Goal: Task Accomplishment & Management: Complete application form

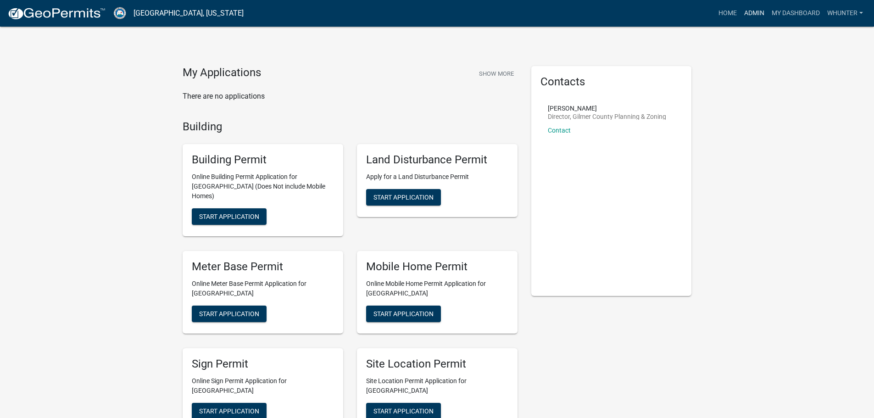
click at [756, 13] on link "Admin" at bounding box center [755, 13] width 28 height 17
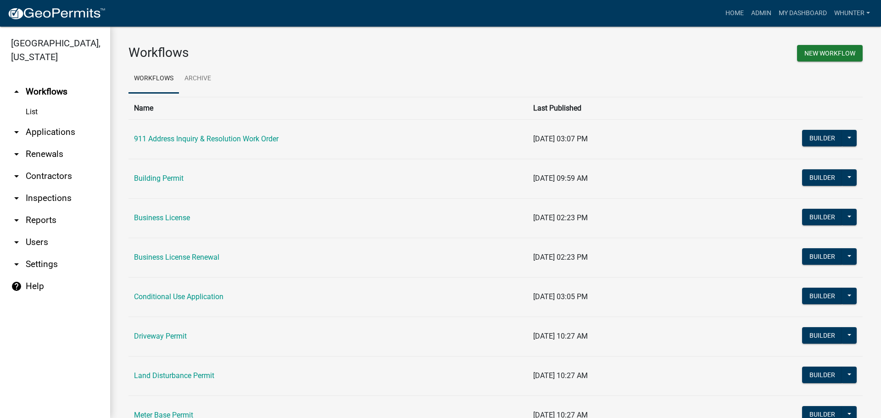
click at [37, 137] on link "arrow_drop_down Applications" at bounding box center [55, 132] width 110 height 22
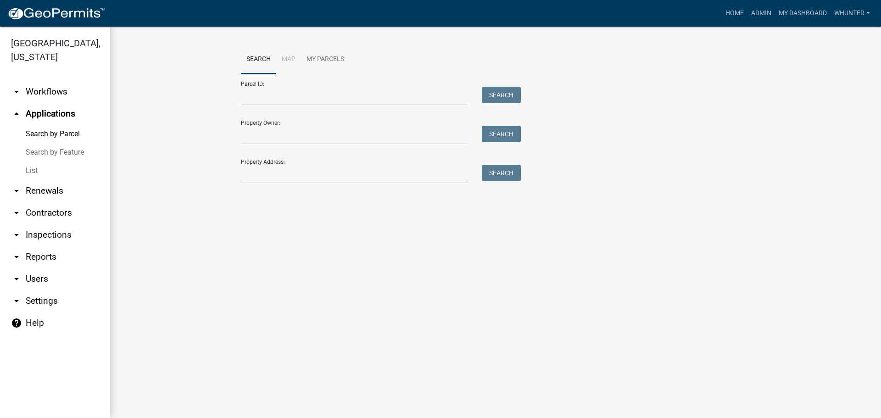
click at [53, 168] on link "List" at bounding box center [55, 171] width 110 height 18
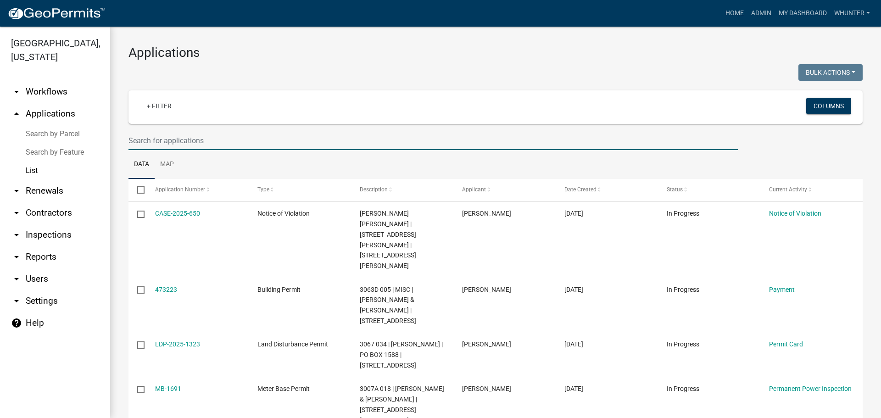
click at [220, 137] on input "text" at bounding box center [432, 140] width 609 height 19
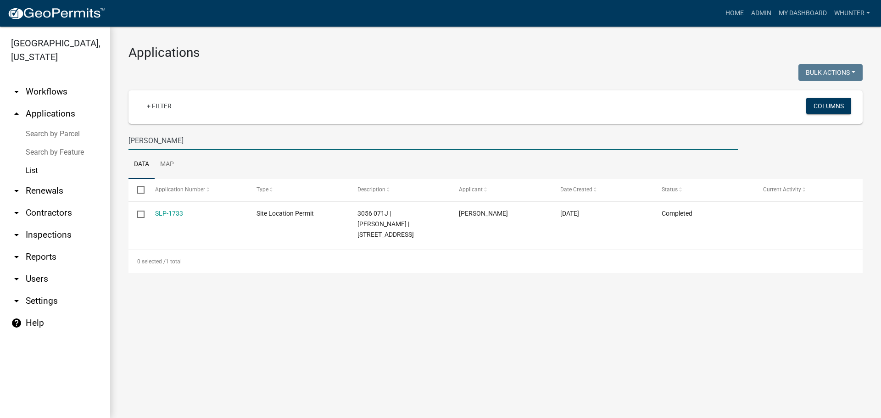
type input "[PERSON_NAME]"
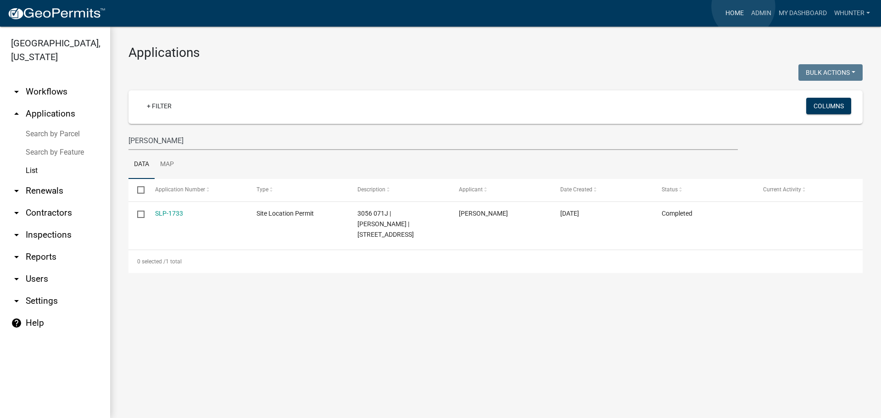
click at [743, 6] on link "Home" at bounding box center [735, 13] width 26 height 17
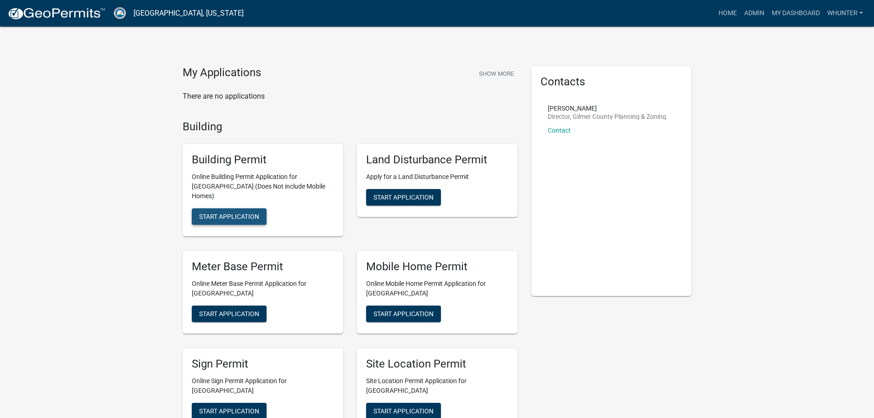
click at [220, 208] on button "Start Application" at bounding box center [229, 216] width 75 height 17
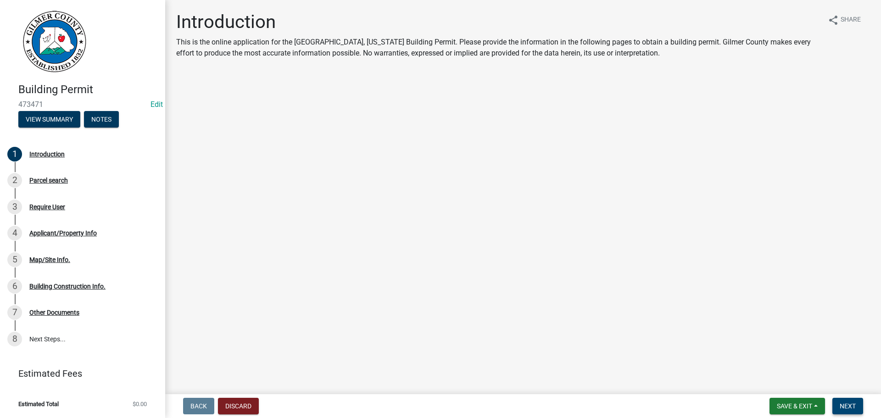
click at [851, 409] on span "Next" at bounding box center [848, 405] width 16 height 7
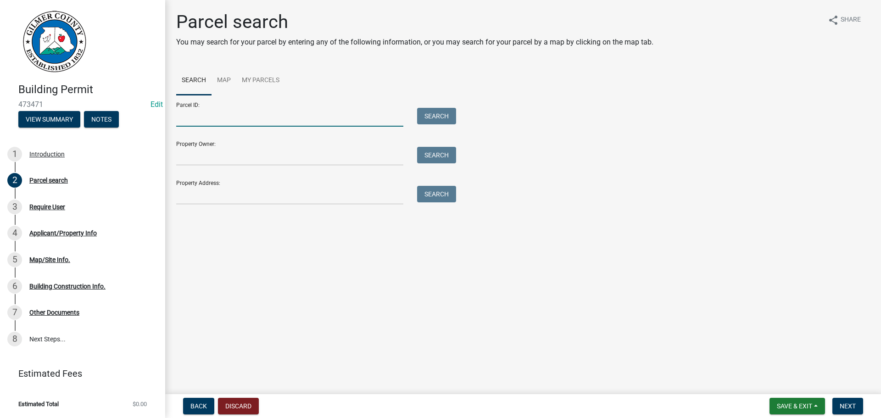
click at [294, 114] on input "Parcel ID:" at bounding box center [289, 117] width 227 height 19
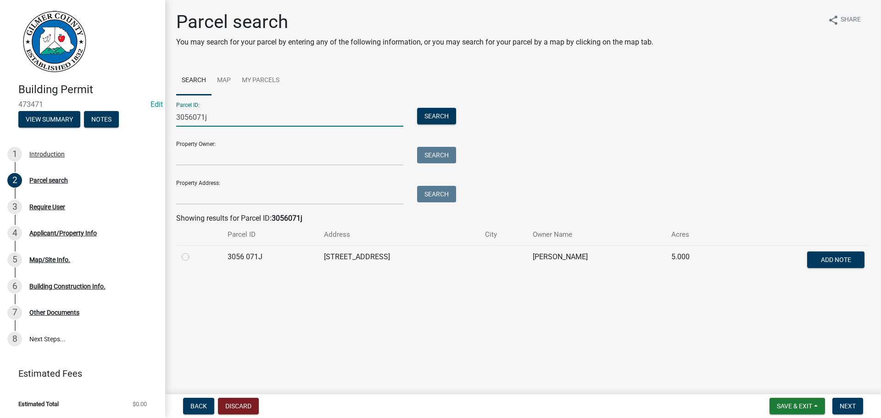
type input "3056071j"
click at [193, 251] on label at bounding box center [193, 251] width 0 height 0
click at [193, 257] on 071J "radio" at bounding box center [196, 254] width 6 height 6
radio 071J "true"
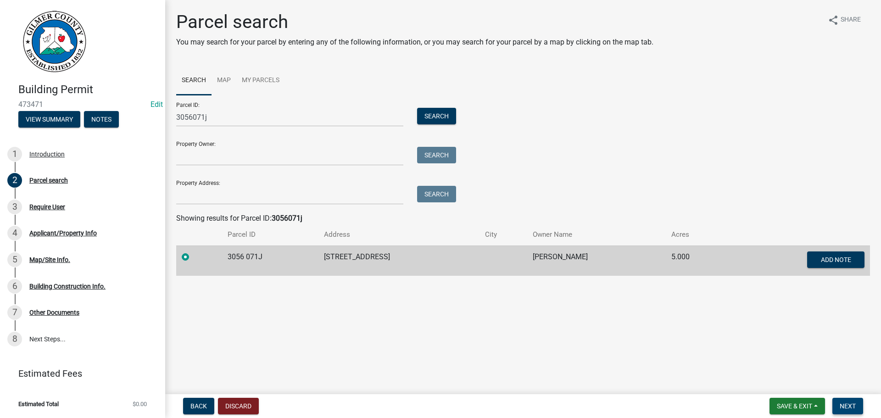
click at [849, 402] on span "Next" at bounding box center [848, 405] width 16 height 7
click at [851, 404] on span "Next" at bounding box center [848, 405] width 16 height 7
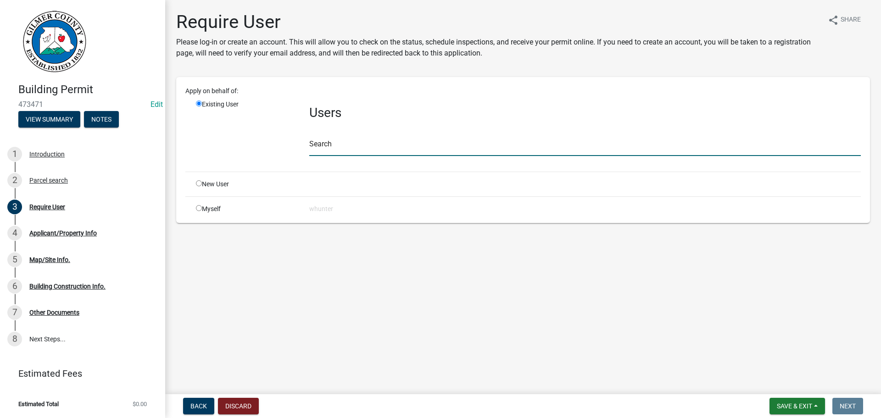
click at [408, 146] on input "text" at bounding box center [585, 146] width 552 height 19
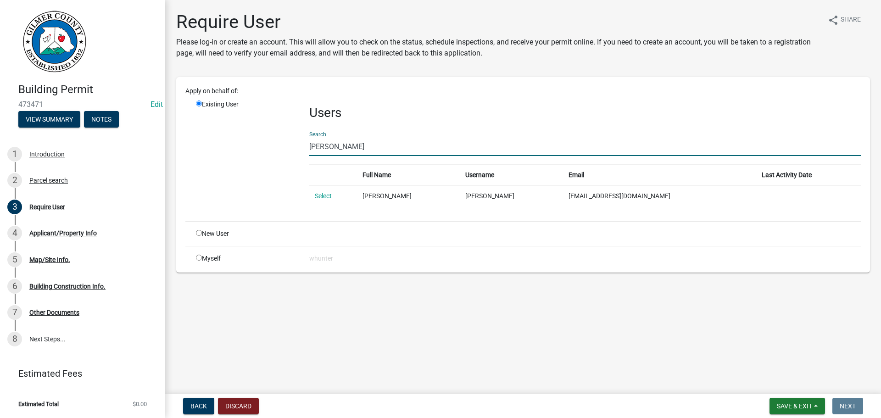
type input "[PERSON_NAME]"
click at [313, 190] on td "Select" at bounding box center [333, 195] width 48 height 21
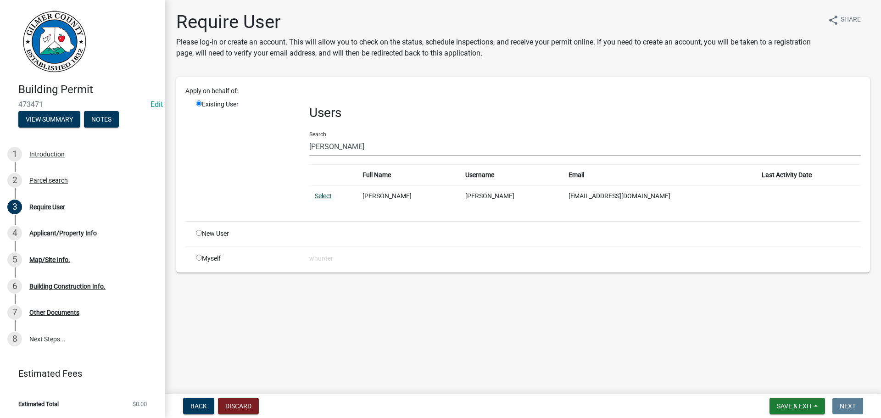
click at [319, 194] on td "Select" at bounding box center [333, 195] width 48 height 21
click at [319, 195] on link "Select" at bounding box center [323, 195] width 17 height 7
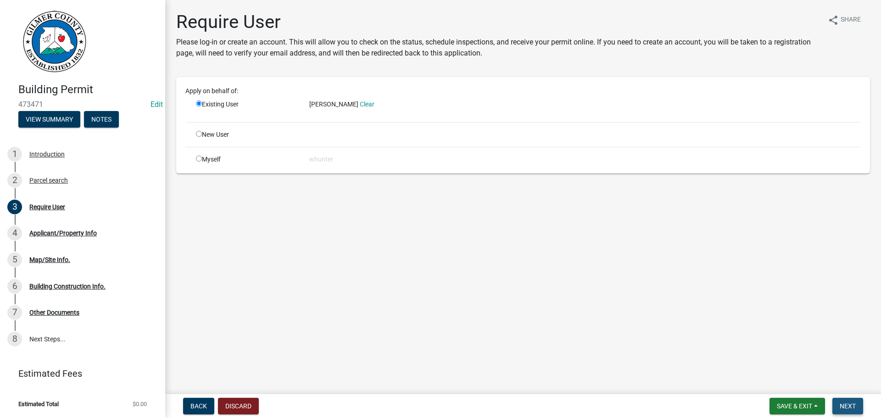
click at [861, 405] on button "Next" at bounding box center [847, 406] width 31 height 17
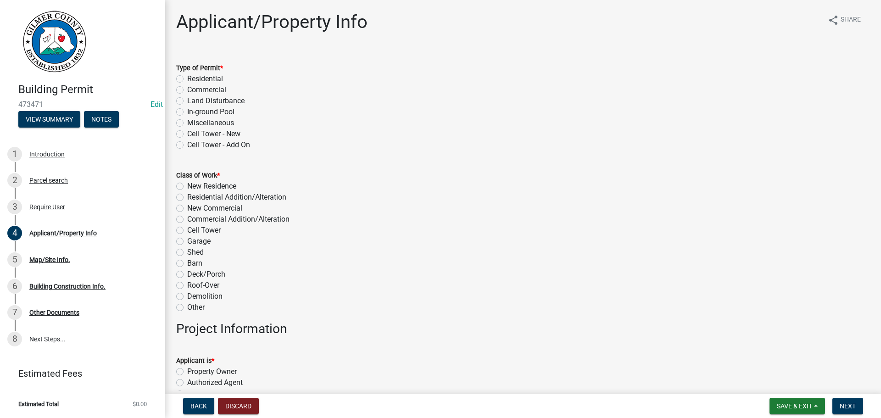
click at [210, 122] on label "Miscellaneous" at bounding box center [210, 122] width 47 height 11
click at [193, 122] on input "Miscellaneous" at bounding box center [190, 120] width 6 height 6
radio input "true"
click at [196, 264] on label "Barn" at bounding box center [194, 263] width 15 height 11
click at [193, 264] on input "Barn" at bounding box center [190, 261] width 6 height 6
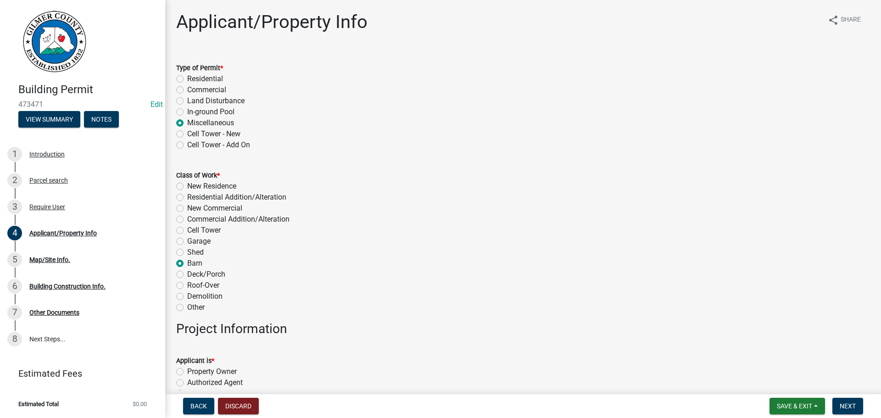
radio input "true"
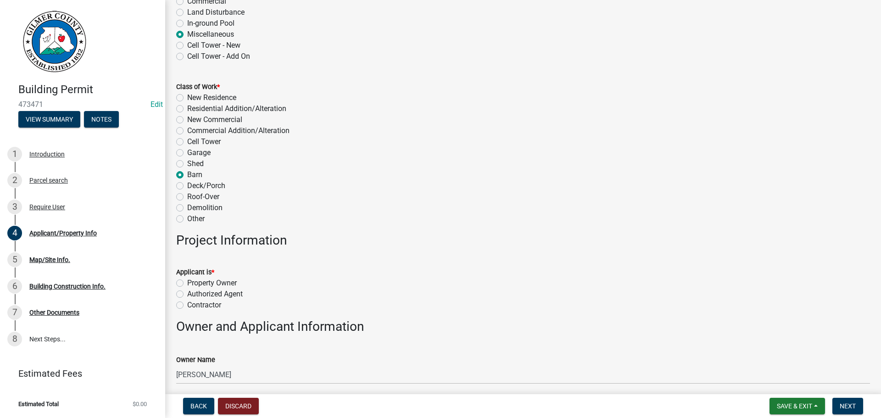
scroll to position [184, 0]
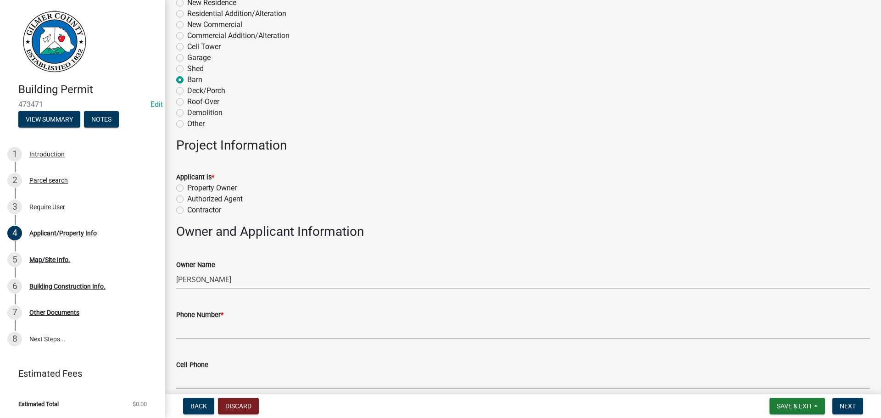
click at [211, 185] on label "Property Owner" at bounding box center [212, 188] width 50 height 11
click at [193, 185] on input "Property Owner" at bounding box center [190, 186] width 6 height 6
radio input "true"
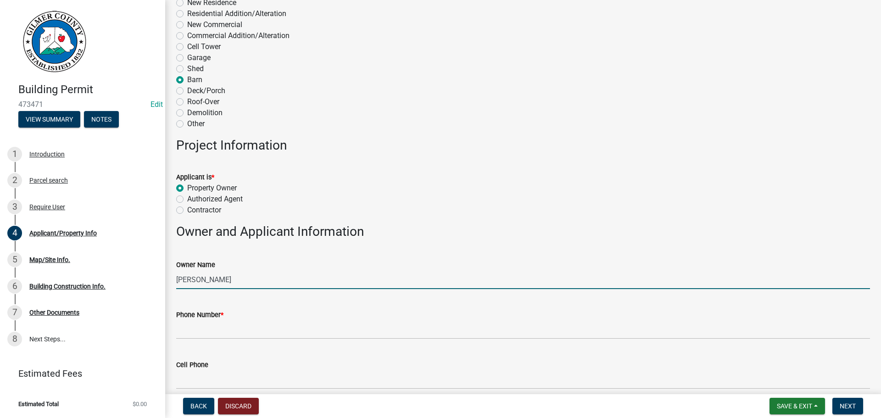
click at [216, 275] on input "[PERSON_NAME]" at bounding box center [523, 279] width 694 height 19
click at [203, 279] on input "[PERSON_NAME]" at bounding box center [523, 279] width 694 height 19
click at [207, 279] on input "[PERSON_NAME]" at bounding box center [523, 279] width 694 height 19
type input "[PERSON_NAME] & [PERSON_NAME]"
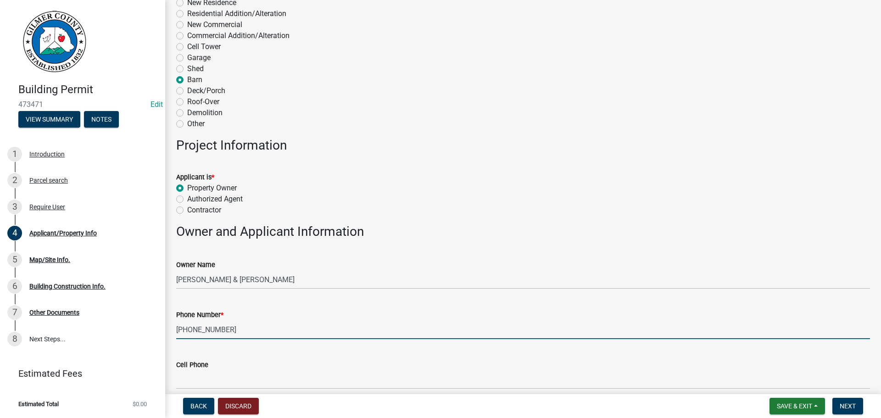
type input "[PHONE_NUMBER]"
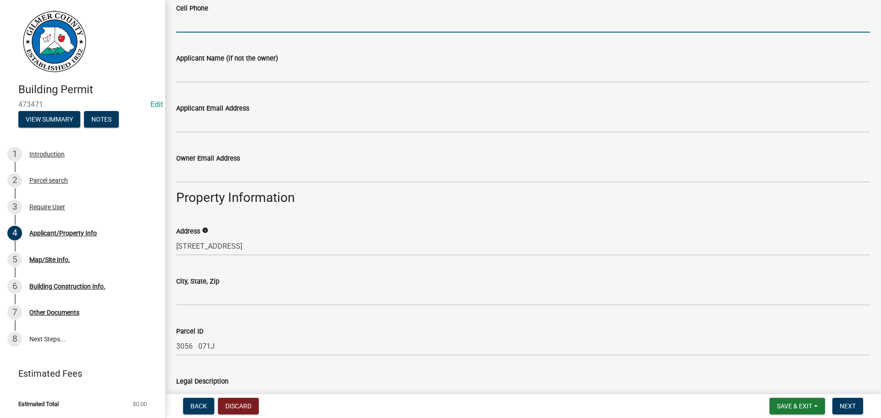
scroll to position [551, 0]
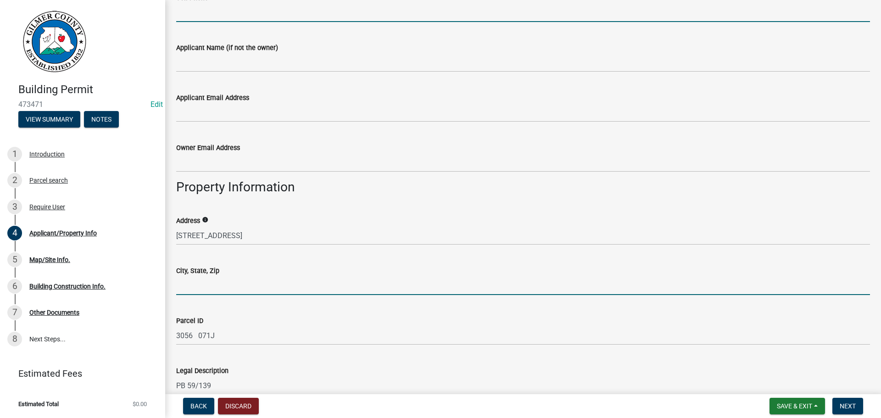
click at [235, 290] on input "City, State, Zip" at bounding box center [523, 285] width 694 height 19
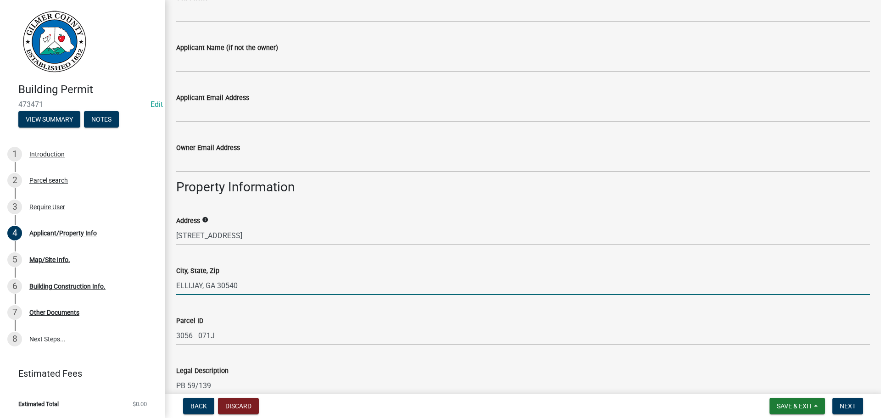
type input "ELLIJAY, GA 30540"
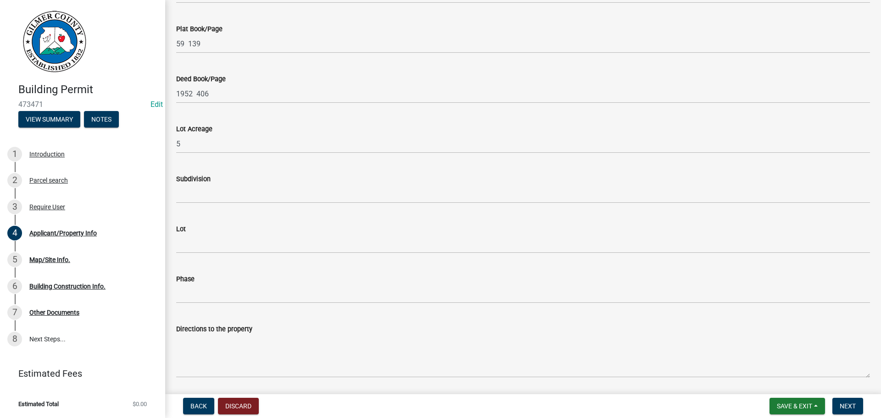
scroll to position [1023, 0]
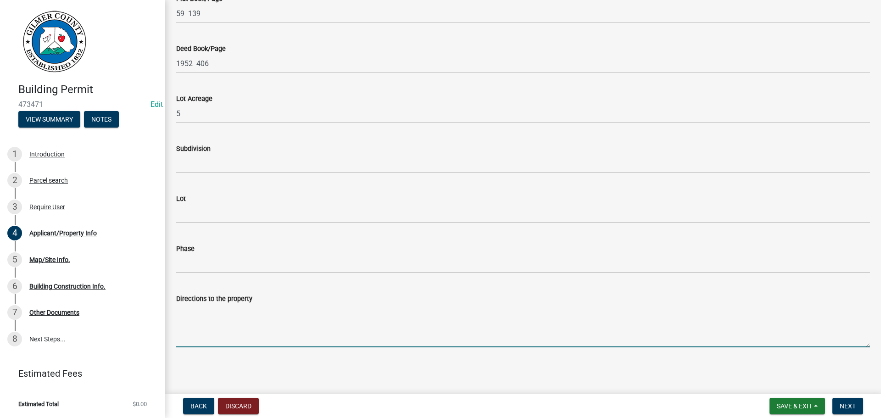
drag, startPoint x: 264, startPoint y: 337, endPoint x: 326, endPoint y: 364, distance: 67.4
click at [266, 337] on textarea "Directions to the property" at bounding box center [523, 325] width 694 height 43
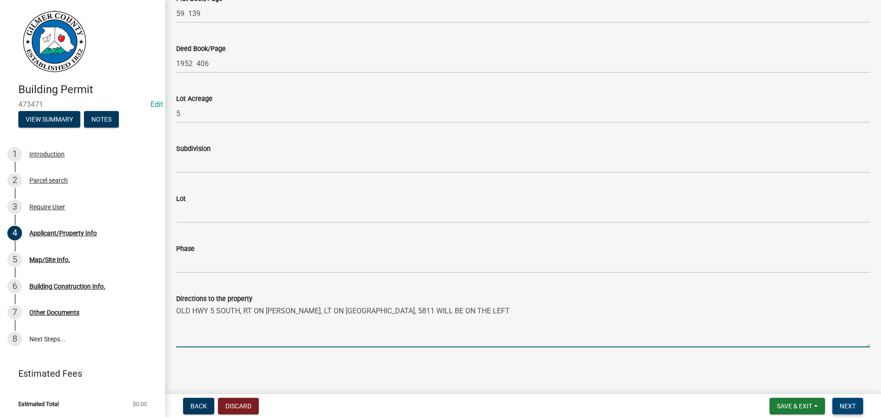
type textarea "OLD HWY 5 SOUTH, RT ON [PERSON_NAME], LT ON [GEOGRAPHIC_DATA], 5811 WILL BE ON …"
click at [860, 406] on button "Next" at bounding box center [847, 406] width 31 height 17
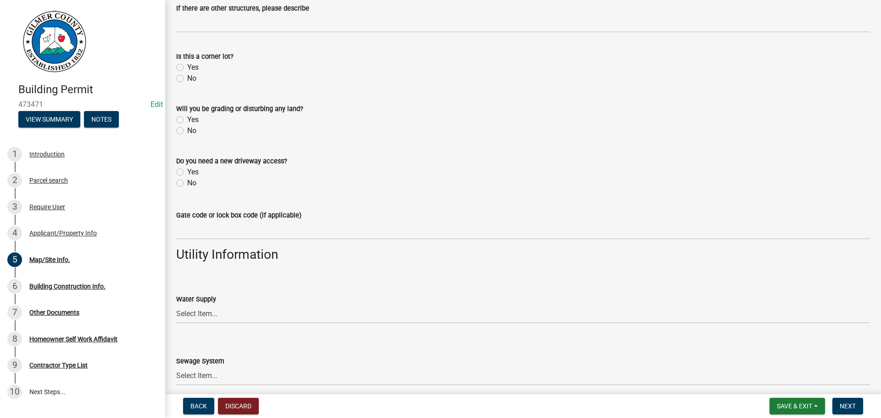
scroll to position [734, 0]
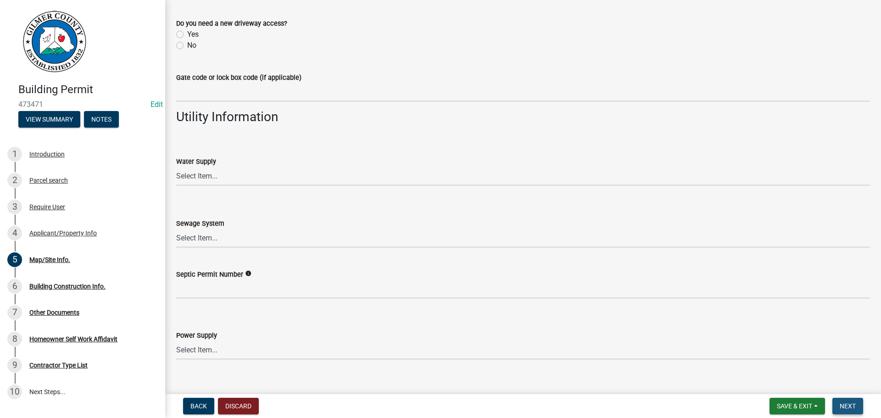
click at [853, 400] on button "Next" at bounding box center [847, 406] width 31 height 17
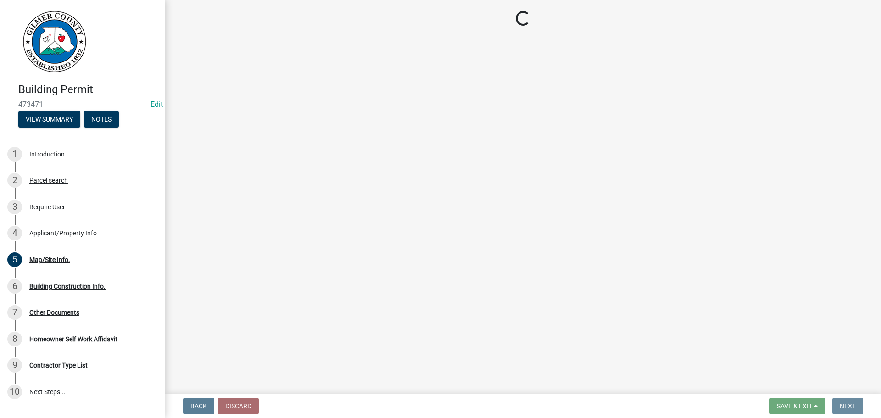
scroll to position [0, 0]
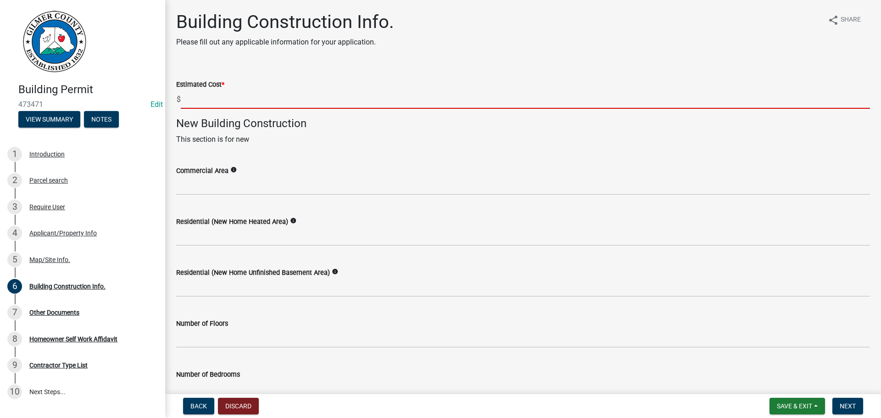
click at [229, 90] on input "text" at bounding box center [525, 99] width 689 height 19
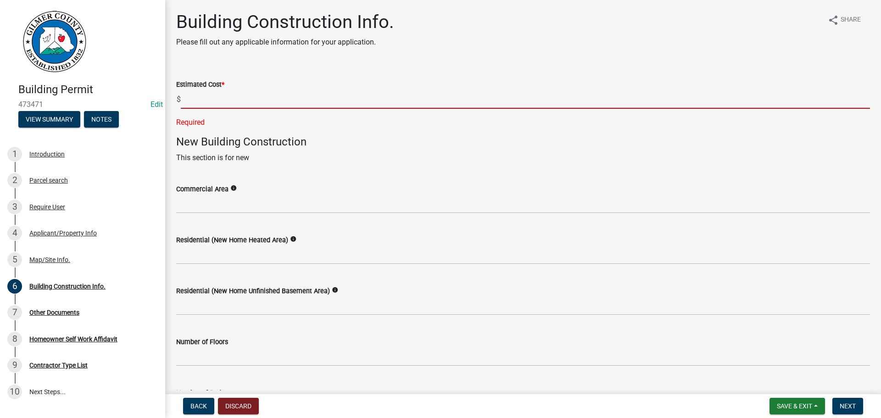
click at [221, 104] on input "text" at bounding box center [525, 99] width 689 height 19
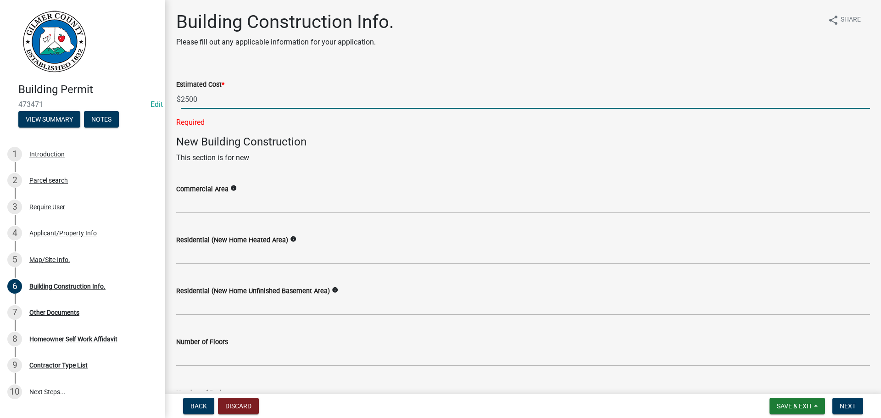
type input "2500"
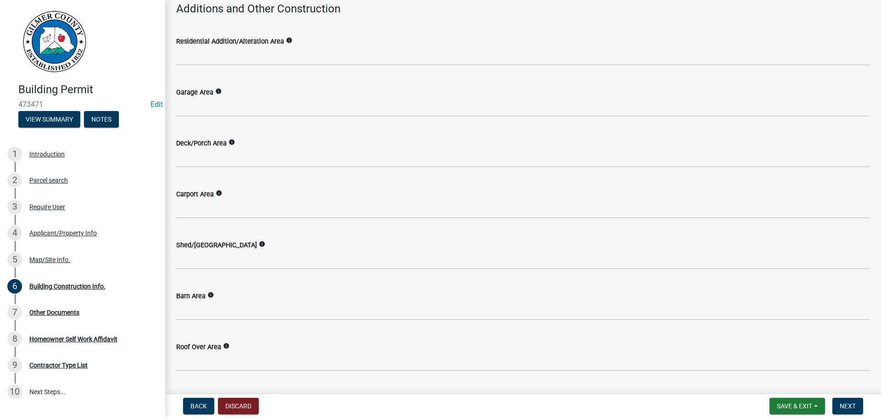
scroll to position [459, 0]
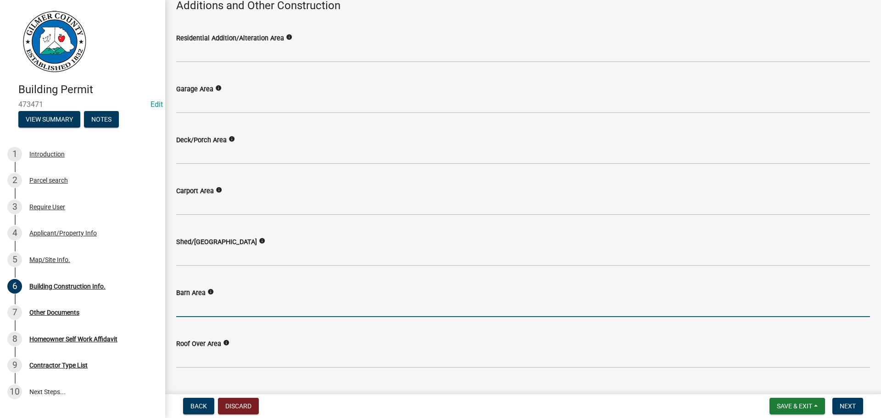
click at [246, 308] on input "text" at bounding box center [523, 307] width 694 height 19
type input "1160"
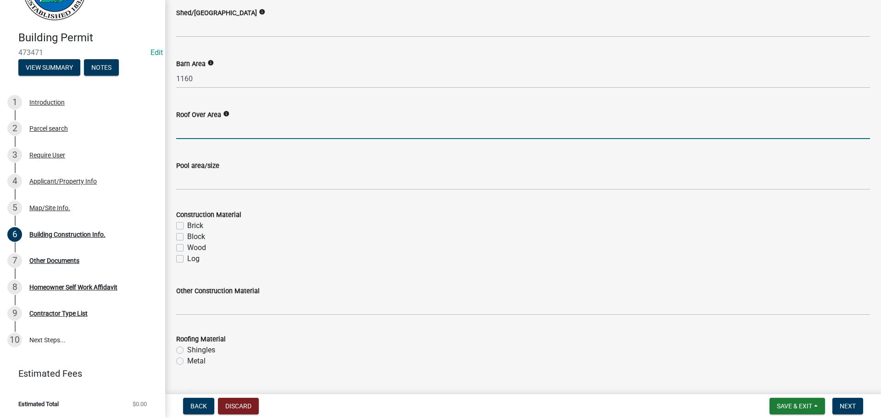
scroll to position [759, 0]
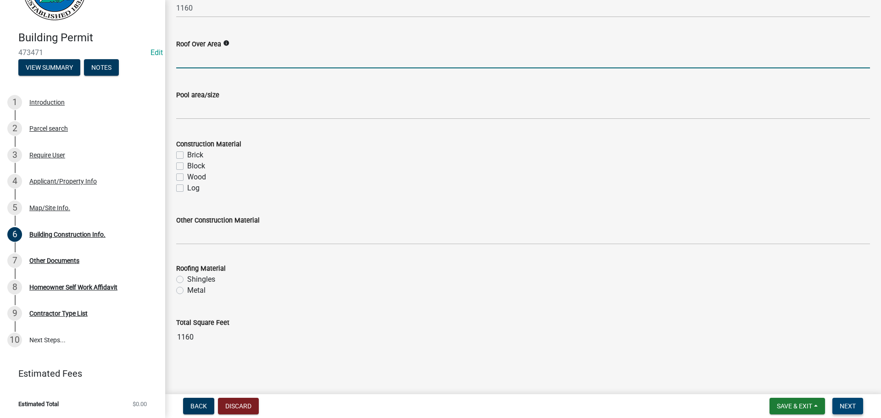
click at [849, 402] on span "Next" at bounding box center [848, 405] width 16 height 7
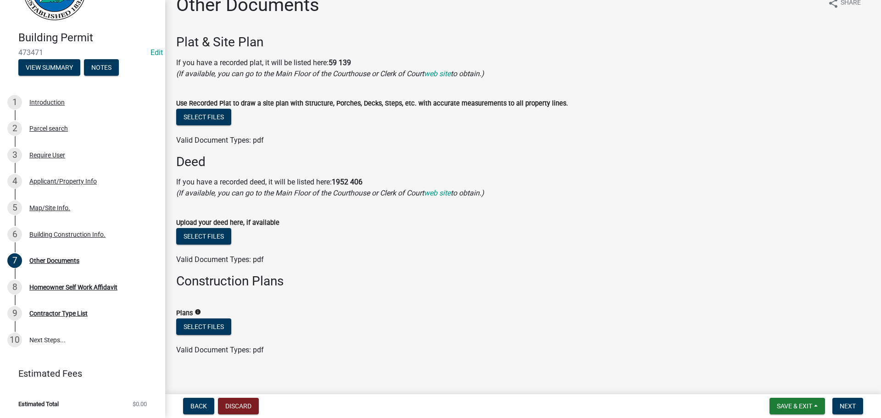
scroll to position [26, 0]
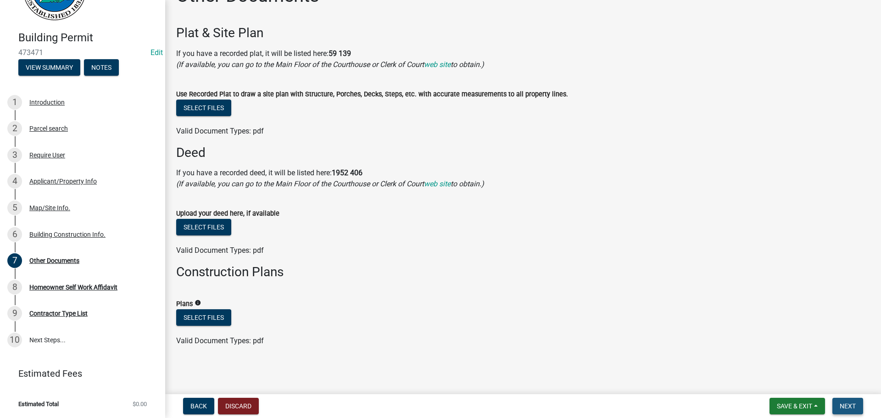
click at [846, 406] on span "Next" at bounding box center [848, 405] width 16 height 7
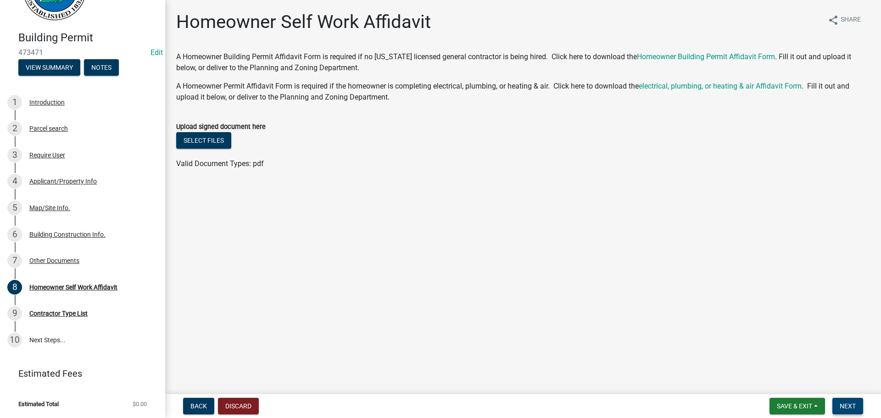
click at [851, 400] on button "Next" at bounding box center [847, 406] width 31 height 17
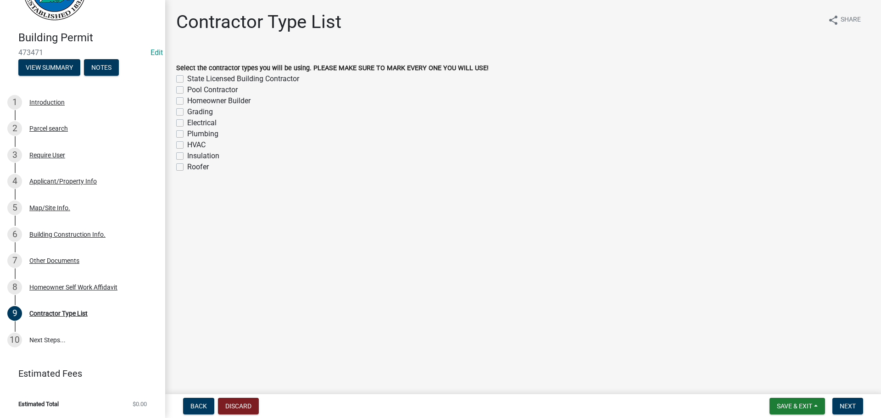
click at [239, 100] on label "Homeowner Builder" at bounding box center [218, 100] width 63 height 11
click at [193, 100] on input "Homeowner Builder" at bounding box center [190, 98] width 6 height 6
checkbox input "true"
checkbox input "false"
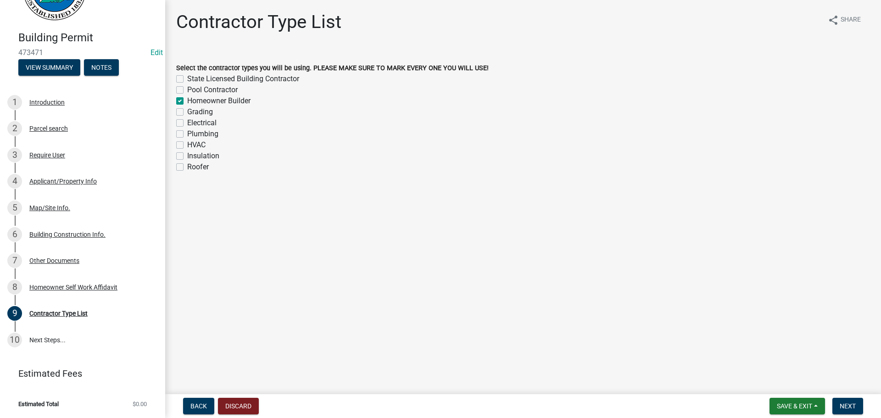
checkbox input "true"
checkbox input "false"
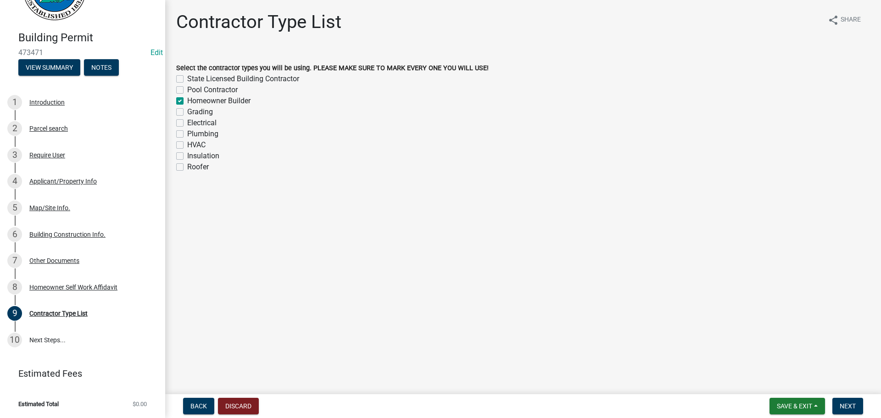
checkbox input "false"
click at [862, 413] on button "Next" at bounding box center [847, 406] width 31 height 17
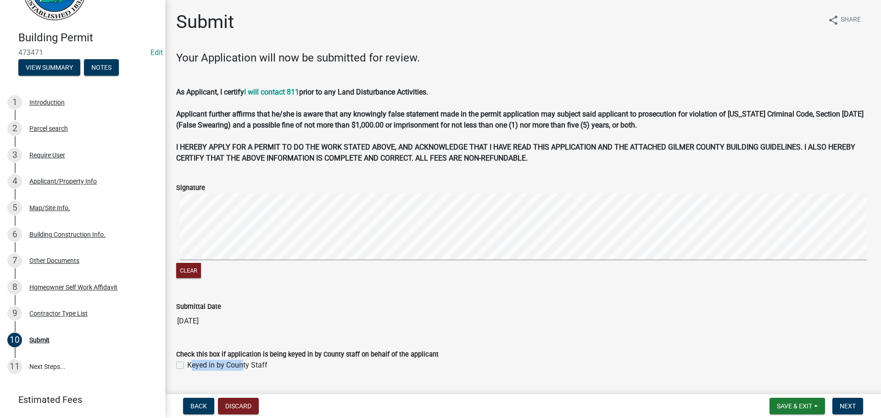
click at [238, 362] on label "Keyed in by County Staff" at bounding box center [227, 365] width 80 height 11
click at [237, 365] on label "Keyed in by County Staff" at bounding box center [227, 365] width 80 height 11
click at [193, 365] on input "Keyed in by County Staff" at bounding box center [190, 363] width 6 height 6
checkbox input "true"
click at [843, 408] on span "Next" at bounding box center [848, 405] width 16 height 7
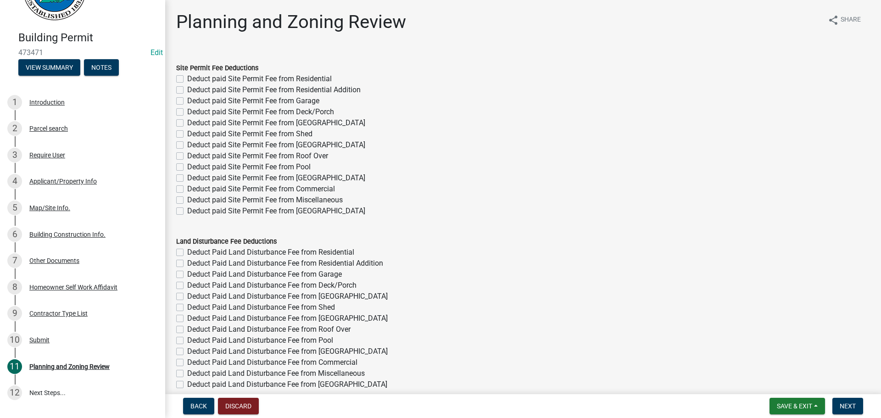
click at [294, 148] on label "Deduct paid Site Permit Fee from [GEOGRAPHIC_DATA]" at bounding box center [276, 145] width 178 height 11
click at [193, 145] on input "Deduct paid Site Permit Fee from [GEOGRAPHIC_DATA]" at bounding box center [190, 143] width 6 height 6
checkbox input "true"
checkbox input "false"
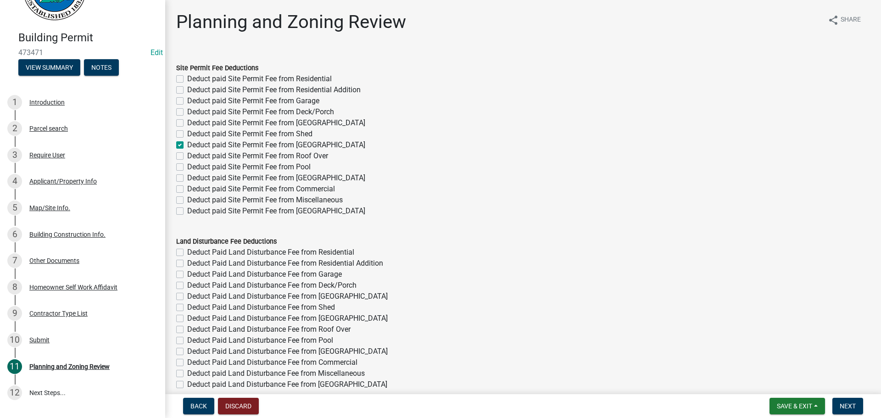
checkbox input "false"
checkbox input "true"
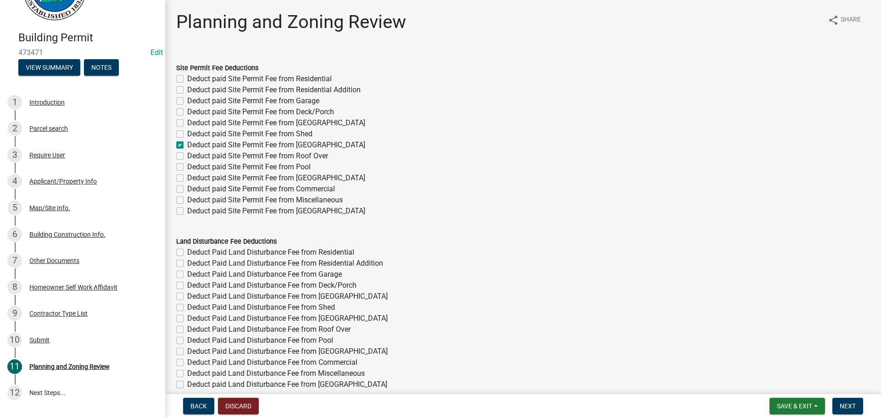
checkbox input "false"
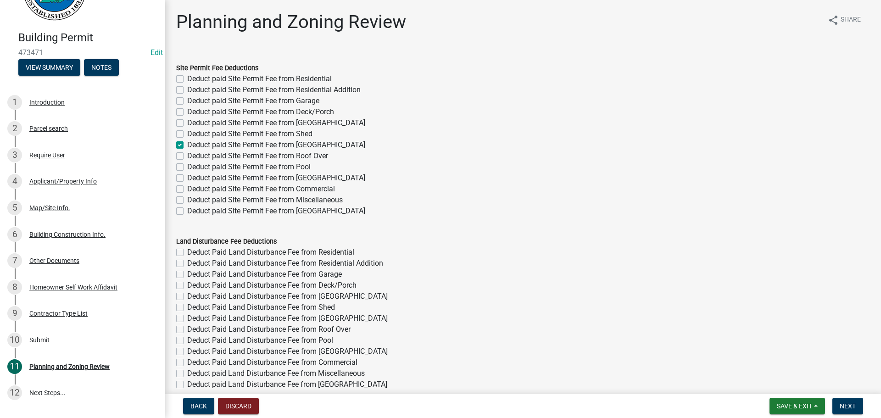
checkbox input "false"
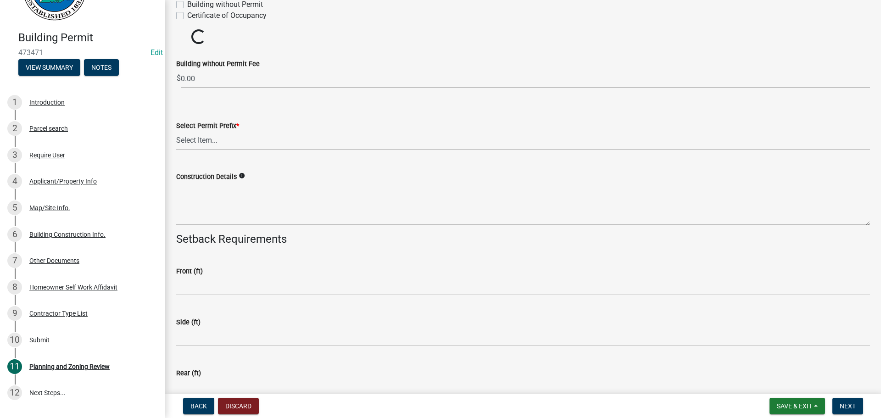
scroll to position [1398, 0]
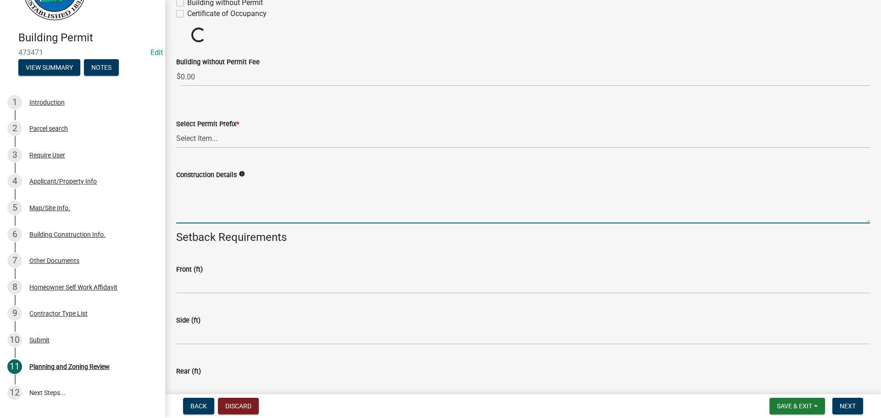
click at [298, 212] on textarea "Construction Details" at bounding box center [523, 201] width 694 height 43
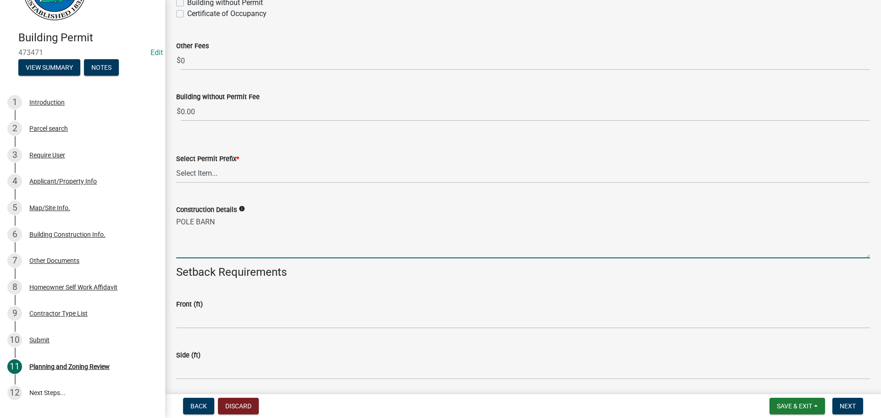
type textarea "POLE BARN"
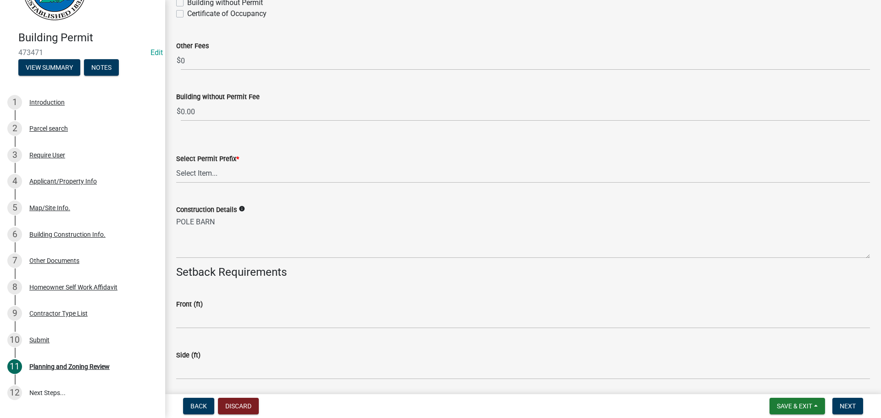
click at [204, 163] on div "Select Permit Prefix *" at bounding box center [523, 158] width 694 height 11
click at [218, 175] on select "Select Item... RES COMM MB LAND POOL MISC CELL TOWER - NEW CELL TOWER - ADD ON" at bounding box center [523, 173] width 694 height 19
click at [176, 164] on select "Select Item... RES COMM MB LAND POOL MISC CELL TOWER - NEW CELL TOWER - ADD ON" at bounding box center [523, 173] width 694 height 19
select select "d8142ddf-27f7-42b0-ba1e-04fee764576f"
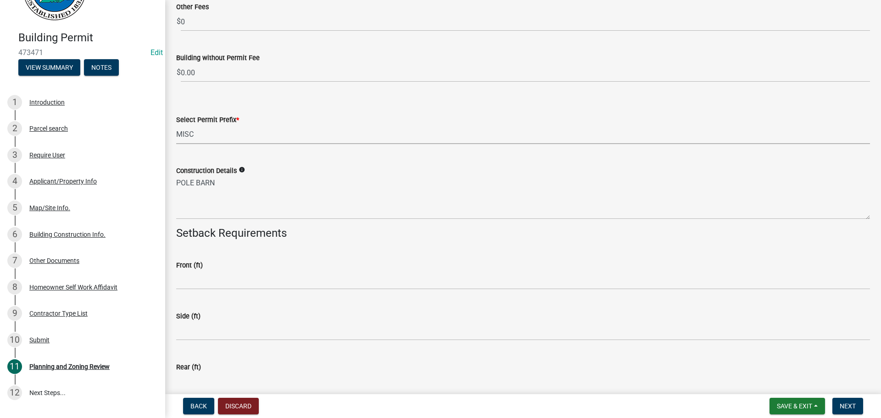
scroll to position [1874, 0]
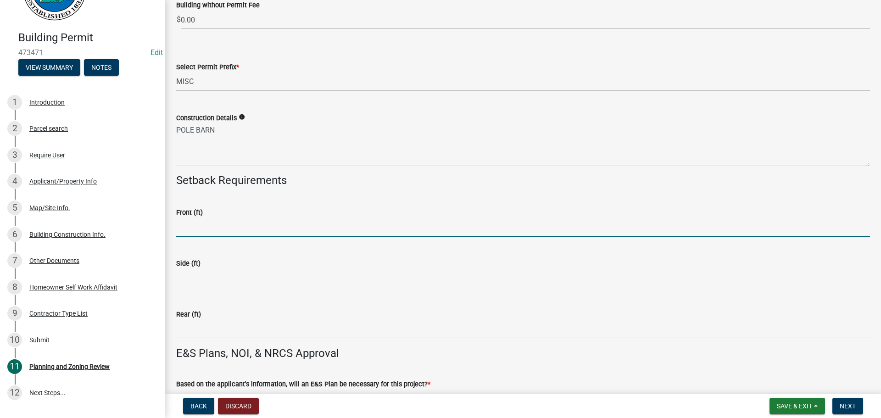
drag, startPoint x: 180, startPoint y: 221, endPoint x: 324, endPoint y: 274, distance: 152.6
click at [181, 221] on input "text" at bounding box center [523, 227] width 694 height 19
type input "4"
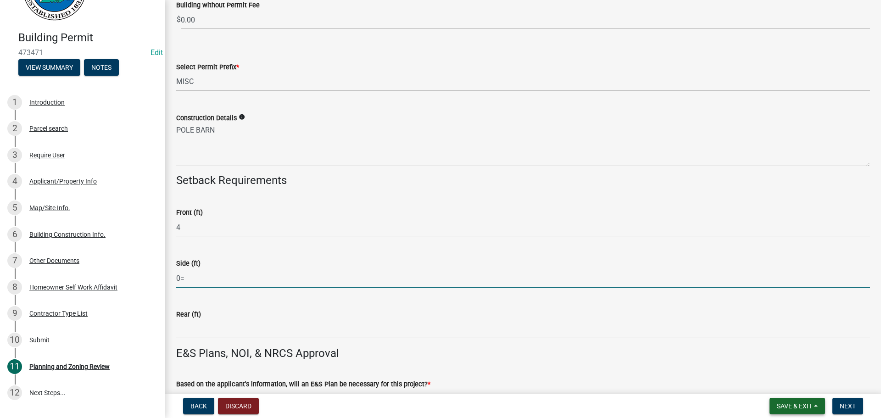
type input "0"
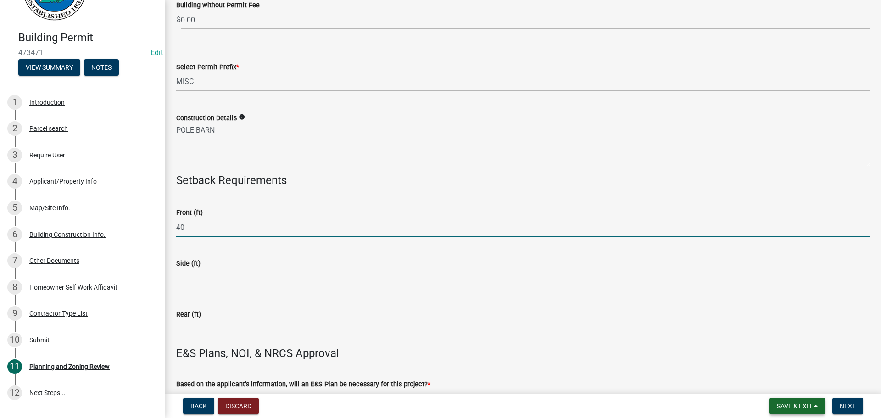
type input "40"
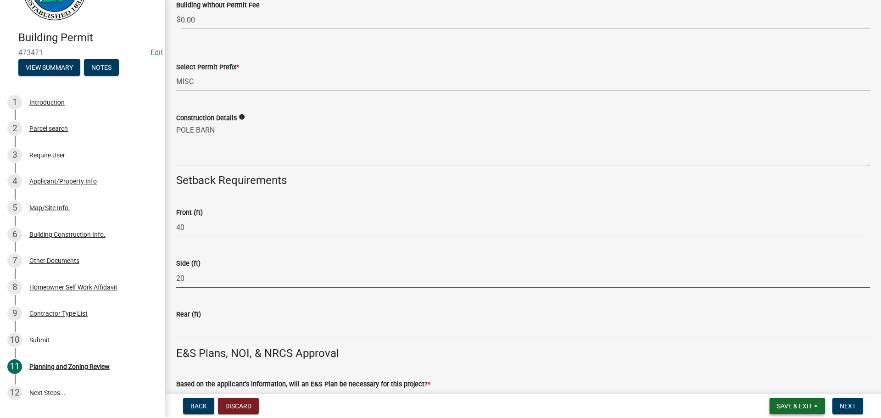
type input "20"
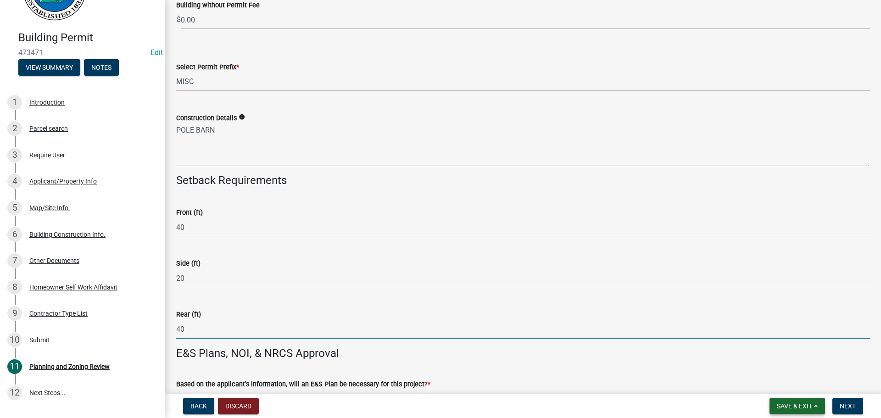
type input "40"
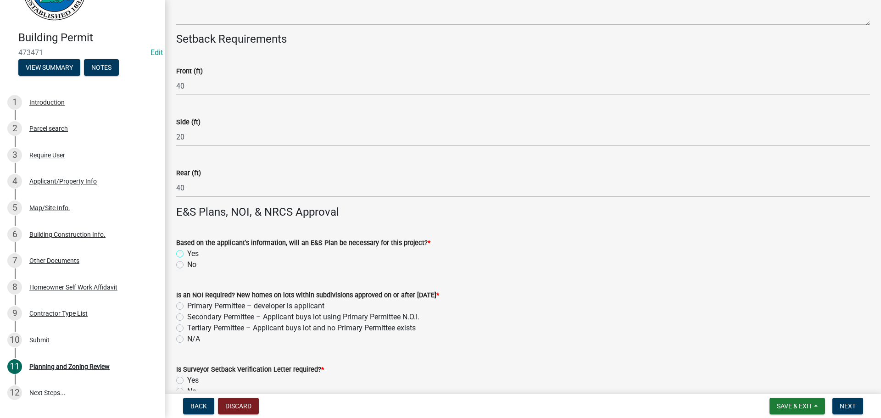
scroll to position [2108, 0]
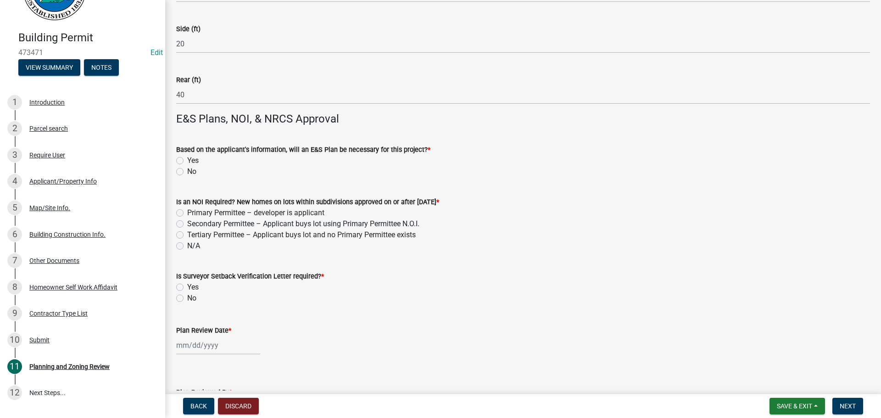
click at [177, 285] on form "Is Surveyor Setback Verification Letter required? * Yes No" at bounding box center [523, 282] width 694 height 44
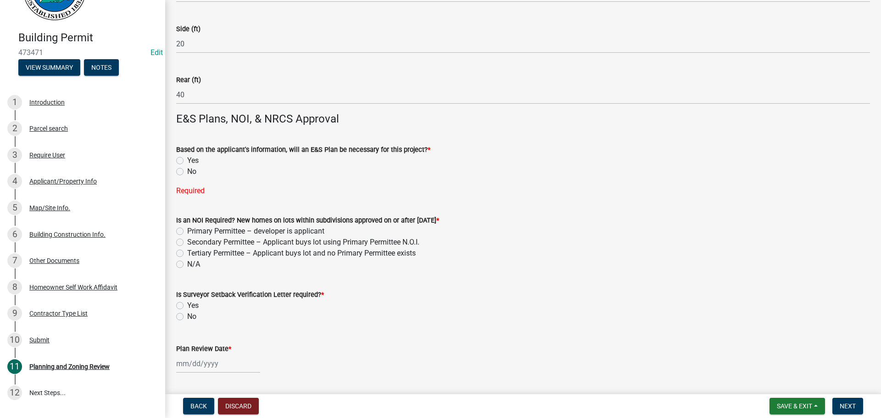
click at [187, 313] on label "No" at bounding box center [191, 316] width 9 height 11
click at [187, 313] on input "No" at bounding box center [190, 314] width 6 height 6
radio input "true"
click at [187, 264] on label "N/A" at bounding box center [193, 264] width 13 height 11
click at [187, 264] on input "N/A" at bounding box center [190, 262] width 6 height 6
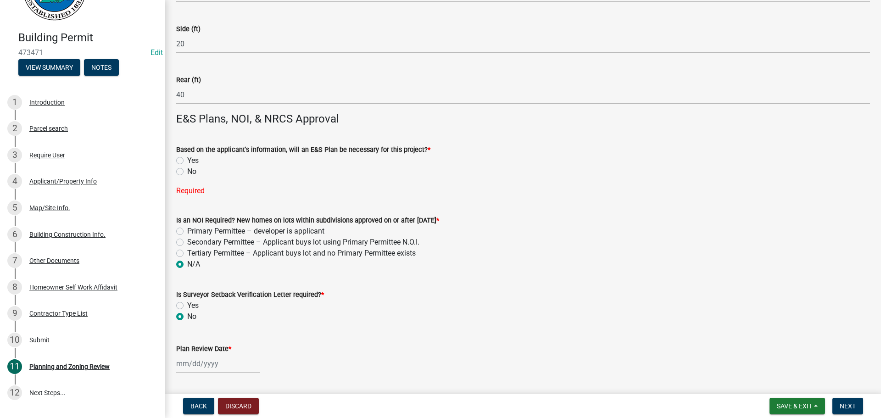
radio input "true"
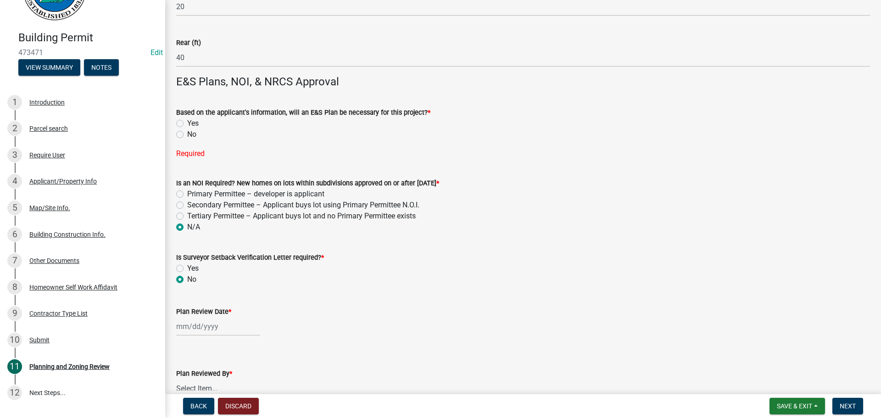
scroll to position [2200, 0]
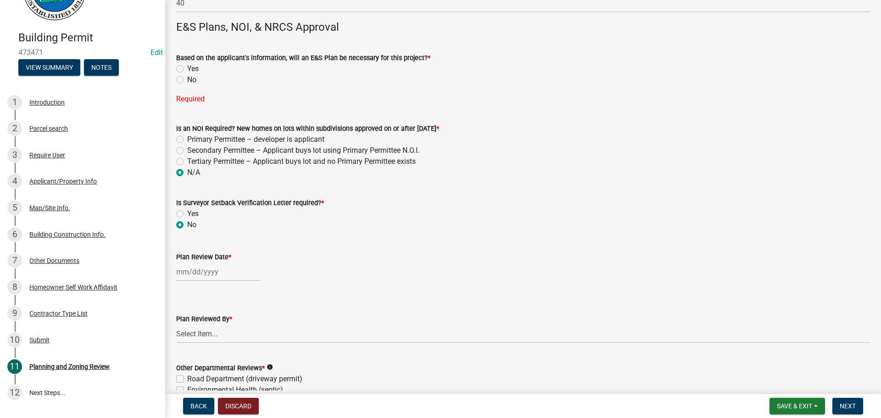
click at [180, 270] on div at bounding box center [218, 271] width 84 height 19
select select "9"
select select "2025"
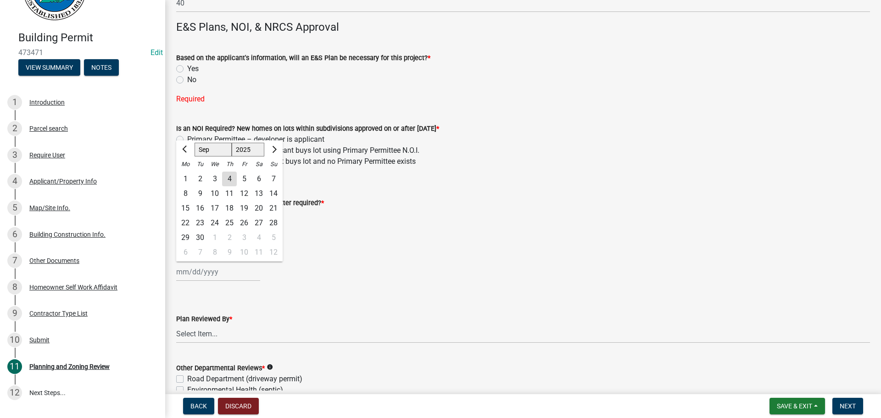
click at [228, 183] on div "4" at bounding box center [229, 179] width 15 height 15
type input "[DATE]"
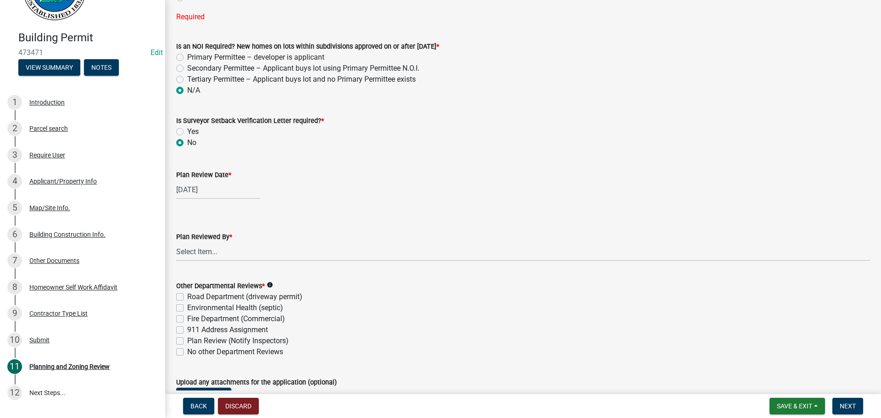
scroll to position [2292, 0]
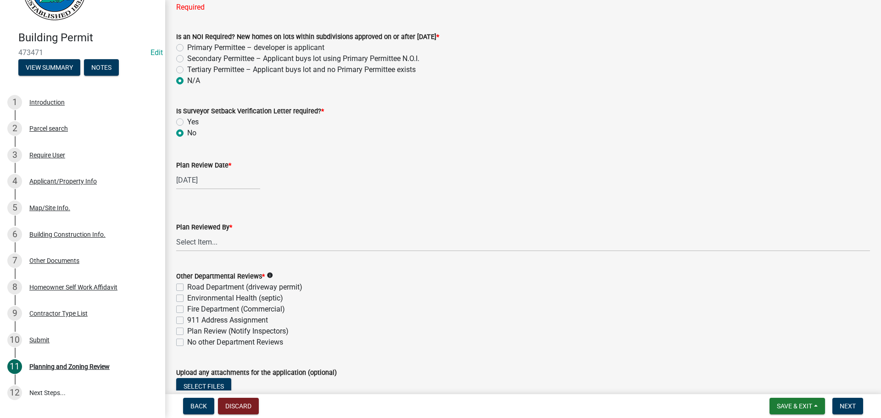
click at [169, 247] on div "Plan Reviewed By * Select Item... [PERSON_NAME] [PERSON_NAME] [PERSON_NAME] [PE…" at bounding box center [523, 225] width 708 height 54
click at [212, 240] on select "Select Item... [PERSON_NAME] [PERSON_NAME] [PERSON_NAME] [PERSON_NAME] [PERSON_…" at bounding box center [523, 242] width 694 height 19
click at [176, 233] on select "Select Item... [PERSON_NAME] [PERSON_NAME] [PERSON_NAME] [PERSON_NAME] [PERSON_…" at bounding box center [523, 242] width 694 height 19
select select "5ce200eb-feb1-496b-8127-7891293955f5"
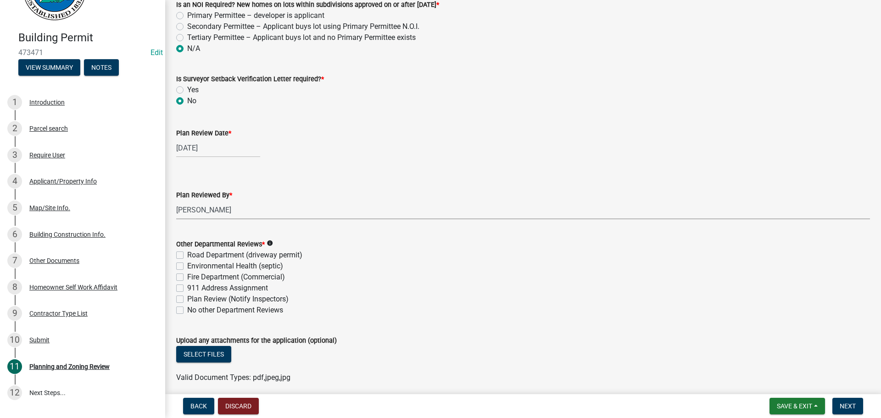
scroll to position [2361, 0]
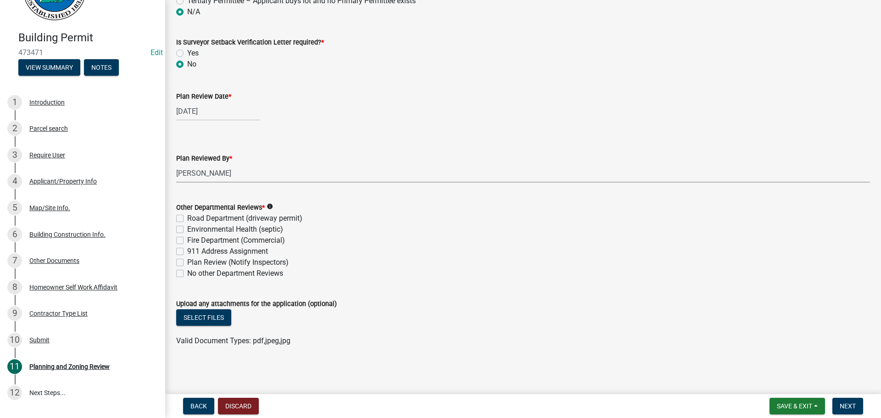
click at [229, 275] on label "No other Department Reviews" at bounding box center [235, 273] width 96 height 11
click at [193, 274] on input "No other Department Reviews" at bounding box center [190, 271] width 6 height 6
checkbox input "true"
checkbox input "false"
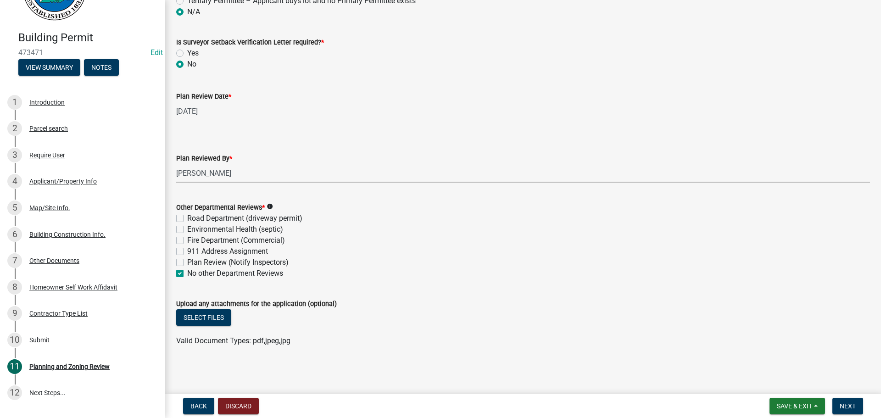
checkbox input "false"
checkbox input "true"
click at [850, 403] on span "Next" at bounding box center [848, 405] width 16 height 7
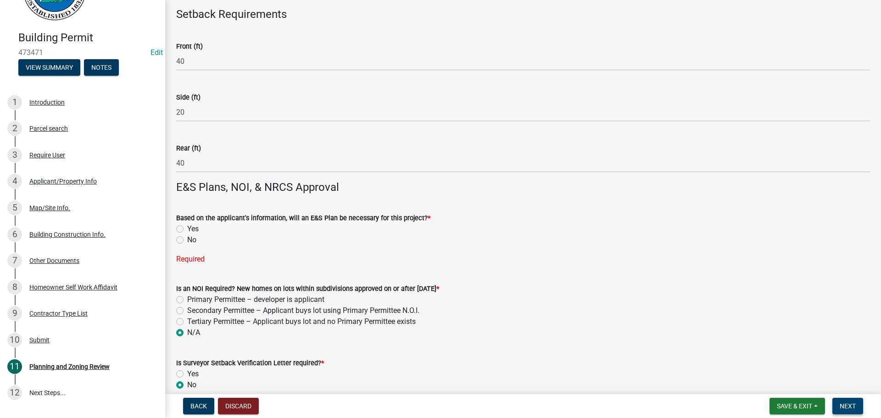
scroll to position [2039, 0]
click at [187, 242] on div "No" at bounding box center [523, 240] width 694 height 11
click at [188, 242] on label "No" at bounding box center [191, 240] width 9 height 11
click at [188, 241] on input "No" at bounding box center [190, 238] width 6 height 6
radio input "true"
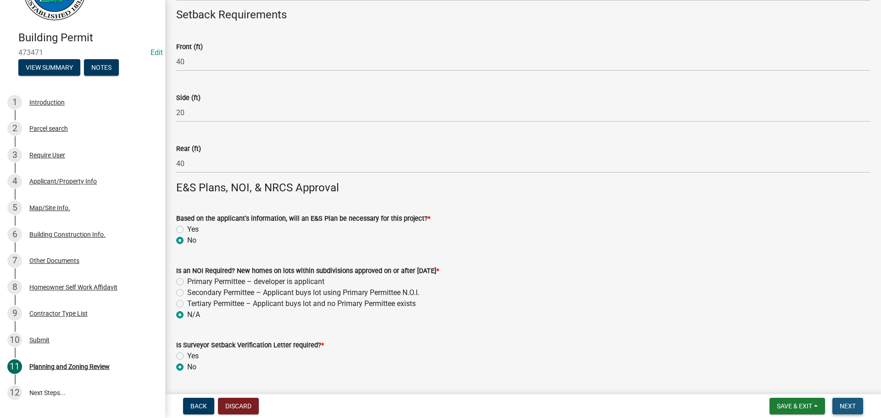
click at [851, 405] on span "Next" at bounding box center [848, 405] width 16 height 7
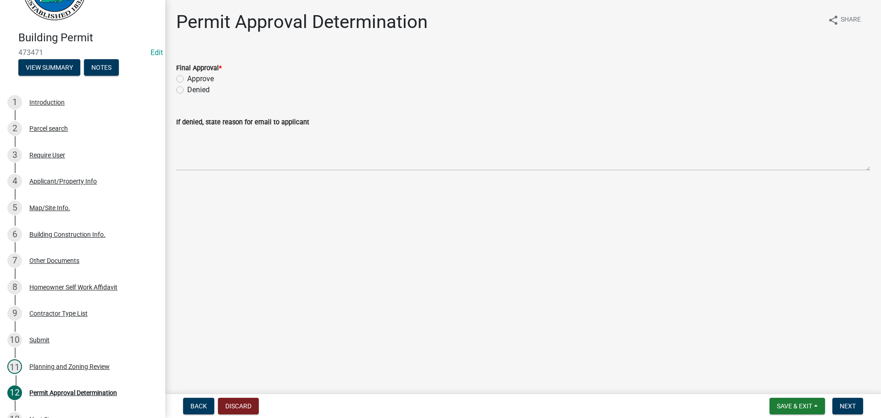
click at [207, 76] on label "Approve" at bounding box center [200, 78] width 27 height 11
click at [193, 76] on input "Approve" at bounding box center [190, 76] width 6 height 6
radio input "true"
click at [844, 406] on span "Next" at bounding box center [848, 405] width 16 height 7
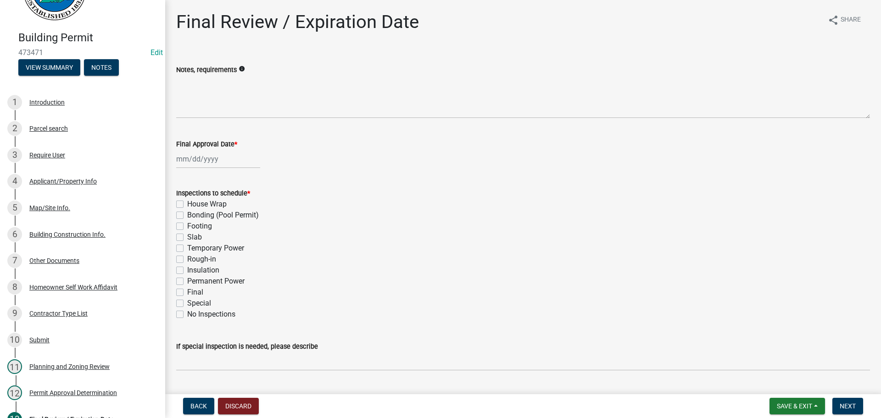
click at [198, 149] on div "Final Approval Date *" at bounding box center [523, 144] width 694 height 11
click at [199, 165] on div at bounding box center [218, 159] width 84 height 19
select select "9"
select select "2025"
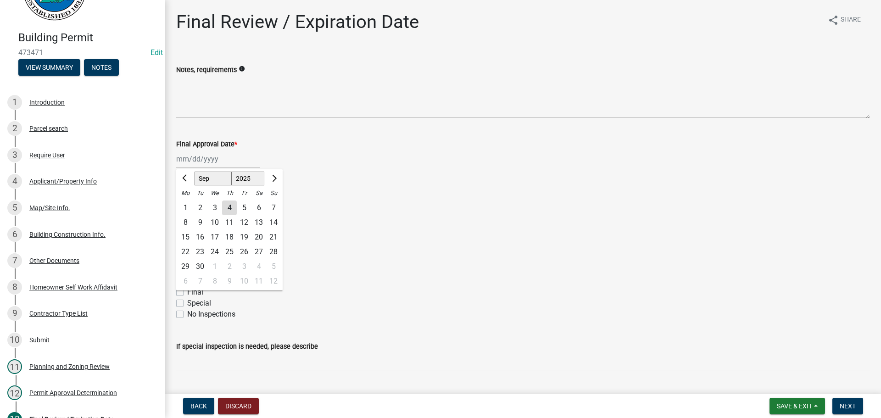
click at [231, 211] on div "4" at bounding box center [229, 208] width 15 height 15
type input "[DATE]"
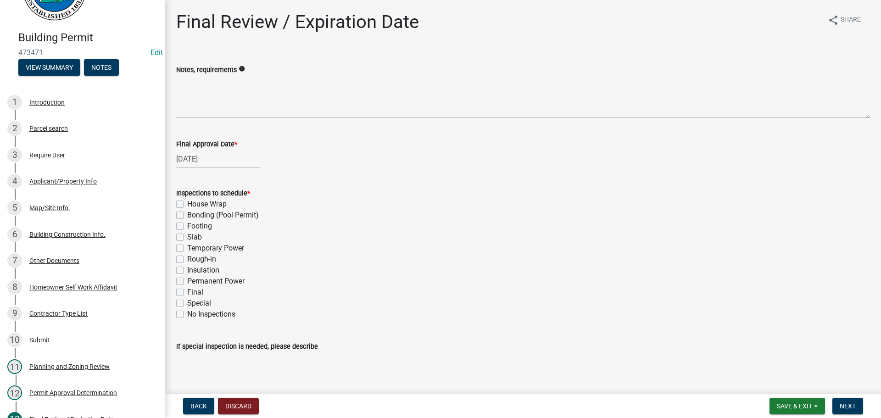
click at [194, 228] on label "Footing" at bounding box center [199, 226] width 25 height 11
click at [193, 227] on input "Footing" at bounding box center [190, 224] width 6 height 6
checkbox input "true"
checkbox input "false"
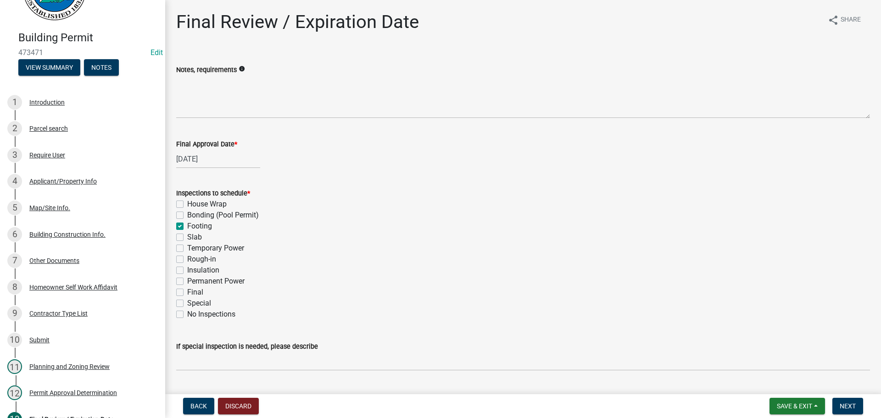
checkbox input "true"
checkbox input "false"
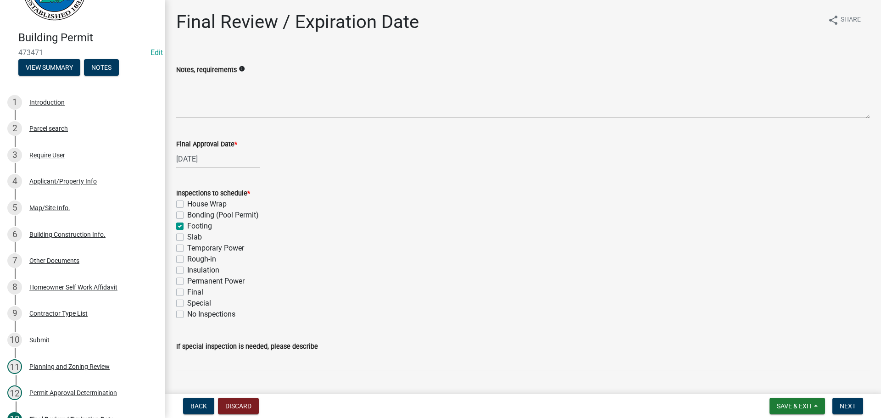
checkbox input "false"
click at [199, 291] on label "Final" at bounding box center [195, 292] width 16 height 11
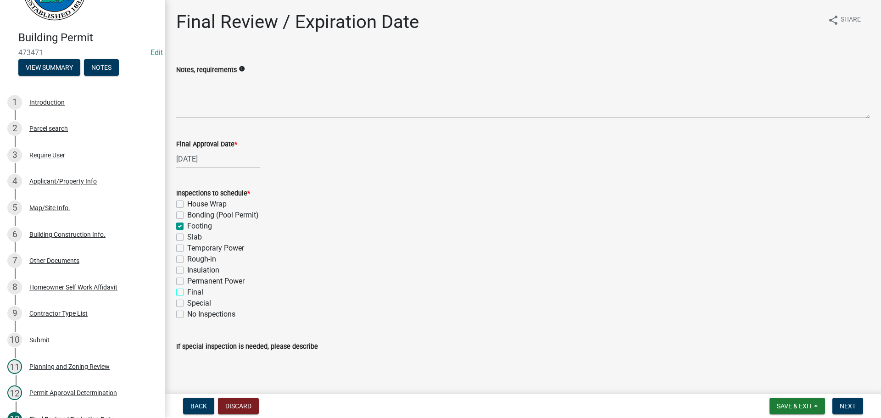
click at [193, 291] on input "Final" at bounding box center [190, 290] width 6 height 6
checkbox input "true"
checkbox input "false"
checkbox input "true"
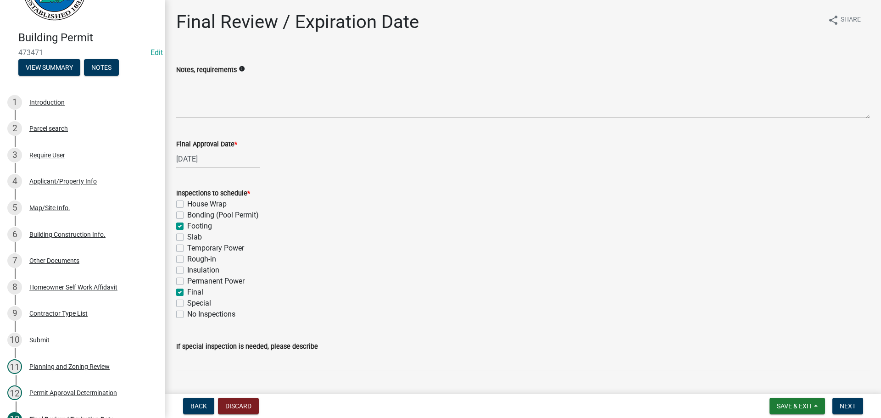
checkbox input "false"
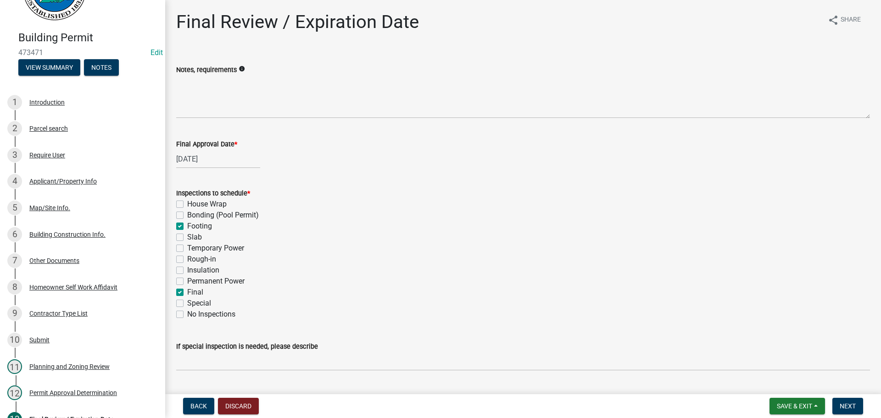
checkbox input "true"
checkbox input "false"
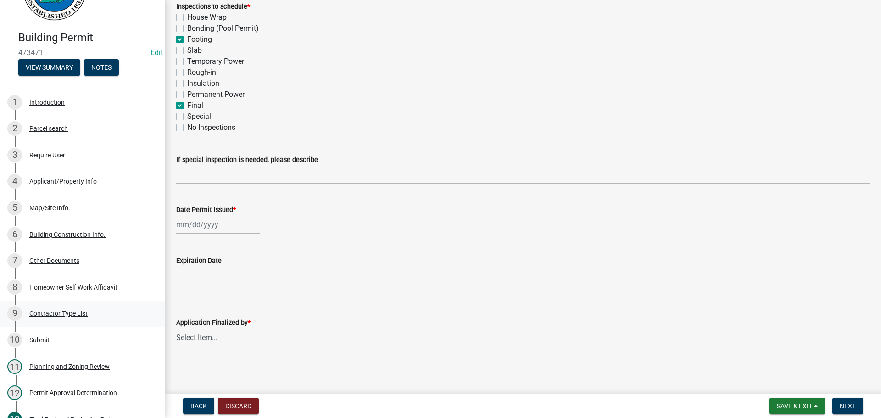
scroll to position [187, 0]
click at [195, 221] on div at bounding box center [218, 224] width 84 height 19
select select "9"
select select "2025"
click at [229, 274] on div "4" at bounding box center [229, 273] width 15 height 15
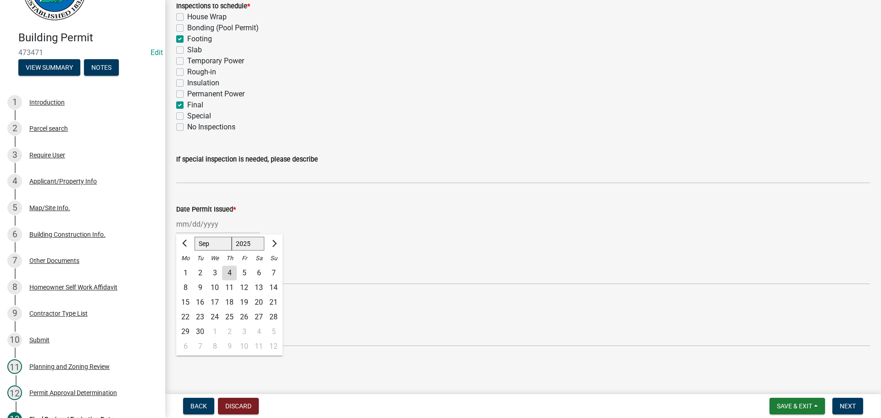
type input "[DATE]"
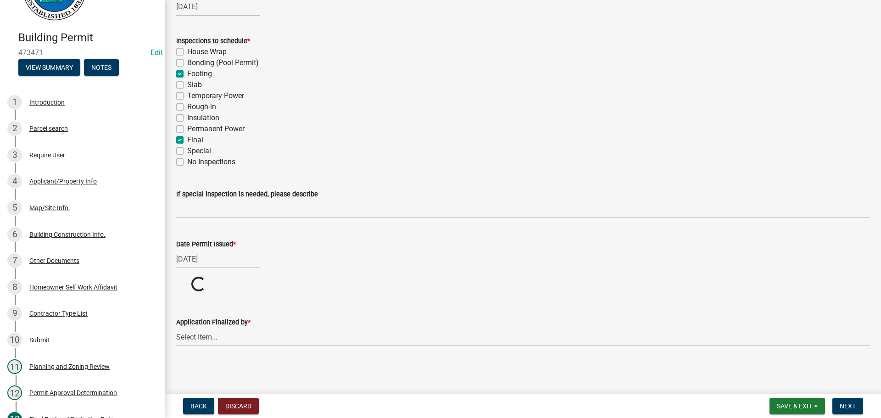
scroll to position [152, 0]
click at [250, 331] on select "Select Item... [PERSON_NAME] [PERSON_NAME] [PERSON_NAME] [PERSON_NAME] [PERSON_…" at bounding box center [523, 337] width 694 height 19
click at [176, 363] on select "Select Item... [PERSON_NAME] [PERSON_NAME] [PERSON_NAME] [PERSON_NAME] [PERSON_…" at bounding box center [523, 372] width 694 height 19
select select "5ce200eb-feb1-496b-8127-7891293955f5"
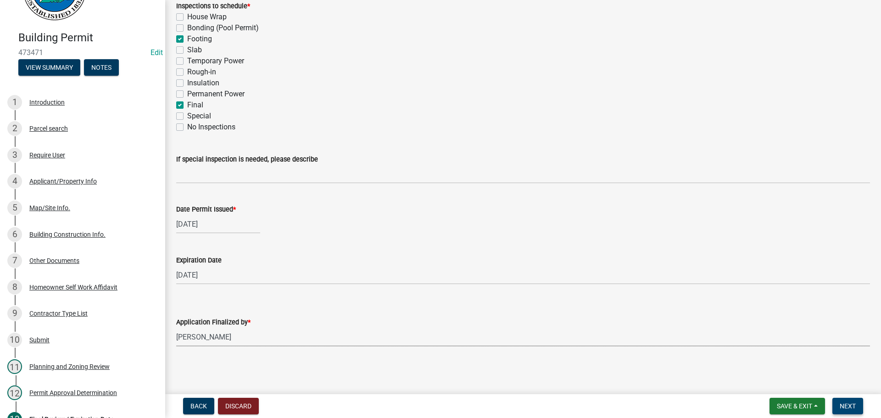
click at [849, 410] on span "Next" at bounding box center [848, 405] width 16 height 7
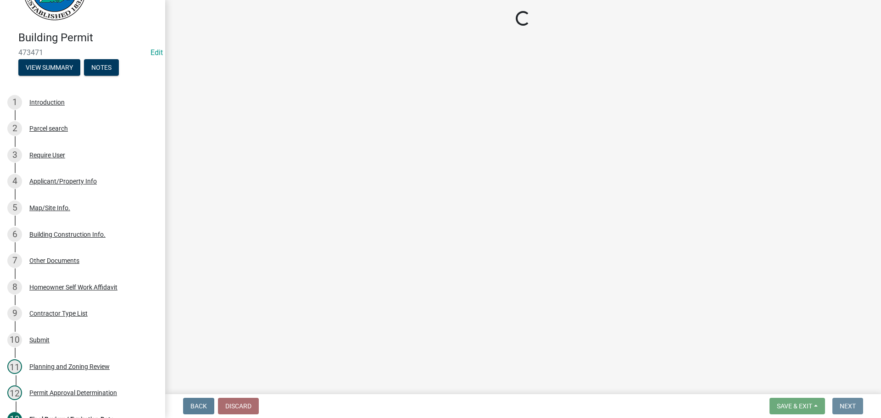
scroll to position [0, 0]
select select "2: 1"
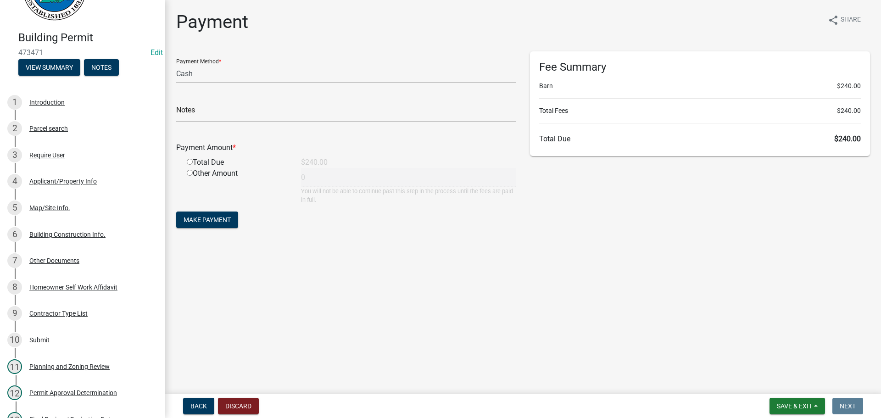
click at [215, 165] on div "Total Due" at bounding box center [237, 162] width 114 height 11
click at [191, 163] on input "radio" at bounding box center [190, 162] width 6 height 6
radio input "true"
type input "240"
click at [210, 220] on span "Make Payment" at bounding box center [207, 219] width 47 height 7
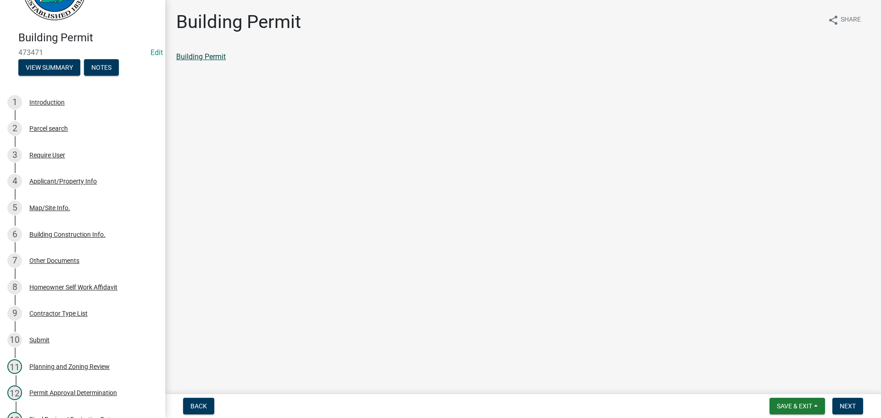
click at [218, 58] on link "Building Permit" at bounding box center [201, 56] width 50 height 9
click at [842, 409] on span "Next" at bounding box center [848, 405] width 16 height 7
click at [197, 58] on link "Permit Card" at bounding box center [195, 56] width 38 height 9
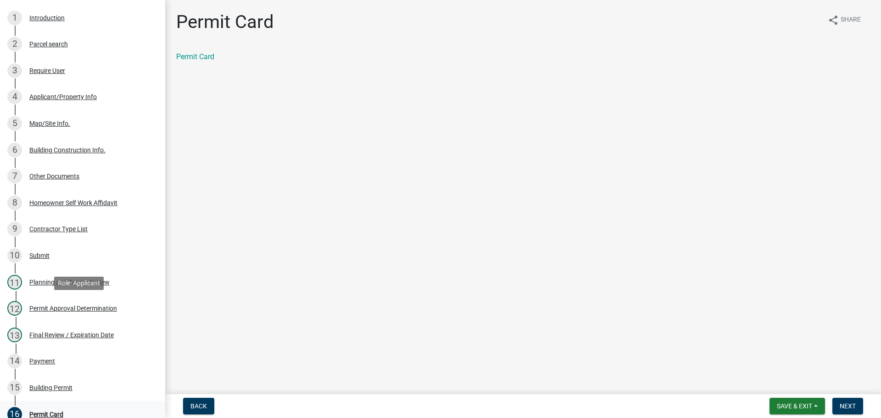
scroll to position [281, 0]
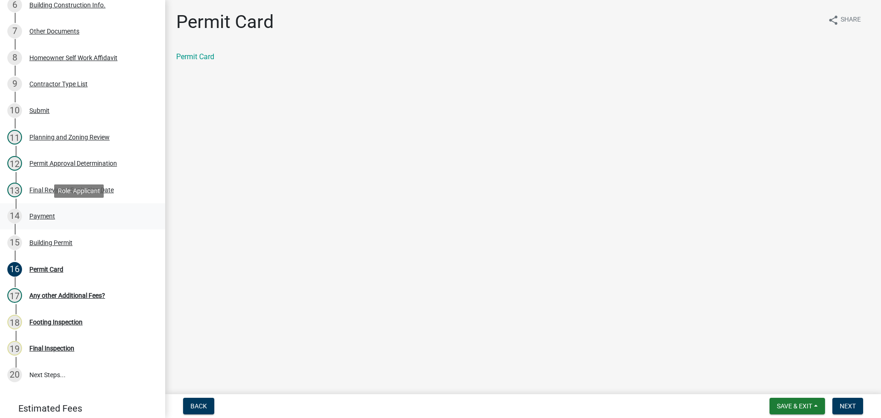
click at [31, 209] on div "14 Payment" at bounding box center [78, 216] width 143 height 15
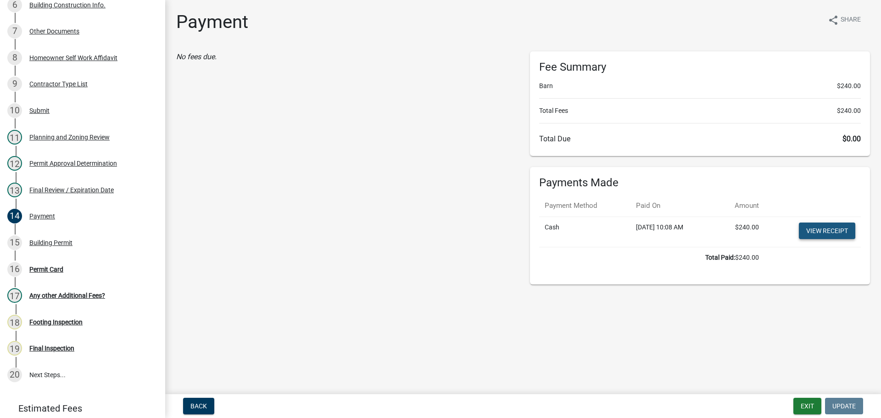
click at [814, 233] on link "View receipt" at bounding box center [827, 231] width 56 height 17
drag, startPoint x: 803, startPoint y: 402, endPoint x: 808, endPoint y: 396, distance: 8.5
click at [804, 402] on button "Exit" at bounding box center [807, 406] width 28 height 17
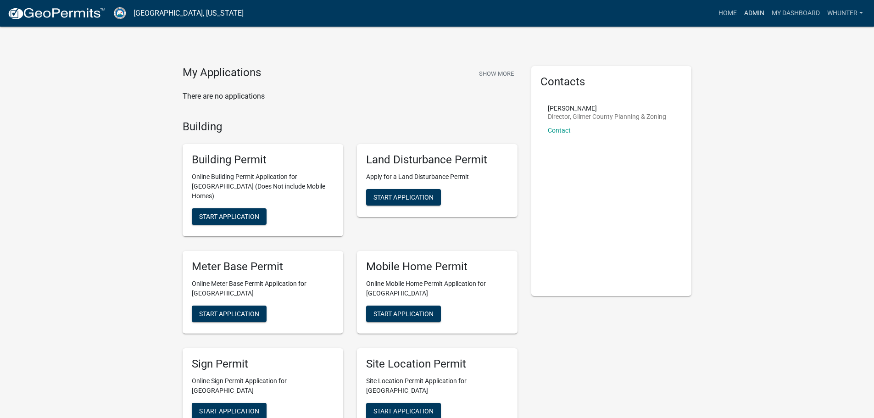
click at [747, 7] on link "Admin" at bounding box center [755, 13] width 28 height 17
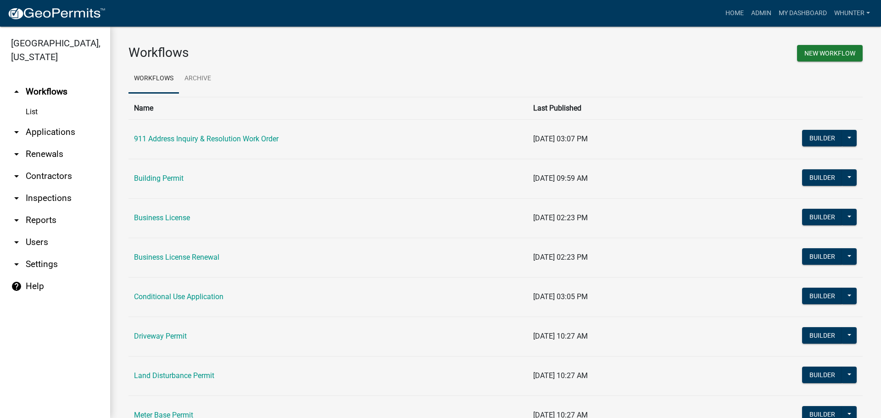
click at [64, 128] on link "arrow_drop_down Applications" at bounding box center [55, 132] width 110 height 22
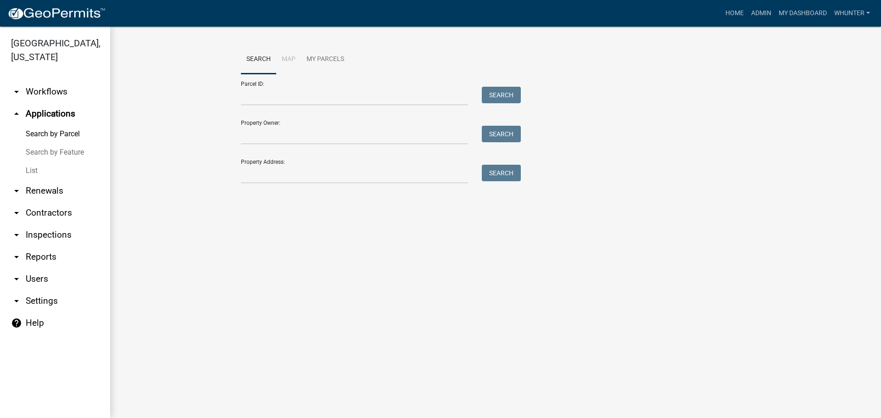
click at [57, 183] on link "arrow_drop_down Renewals" at bounding box center [55, 191] width 110 height 22
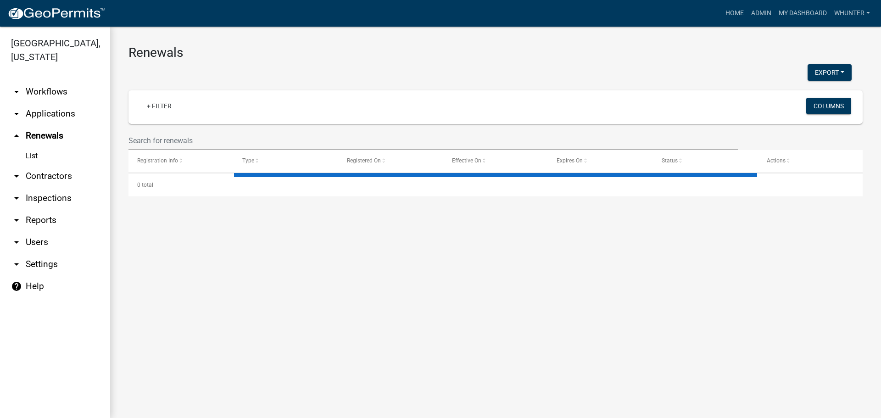
click at [45, 108] on link "arrow_drop_down Applications" at bounding box center [55, 114] width 110 height 22
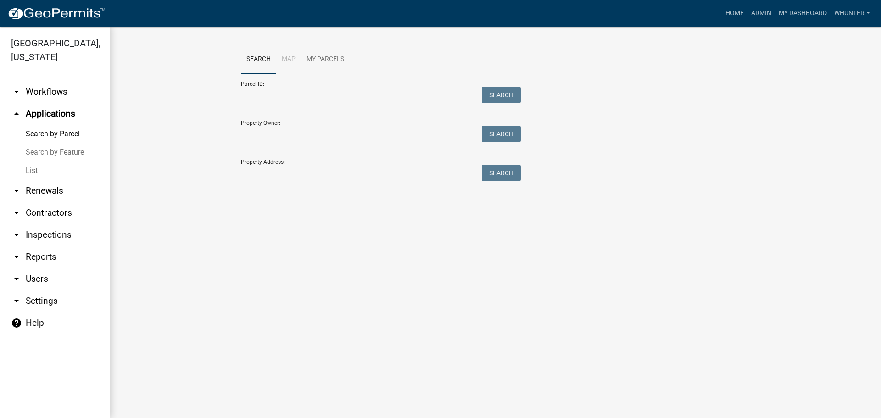
click at [55, 166] on link "List" at bounding box center [55, 171] width 110 height 18
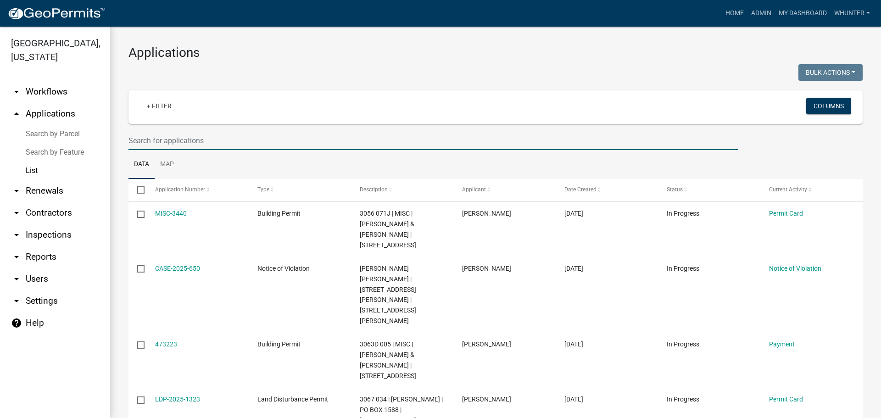
click at [376, 144] on input "text" at bounding box center [432, 140] width 609 height 19
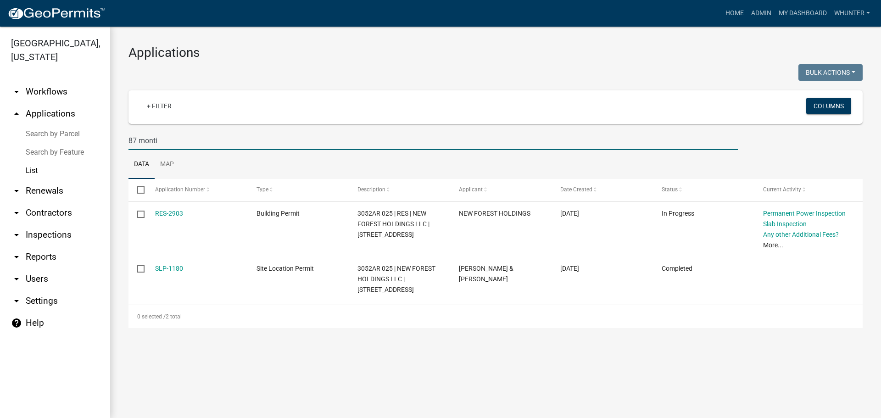
drag, startPoint x: 208, startPoint y: 149, endPoint x: 173, endPoint y: 142, distance: 35.2
click at [173, 142] on input "87 monti" at bounding box center [432, 140] width 609 height 19
drag, startPoint x: 177, startPoint y: 142, endPoint x: 833, endPoint y: 313, distance: 678.2
click at [2, 165] on div "[GEOGRAPHIC_DATA], [US_STATE] arrow_drop_down Workflows List arrow_drop_up Appl…" at bounding box center [440, 222] width 881 height 391
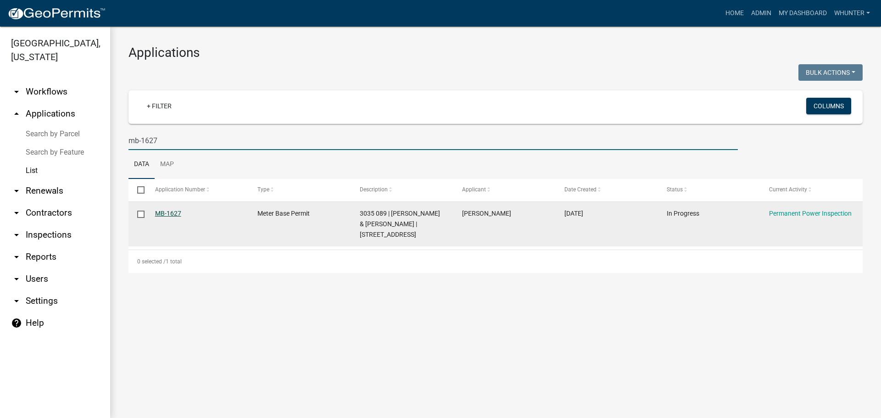
type input "mb-1627"
click at [173, 213] on link "MB-1627" at bounding box center [168, 213] width 26 height 7
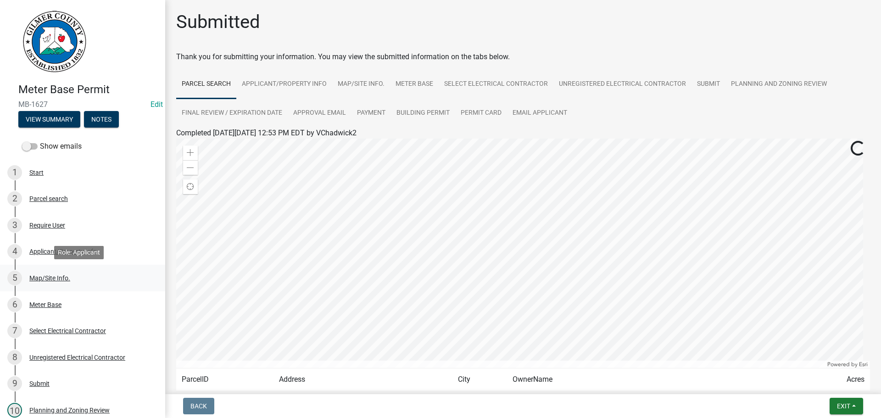
click at [65, 285] on link "5 Map/Site Info." at bounding box center [82, 278] width 165 height 27
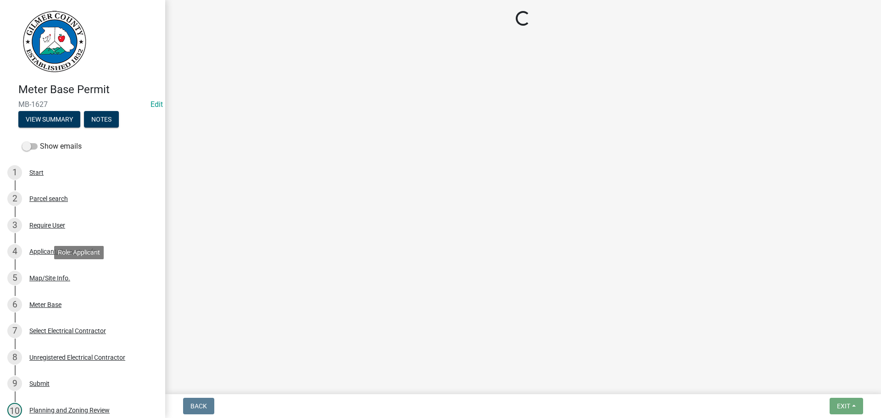
select select "c9feaa94-b03b-4165-97cf-90fdf63947c5"
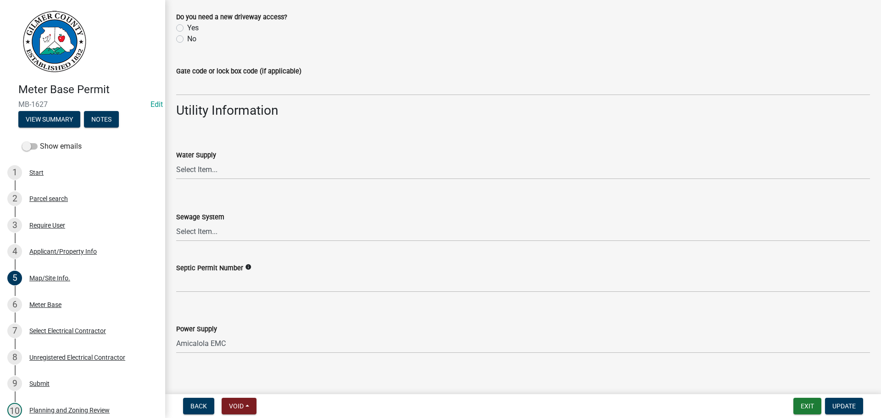
scroll to position [695, 0]
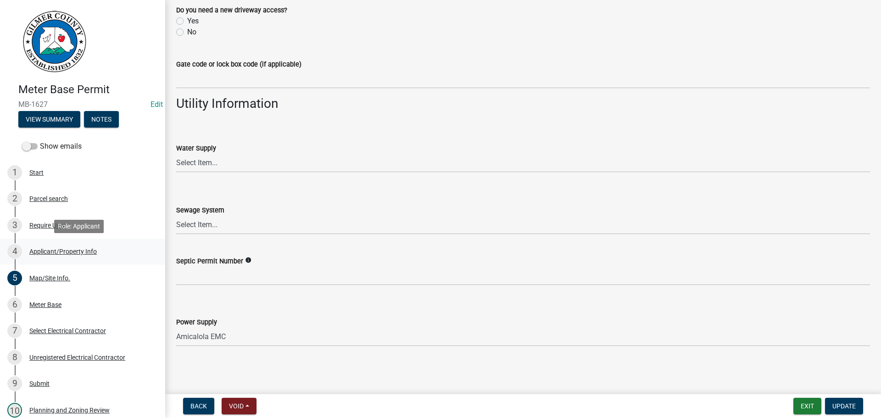
click at [46, 256] on div "4 Applicant/Property Info" at bounding box center [78, 251] width 143 height 15
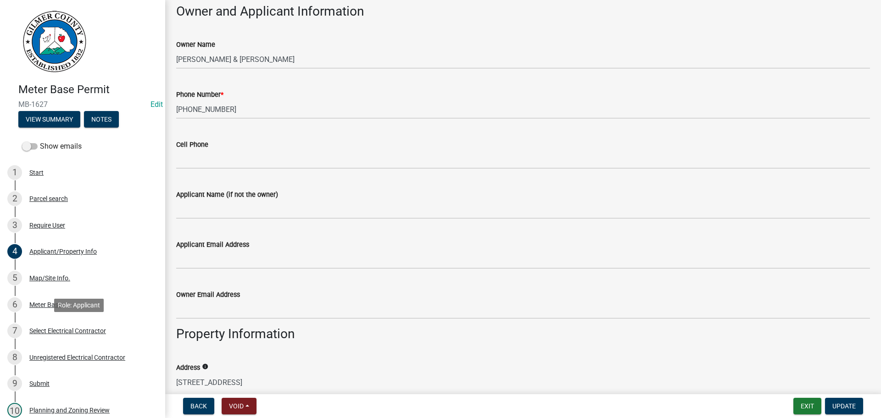
scroll to position [249, 0]
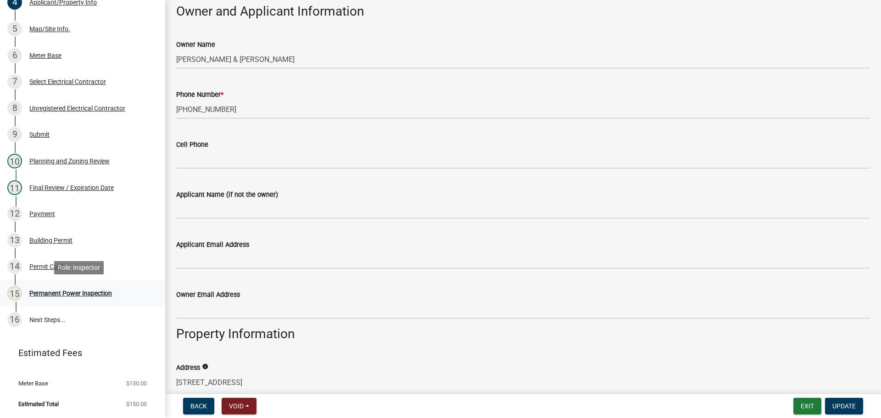
click at [86, 290] on div "Permanent Power Inspection" at bounding box center [70, 293] width 83 height 6
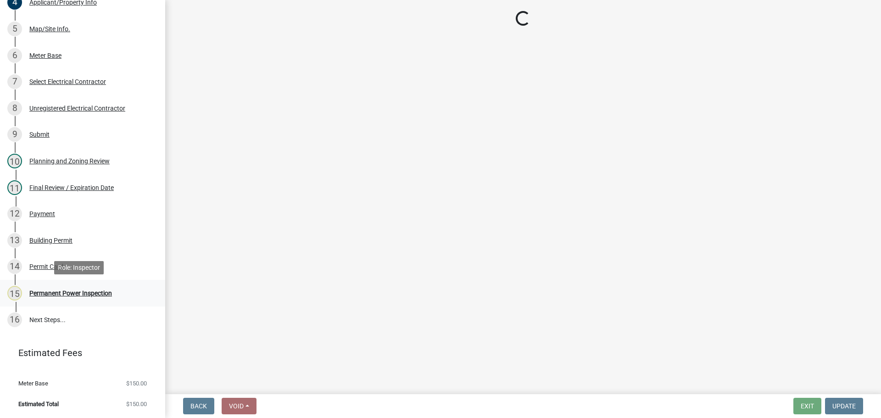
scroll to position [0, 0]
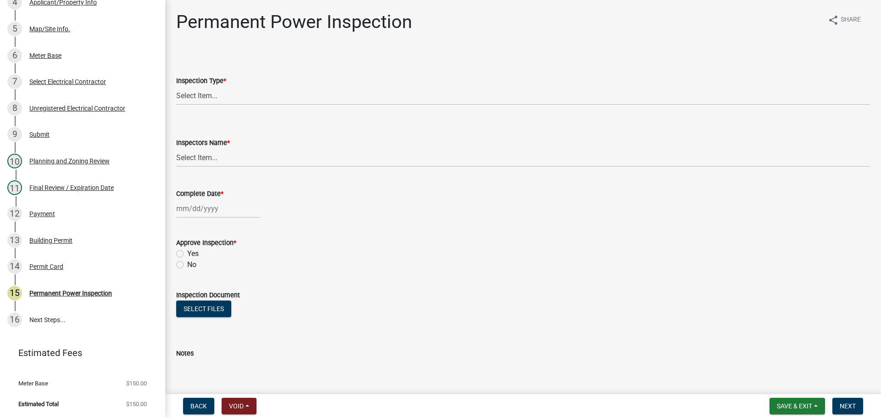
drag, startPoint x: 421, startPoint y: 83, endPoint x: 421, endPoint y: 101, distance: 17.9
click at [420, 83] on div "Inspection Type *" at bounding box center [523, 80] width 694 height 11
click at [421, 101] on select "Select Item... Permanent Power" at bounding box center [523, 95] width 694 height 19
click at [176, 86] on select "Select Item... Permanent Power" at bounding box center [523, 95] width 694 height 19
select select "5c85f858-e2c6-4c2c-a92e-43b107da9ba1"
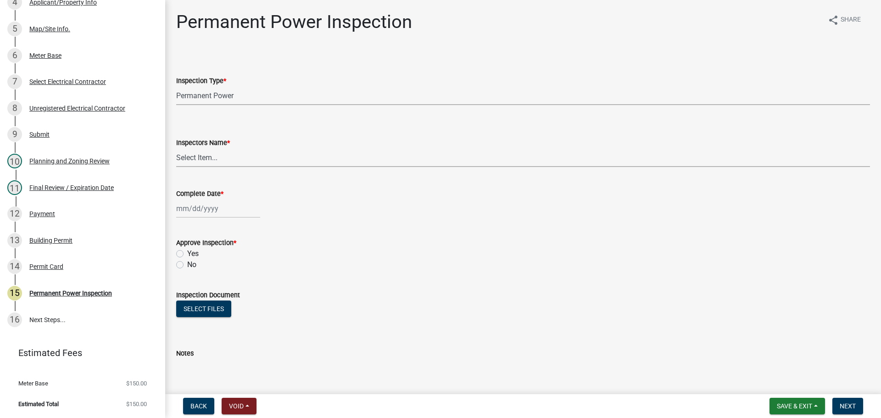
click at [370, 156] on select "Select Item... [PERSON_NAME] ([PERSON_NAME]) [PERSON_NAME] ([PERSON_NAME]) Engi…" at bounding box center [523, 157] width 694 height 19
select select "b7f275ba-f507-42fd-b9cd-cd9544451c64"
click at [176, 148] on select "Select Item... [PERSON_NAME] ([PERSON_NAME]) [PERSON_NAME] ([PERSON_NAME]) Engi…" at bounding box center [523, 157] width 694 height 19
click at [207, 211] on div at bounding box center [218, 208] width 84 height 19
select select "9"
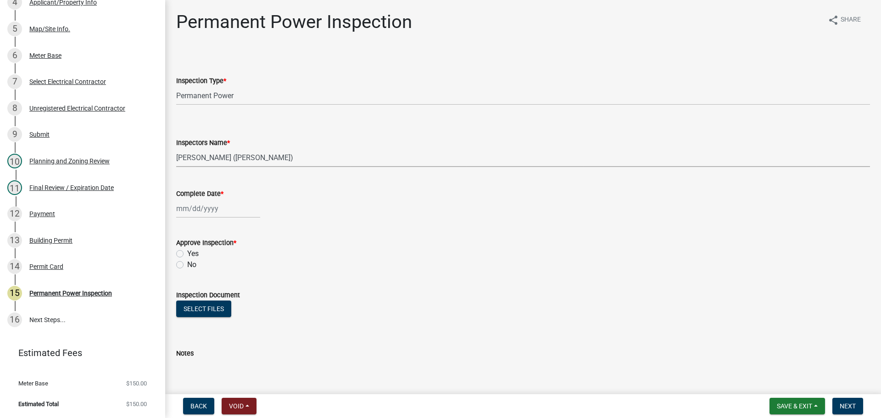
select select "2025"
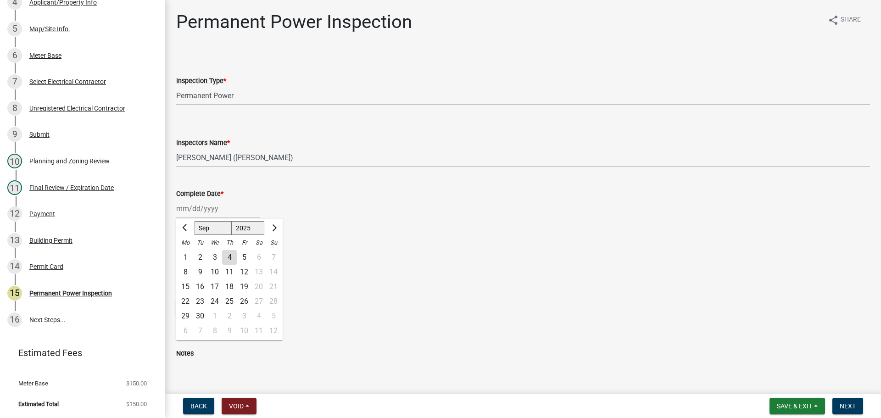
click at [233, 258] on div "4" at bounding box center [229, 257] width 15 height 15
type input "[DATE]"
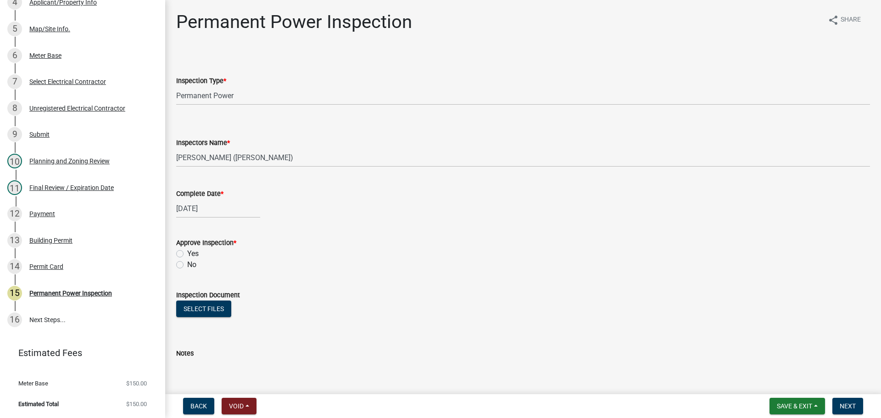
click at [190, 247] on div "Approve Inspection *" at bounding box center [523, 242] width 694 height 11
click at [190, 255] on label "Yes" at bounding box center [192, 253] width 11 height 11
click at [190, 254] on input "Yes" at bounding box center [190, 251] width 6 height 6
radio input "true"
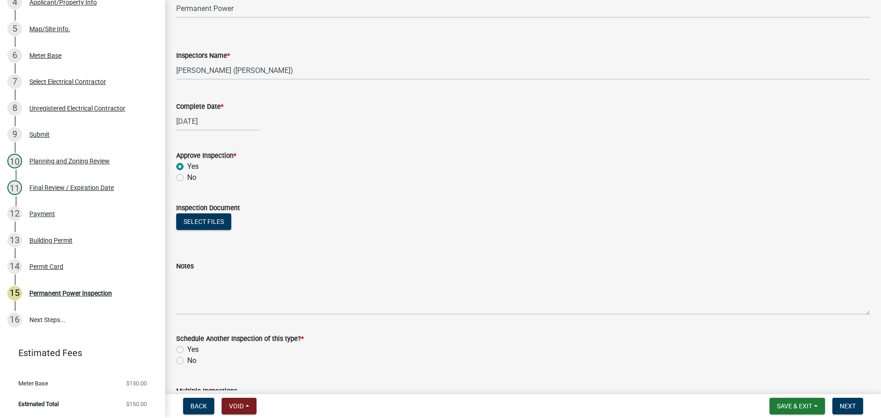
scroll to position [148, 0]
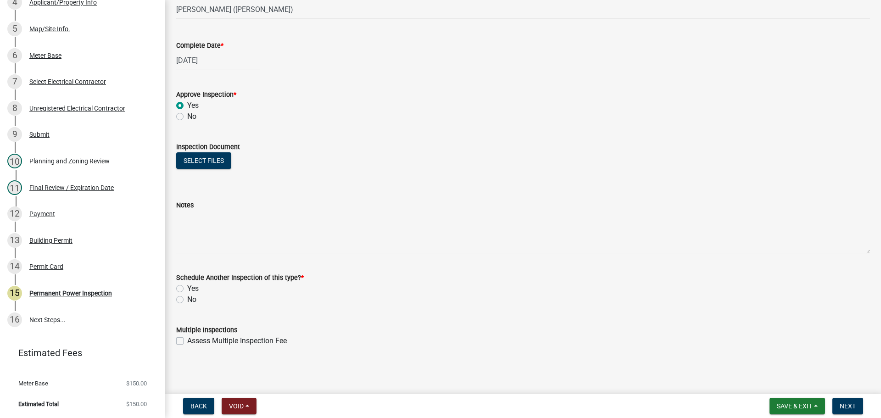
click at [187, 297] on div "No" at bounding box center [523, 299] width 694 height 11
click at [191, 297] on label "No" at bounding box center [191, 299] width 9 height 11
click at [191, 297] on input "No" at bounding box center [190, 297] width 6 height 6
radio input "true"
click at [851, 406] on span "Next" at bounding box center [848, 405] width 16 height 7
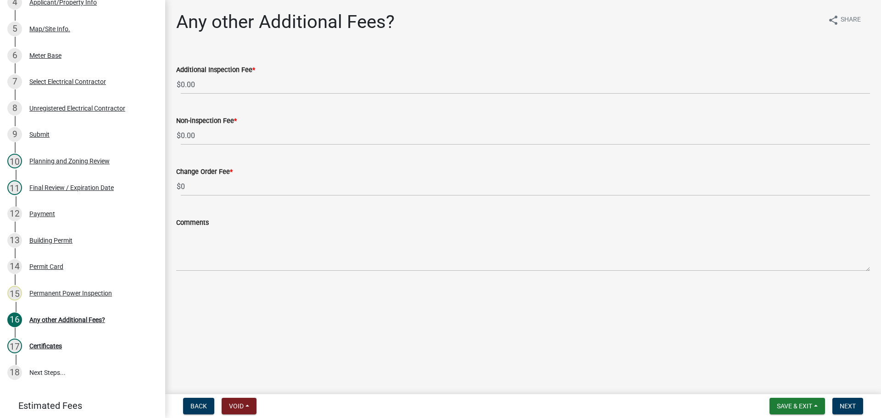
scroll to position [302, 0]
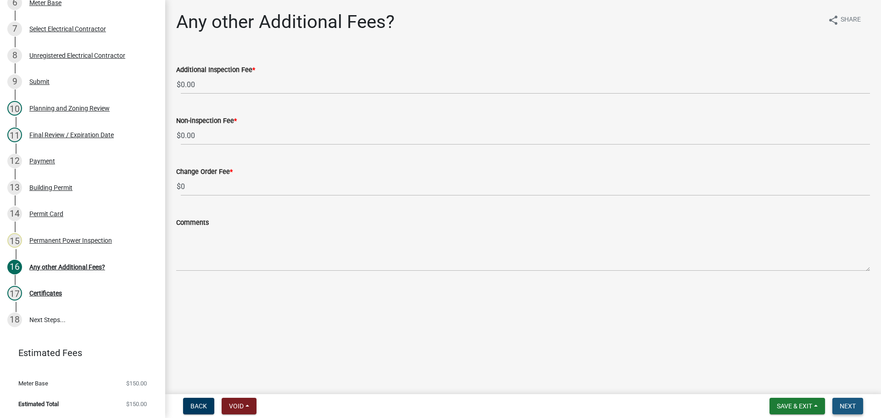
click at [837, 411] on button "Next" at bounding box center [847, 406] width 31 height 17
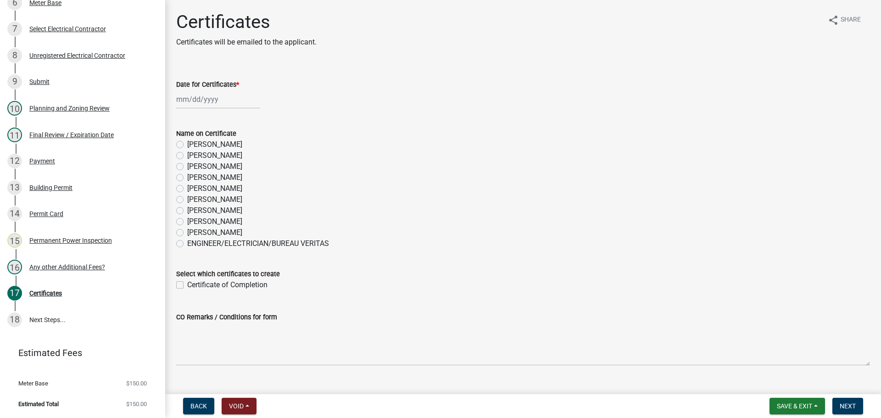
click at [194, 213] on label "[PERSON_NAME]" at bounding box center [214, 210] width 55 height 11
click at [193, 211] on input "[PERSON_NAME]" at bounding box center [190, 208] width 6 height 6
radio input "true"
click at [194, 220] on label "[PERSON_NAME]" at bounding box center [214, 221] width 55 height 11
click at [193, 220] on input "[PERSON_NAME]" at bounding box center [190, 219] width 6 height 6
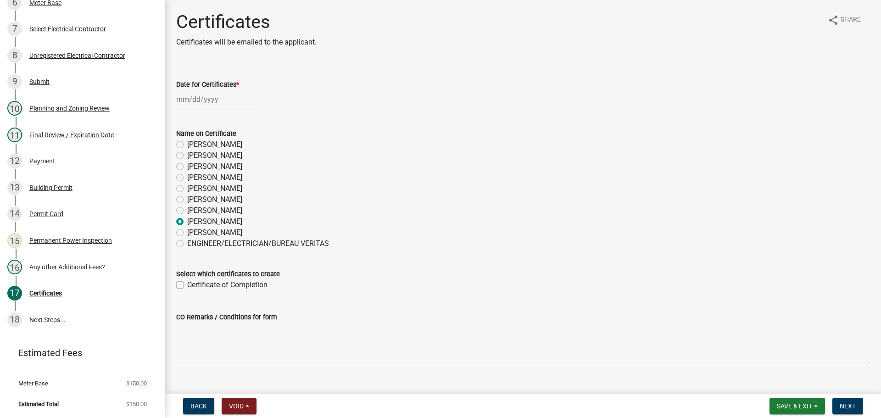
radio input "true"
click at [218, 109] on wm-data-entity-input "Date for Certificates *" at bounding box center [523, 91] width 694 height 51
click at [218, 101] on div at bounding box center [218, 99] width 84 height 19
select select "9"
select select "2025"
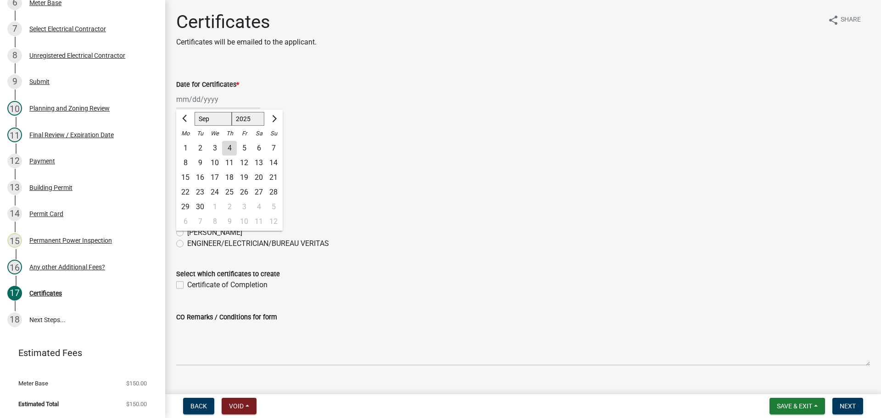
drag, startPoint x: 227, startPoint y: 154, endPoint x: 229, endPoint y: 149, distance: 5.5
click at [228, 153] on div "4" at bounding box center [229, 148] width 15 height 15
type input "[DATE]"
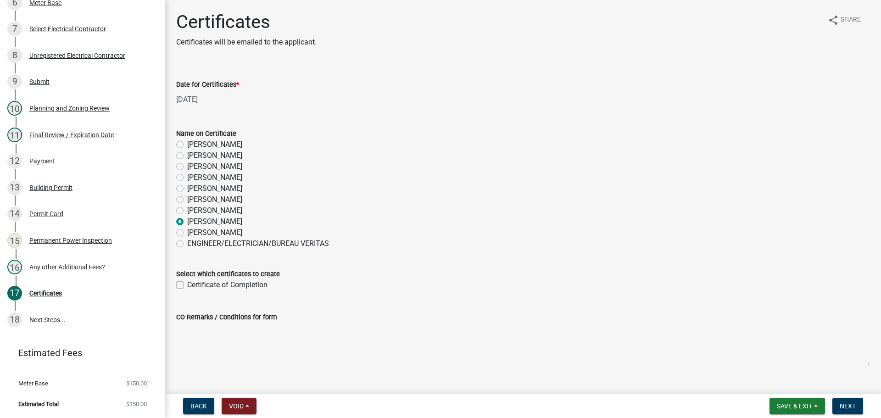
click at [227, 281] on label "Certificate of Completion" at bounding box center [227, 284] width 80 height 11
click at [193, 281] on input "Certificate of Completion" at bounding box center [190, 282] width 6 height 6
checkbox input "true"
drag, startPoint x: 845, startPoint y: 410, endPoint x: 849, endPoint y: 399, distance: 11.6
click at [846, 409] on span "Next" at bounding box center [848, 405] width 16 height 7
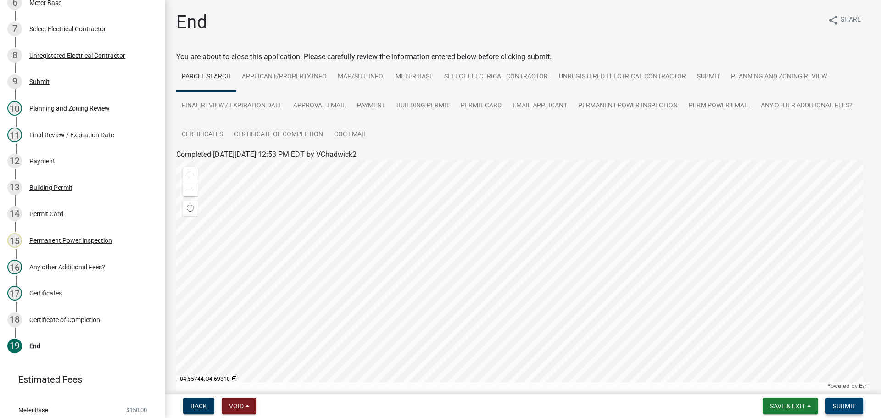
click at [844, 402] on span "Submit" at bounding box center [844, 405] width 23 height 7
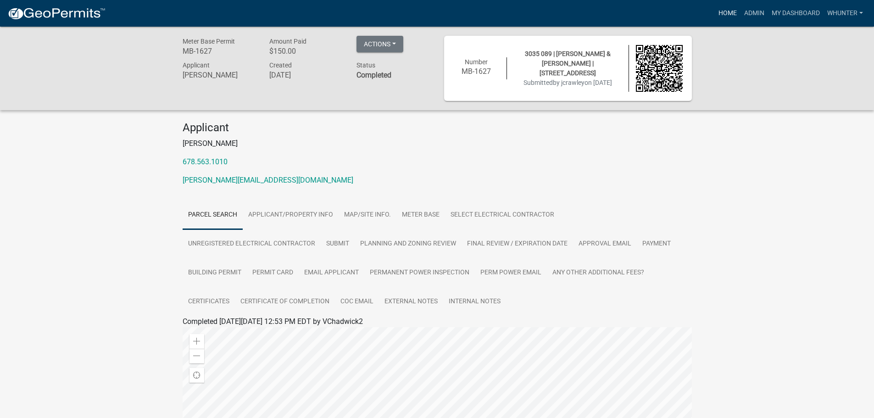
click at [717, 20] on link "Home" at bounding box center [728, 13] width 26 height 17
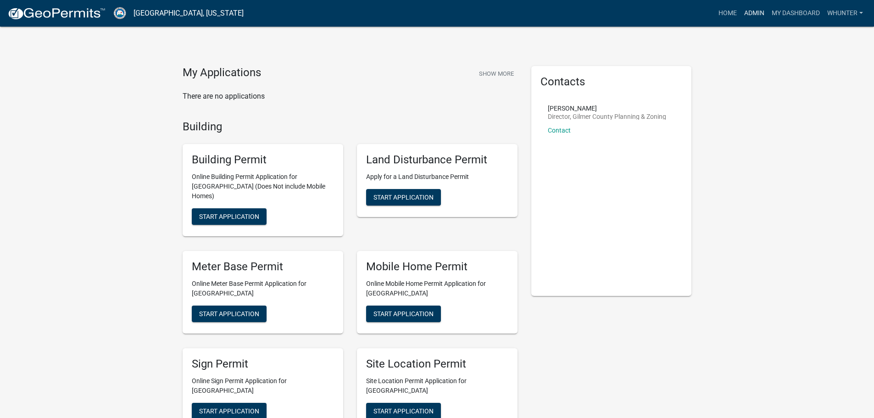
click at [757, 13] on link "Admin" at bounding box center [755, 13] width 28 height 17
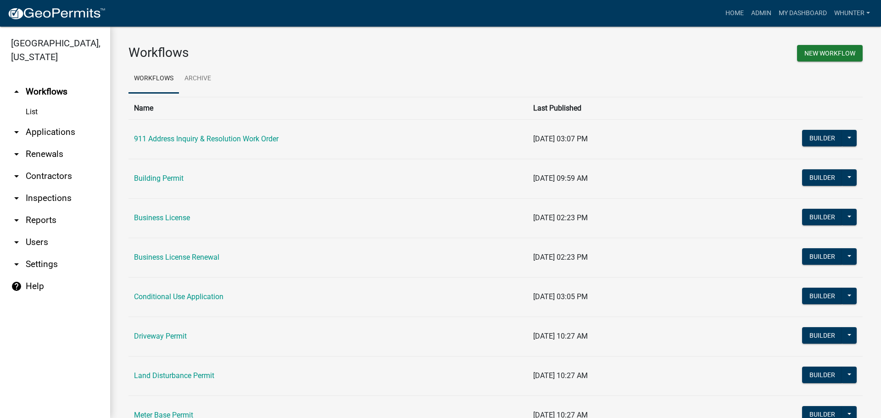
click at [72, 136] on link "arrow_drop_down Applications" at bounding box center [55, 132] width 110 height 22
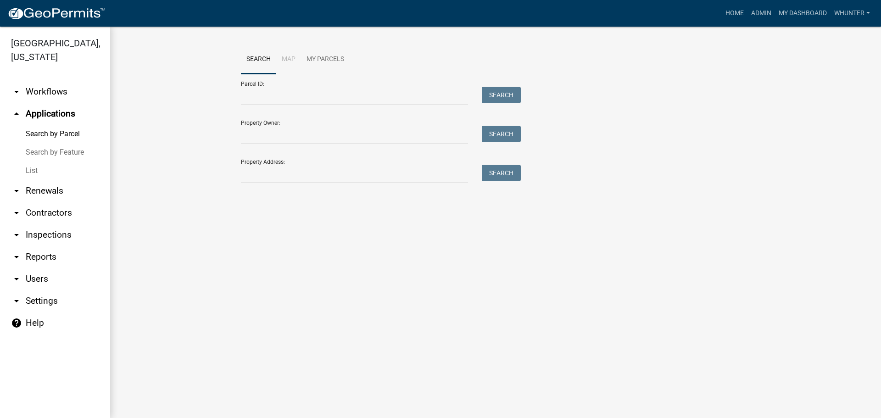
click at [37, 163] on link "List" at bounding box center [55, 171] width 110 height 18
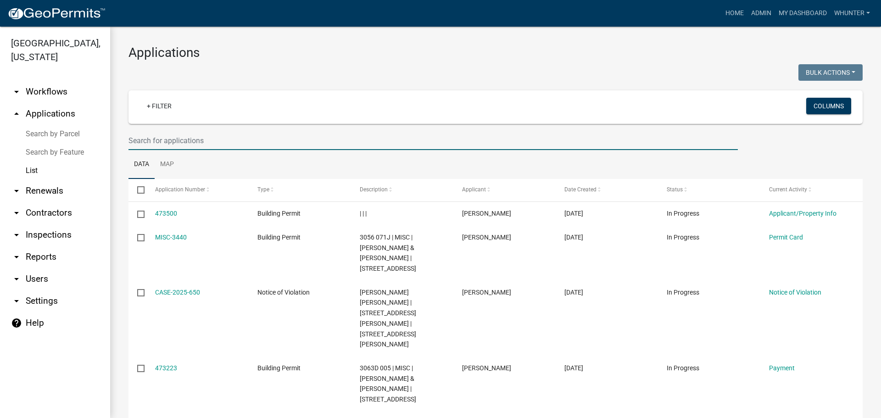
click at [260, 145] on input "text" at bounding box center [432, 140] width 609 height 19
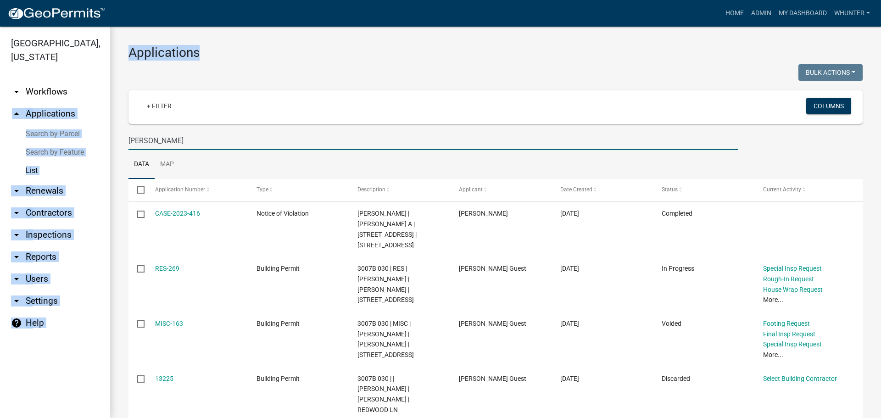
drag, startPoint x: 9, startPoint y: 108, endPoint x: 0, endPoint y: 101, distance: 10.8
click at [0, 101] on div "[GEOGRAPHIC_DATA], [US_STATE] arrow_drop_down Workflows List arrow_drop_up Appl…" at bounding box center [440, 222] width 881 height 391
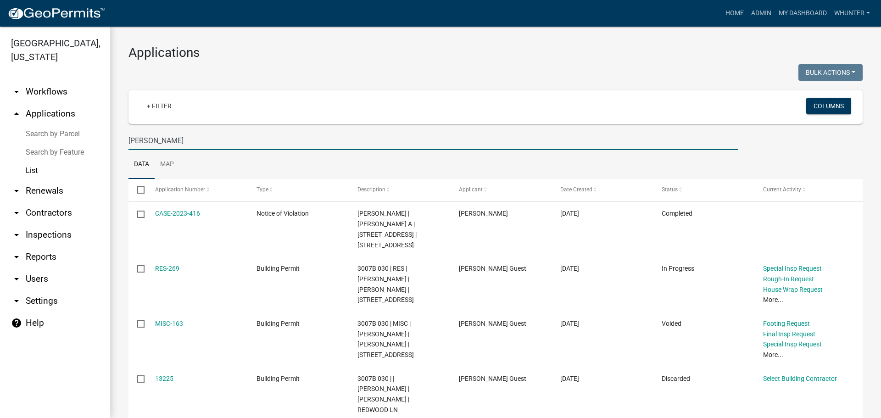
drag, startPoint x: 160, startPoint y: 134, endPoint x: 22, endPoint y: 110, distance: 140.2
click at [0, 97] on div "[GEOGRAPHIC_DATA], [US_STATE] arrow_drop_down Workflows List arrow_drop_up Appl…" at bounding box center [440, 222] width 881 height 391
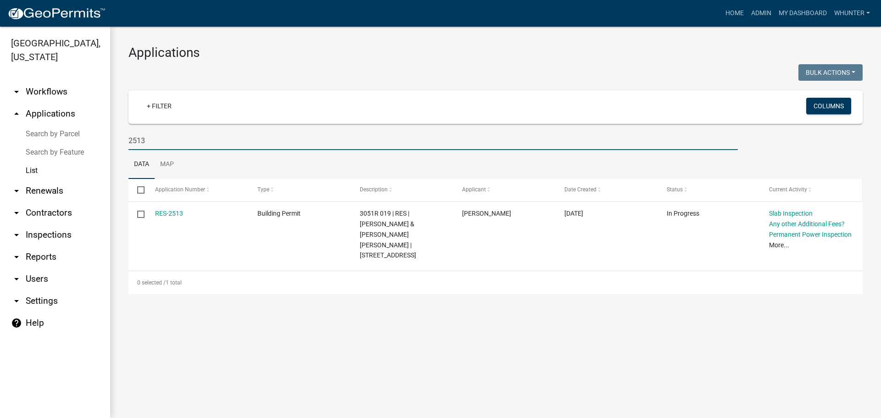
drag, startPoint x: 150, startPoint y: 140, endPoint x: 857, endPoint y: 191, distance: 709.5
click at [21, 132] on div "[GEOGRAPHIC_DATA], [US_STATE] arrow_drop_down Workflows List arrow_drop_up Appl…" at bounding box center [440, 222] width 881 height 391
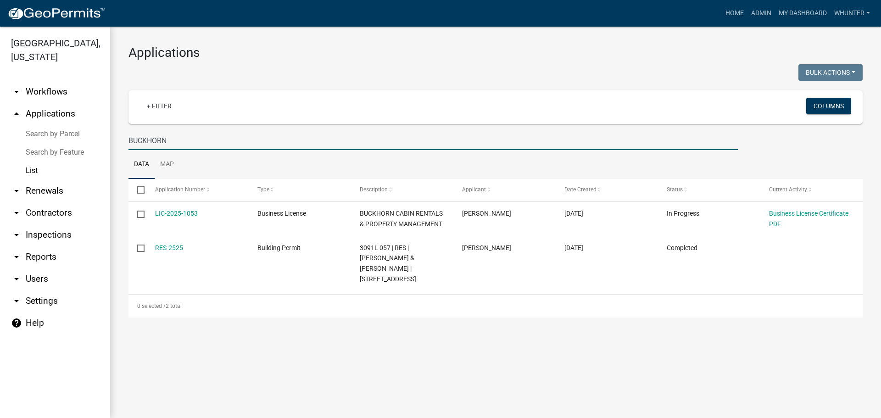
drag, startPoint x: 207, startPoint y: 147, endPoint x: 8, endPoint y: 122, distance: 200.3
click at [13, 127] on div "[GEOGRAPHIC_DATA], [US_STATE] arrow_drop_down Workflows List arrow_drop_up Appl…" at bounding box center [440, 222] width 881 height 391
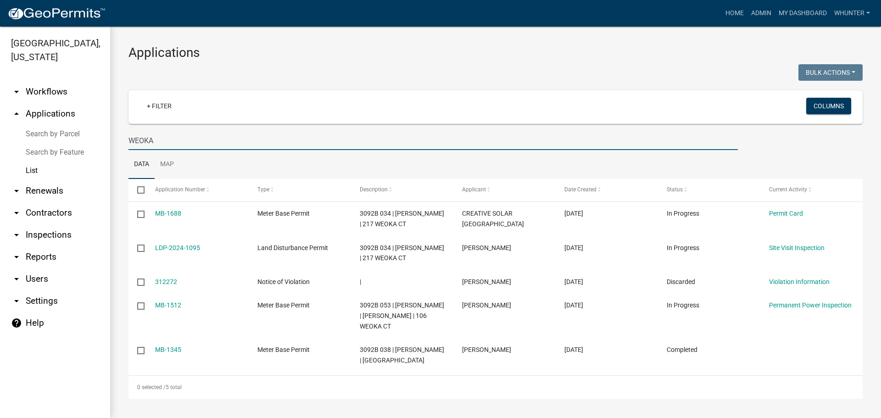
drag, startPoint x: 185, startPoint y: 139, endPoint x: 802, endPoint y: 64, distance: 621.7
click at [0, 66] on div "[GEOGRAPHIC_DATA], [US_STATE] arrow_drop_down Workflows List arrow_drop_up Appl…" at bounding box center [440, 222] width 881 height 391
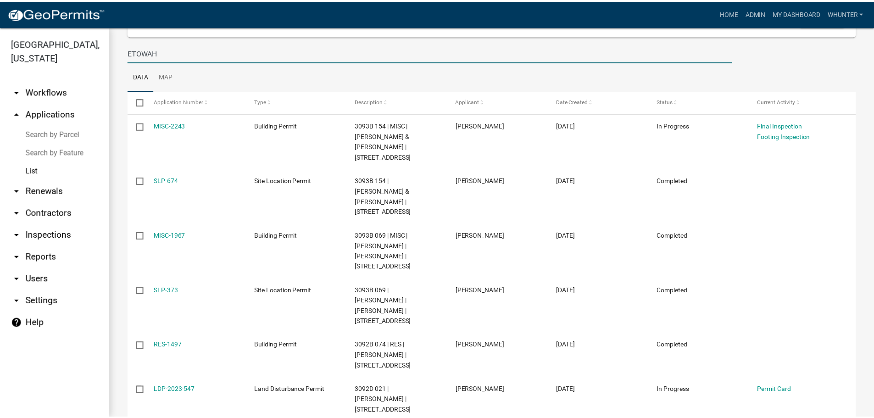
scroll to position [92, 0]
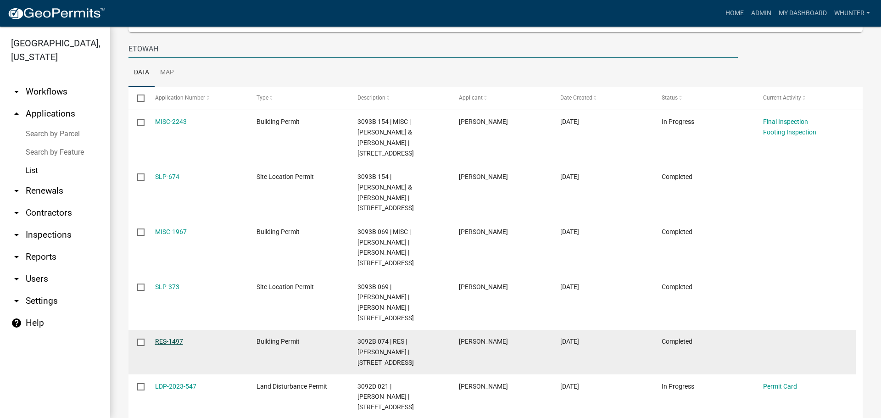
type input "ETOWAH"
click at [173, 338] on link "RES-1497" at bounding box center [169, 341] width 28 height 7
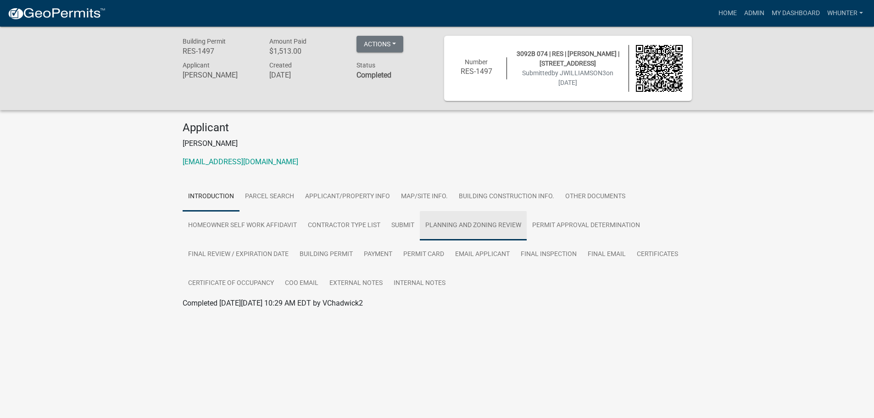
click at [522, 225] on link "Planning and Zoning Review" at bounding box center [473, 225] width 107 height 29
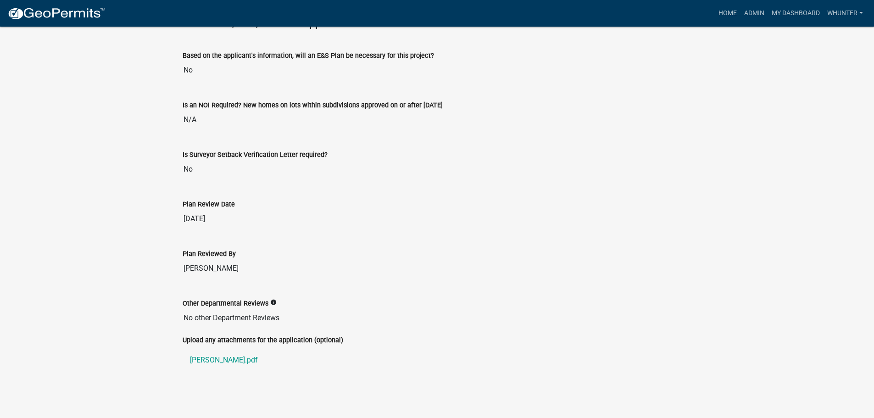
scroll to position [1340, 0]
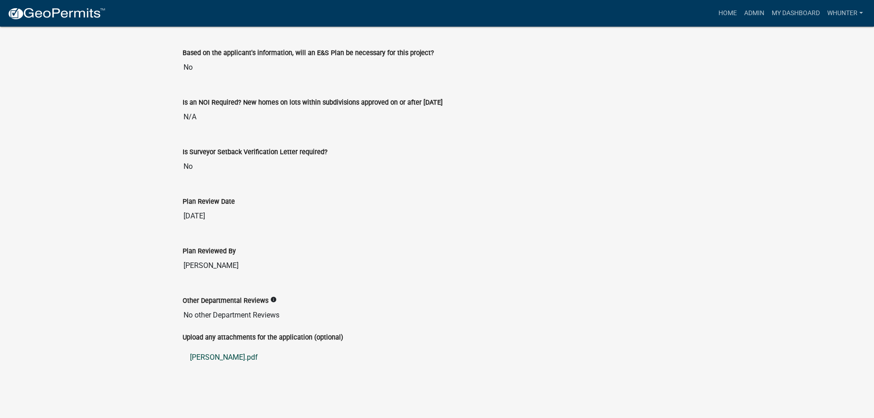
click at [220, 360] on link "[PERSON_NAME].pdf" at bounding box center [437, 357] width 509 height 22
click at [751, 18] on link "Admin" at bounding box center [755, 13] width 28 height 17
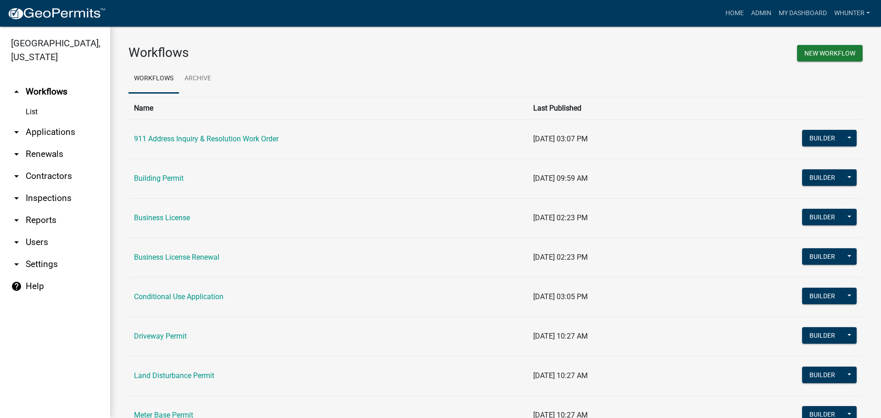
click at [36, 137] on link "arrow_drop_down Applications" at bounding box center [55, 132] width 110 height 22
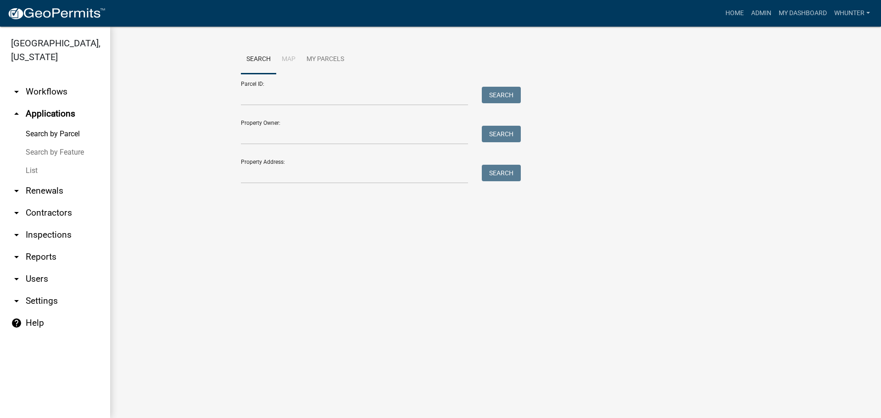
click at [49, 177] on link "List" at bounding box center [55, 171] width 110 height 18
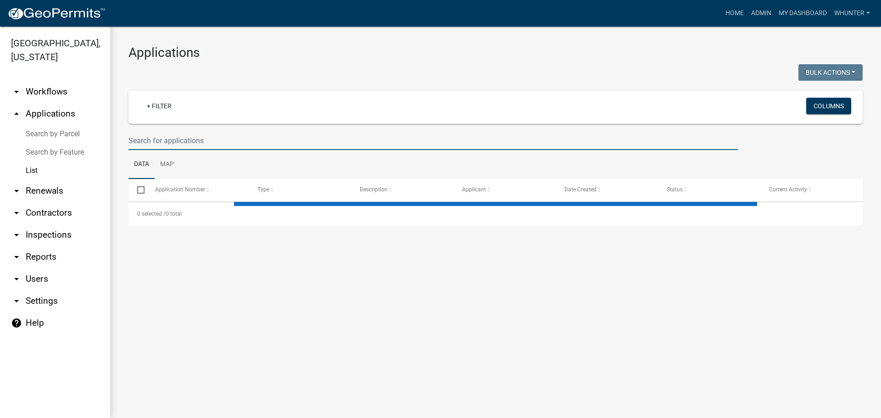
drag, startPoint x: 205, startPoint y: 135, endPoint x: 285, endPoint y: 170, distance: 87.6
click at [231, 149] on input "text" at bounding box center [432, 140] width 609 height 19
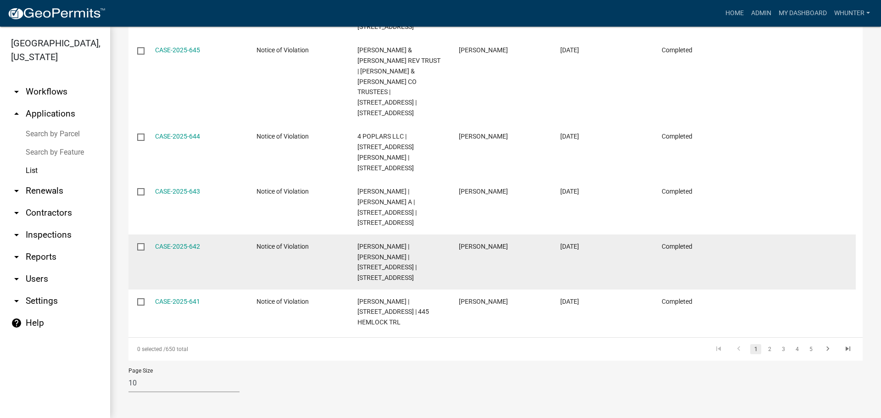
scroll to position [459, 0]
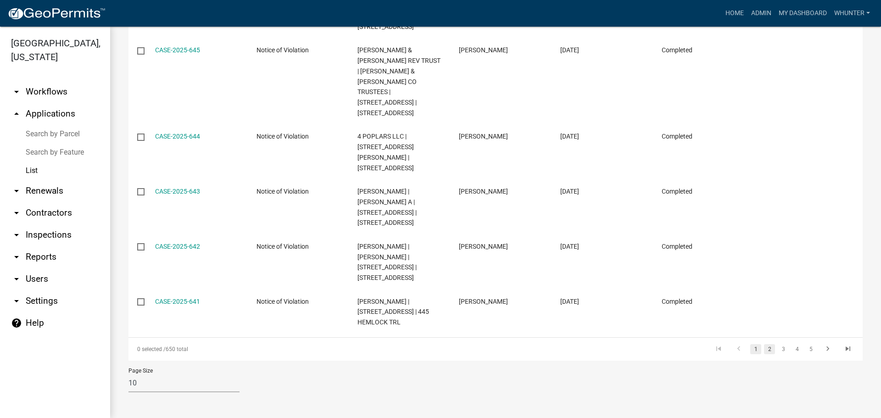
type input "CASE-"
click at [764, 352] on link "2" at bounding box center [769, 349] width 11 height 10
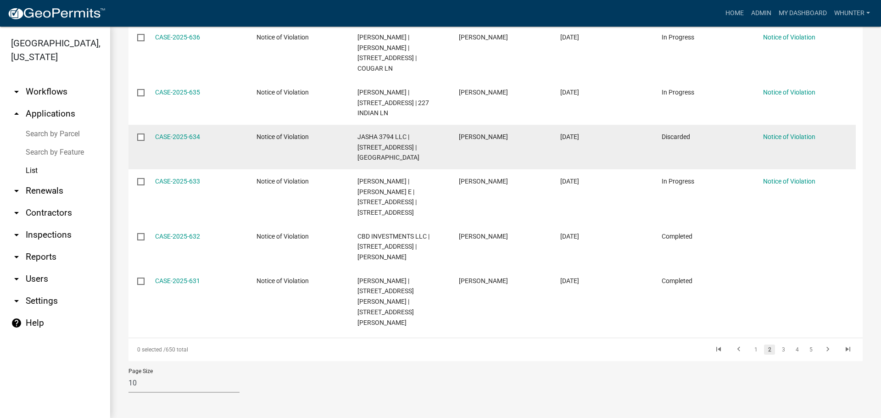
scroll to position [449, 0]
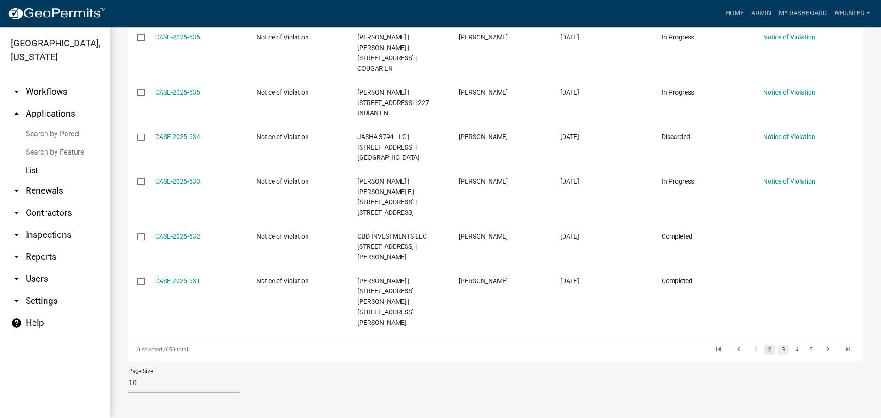
click at [781, 350] on link "3" at bounding box center [783, 350] width 11 height 10
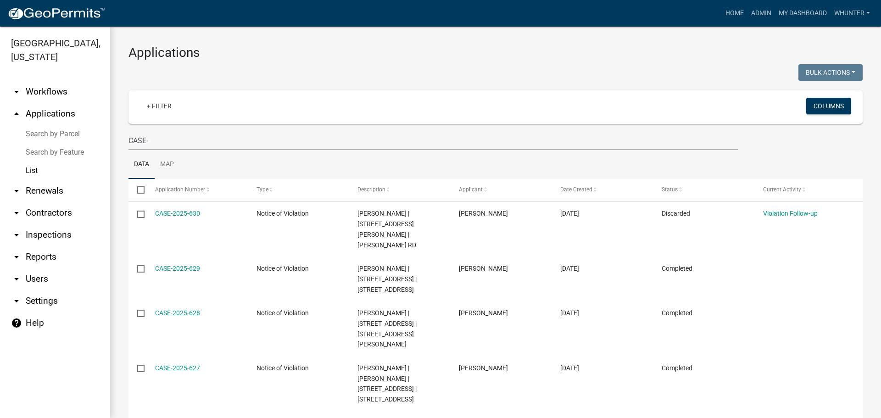
click at [40, 7] on img at bounding box center [56, 14] width 98 height 14
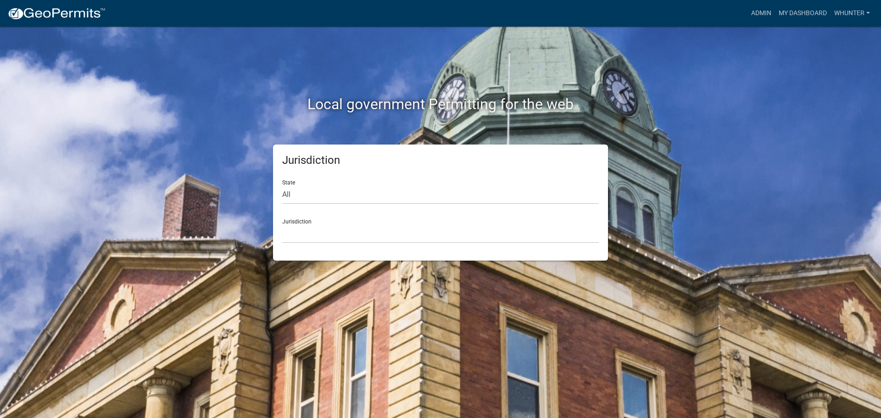
click at [361, 179] on div "State All [US_STATE] [US_STATE] [US_STATE] [US_STATE] [US_STATE] [US_STATE] [US…" at bounding box center [440, 189] width 317 height 32
click at [359, 200] on select "All [US_STATE] [US_STATE] [US_STATE] [US_STATE] [US_STATE] [US_STATE] [US_STATE…" at bounding box center [440, 194] width 317 height 19
select select "[US_STATE]"
click at [282, 185] on select "All [US_STATE] [US_STATE] [US_STATE] [US_STATE] [US_STATE] [US_STATE] [US_STATE…" at bounding box center [440, 194] width 317 height 19
drag, startPoint x: 358, startPoint y: 203, endPoint x: 345, endPoint y: 240, distance: 39.2
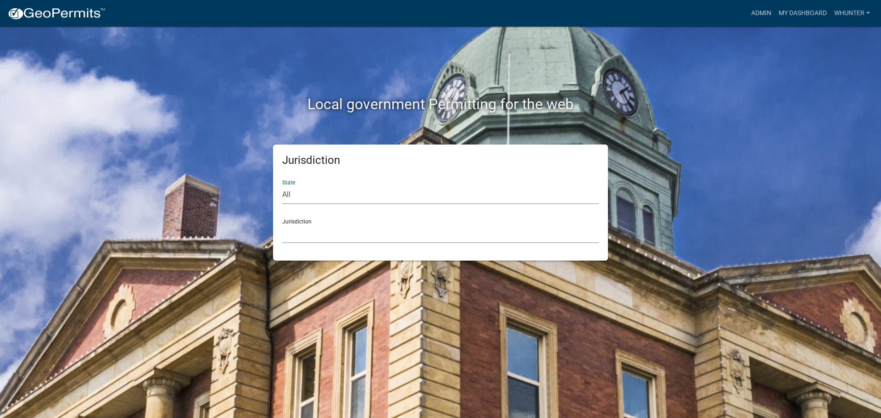
click at [346, 234] on select "[GEOGRAPHIC_DATA], [US_STATE][PERSON_NAME][GEOGRAPHIC_DATA], [US_STATE][PERSON_…" at bounding box center [440, 233] width 317 height 19
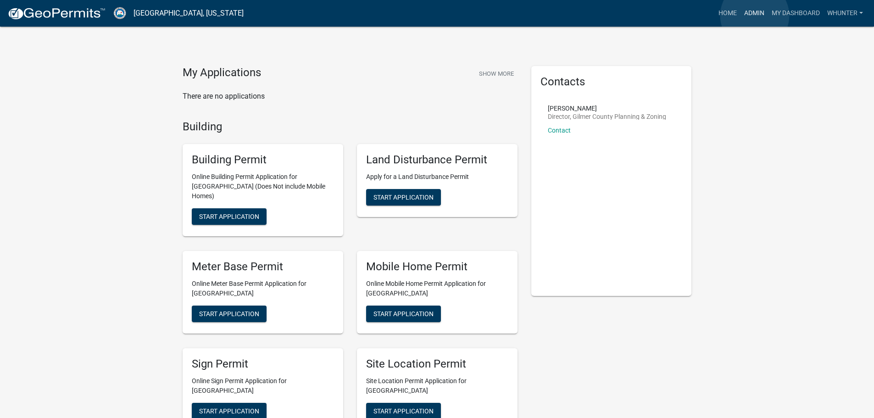
click at [755, 16] on link "Admin" at bounding box center [755, 13] width 28 height 17
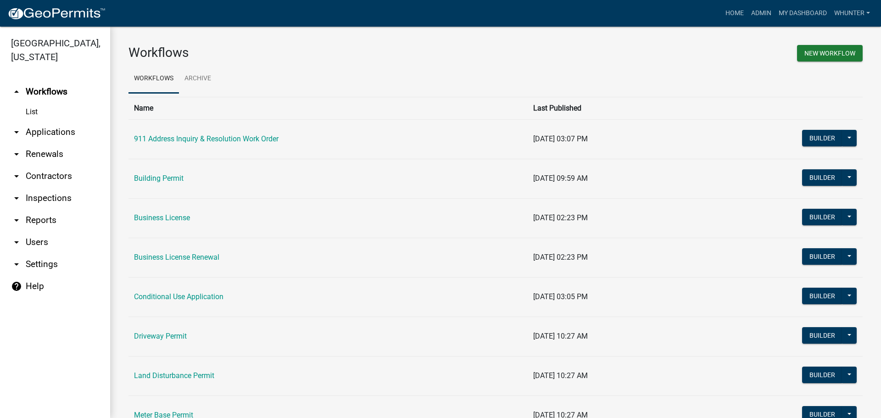
click at [66, 134] on link "arrow_drop_down Applications" at bounding box center [55, 132] width 110 height 22
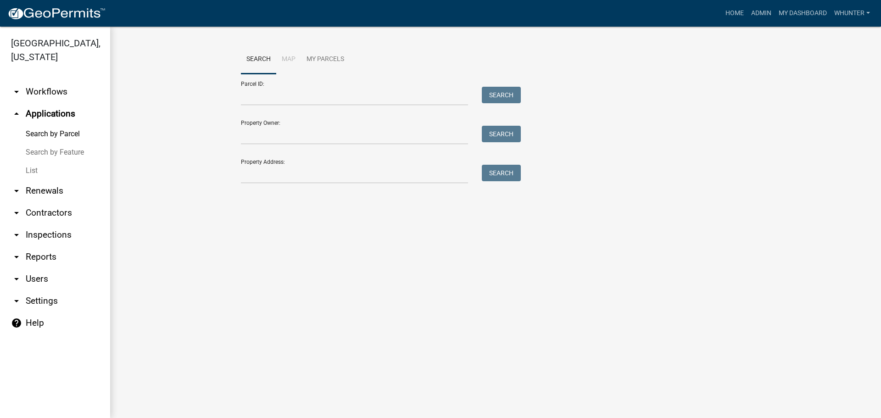
click at [60, 177] on link "List" at bounding box center [55, 171] width 110 height 18
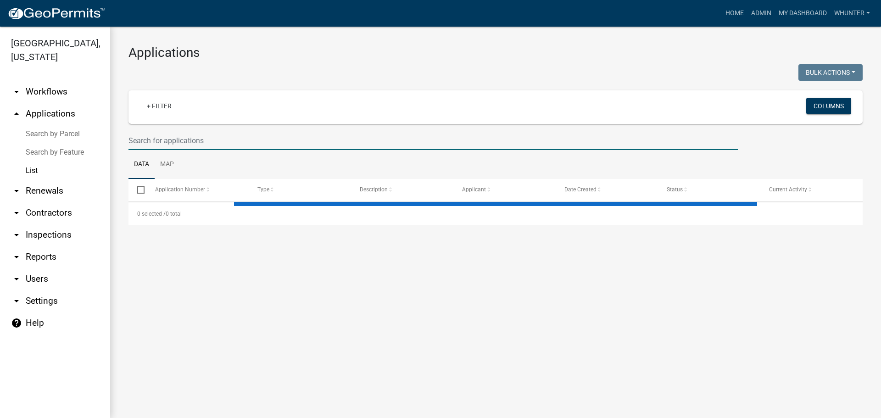
click at [194, 140] on input "text" at bounding box center [432, 140] width 609 height 19
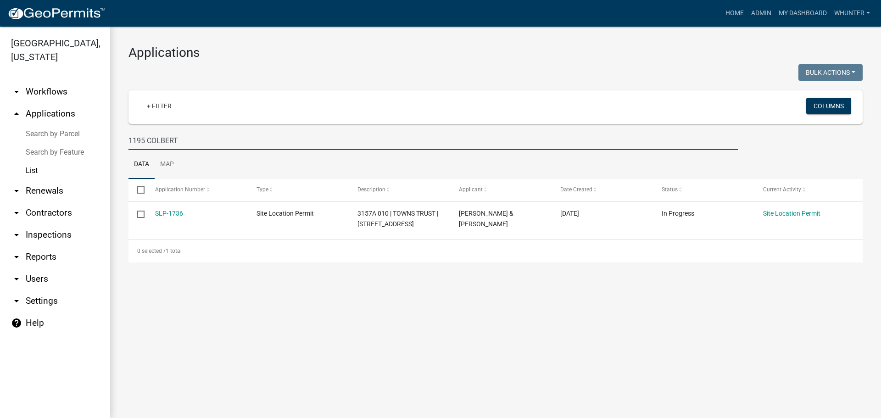
type input "1195 COLBERT"
click at [732, 9] on link "Home" at bounding box center [735, 13] width 26 height 17
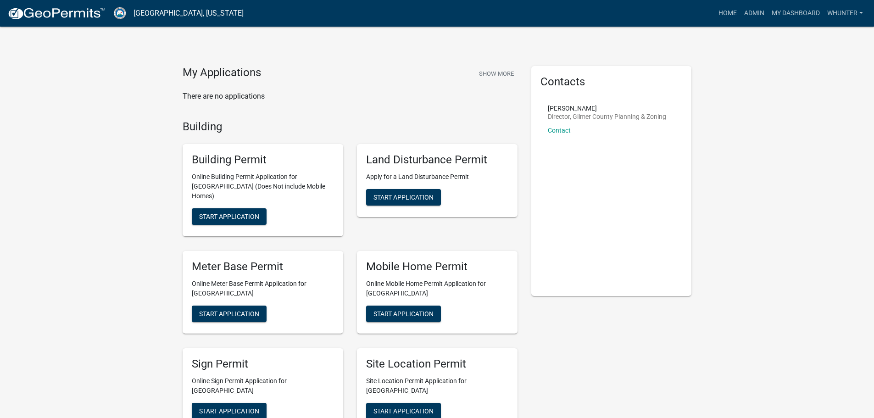
click at [252, 221] on div "Building Permit Online Building Permit Application for [GEOGRAPHIC_DATA] (Does …" at bounding box center [263, 190] width 161 height 92
click at [240, 208] on button "Start Application" at bounding box center [229, 216] width 75 height 17
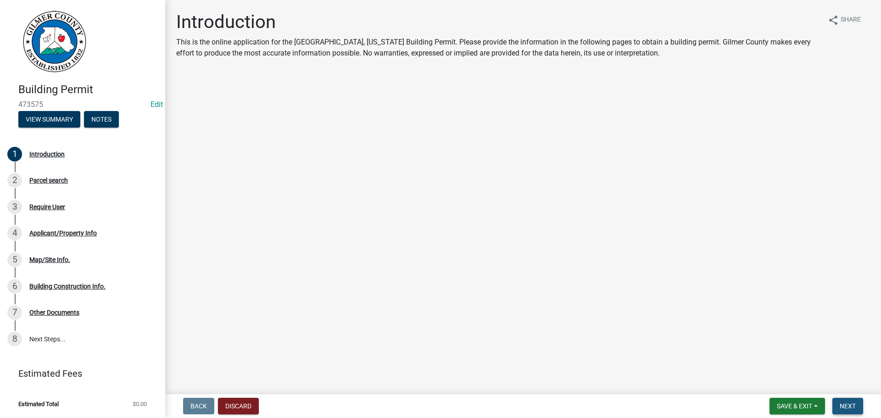
click at [845, 402] on span "Next" at bounding box center [848, 405] width 16 height 7
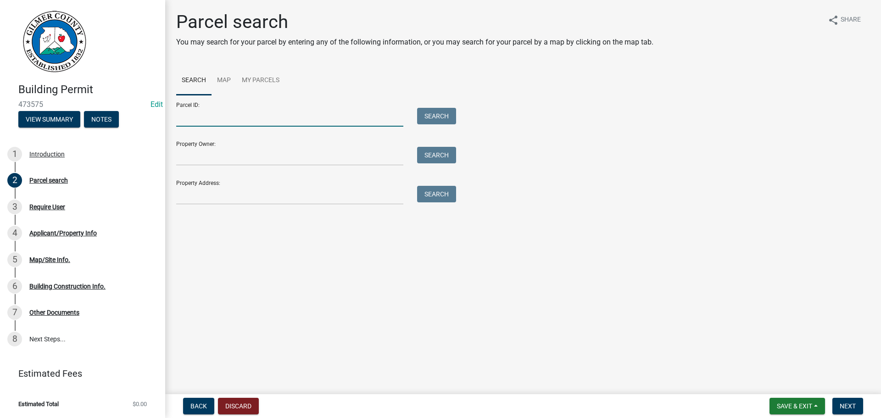
click at [324, 117] on input "Parcel ID:" at bounding box center [289, 117] width 227 height 19
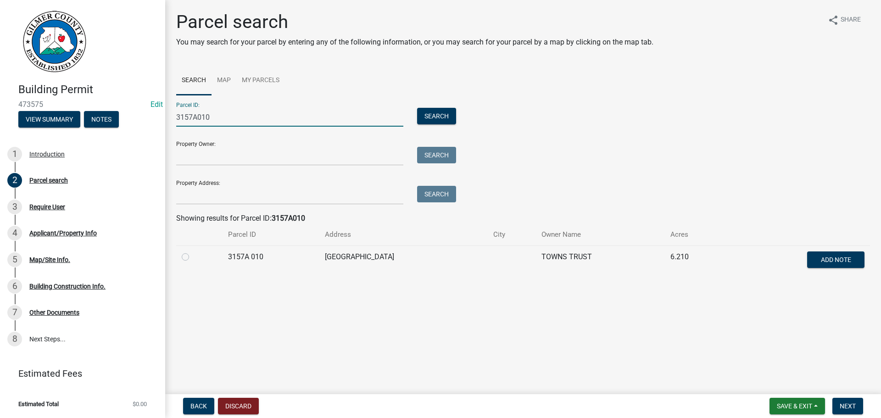
type input "3157A010"
click at [181, 255] on td at bounding box center [199, 261] width 46 height 30
click at [193, 251] on label at bounding box center [193, 251] width 0 height 0
click at [193, 254] on 010 "radio" at bounding box center [196, 254] width 6 height 6
radio 010 "true"
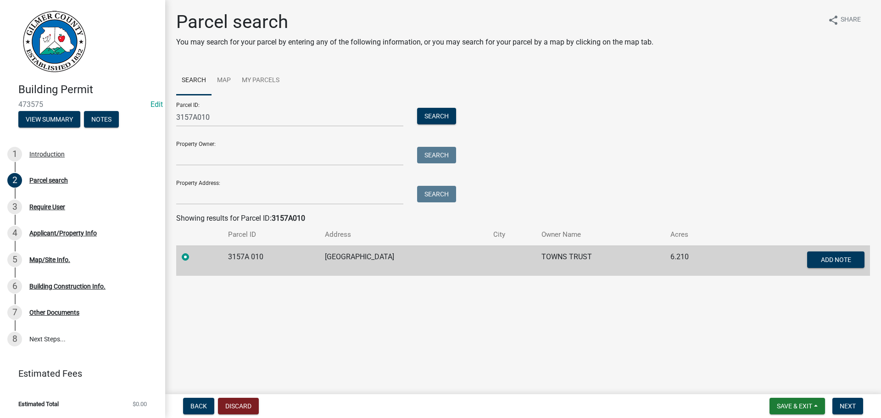
click at [847, 394] on div "Building Permit 473575 Edit View Summary Notes 1 Introduction 2 Parcel search 3…" at bounding box center [440, 209] width 881 height 418
click at [855, 411] on button "Next" at bounding box center [847, 406] width 31 height 17
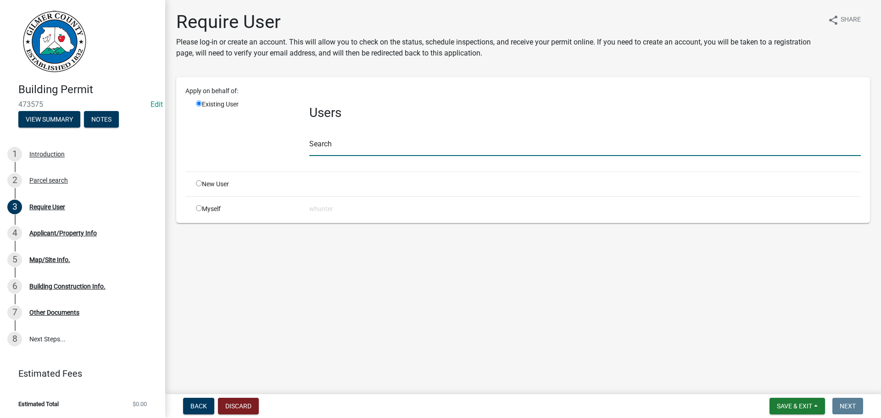
click at [395, 151] on input "text" at bounding box center [585, 146] width 552 height 19
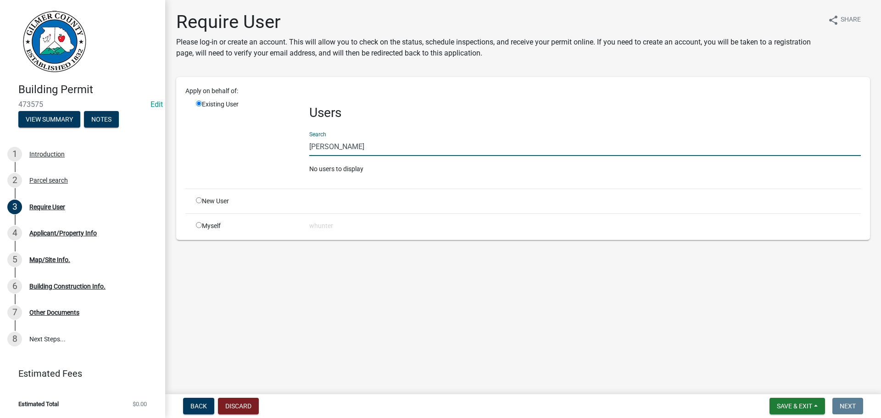
type input "[PERSON_NAME]"
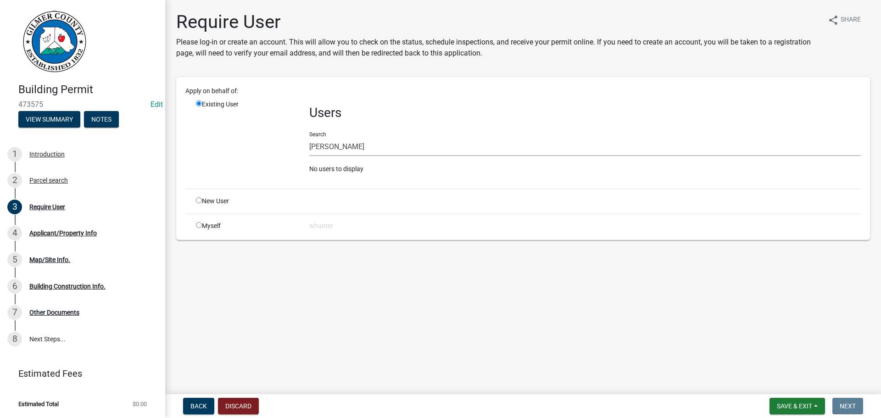
click at [198, 194] on div "Apply on behalf of: Existing User Users Search [PERSON_NAME] No users to displa…" at bounding box center [523, 158] width 676 height 145
click at [197, 201] on input "radio" at bounding box center [199, 200] width 6 height 6
radio input "true"
radio input "false"
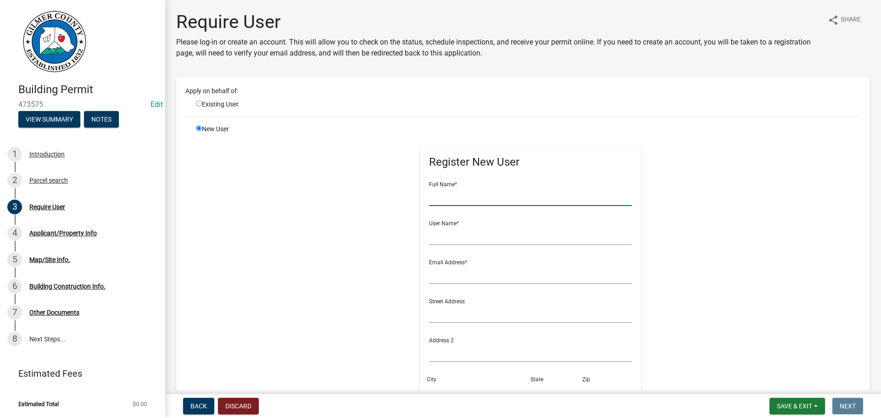
click at [501, 193] on input "text" at bounding box center [530, 196] width 203 height 19
type input "[PERSON_NAME]"
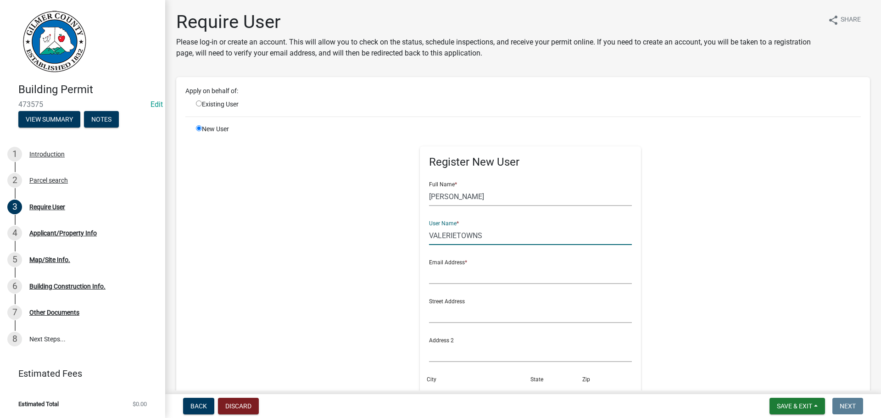
type input "VALERIETOWNS"
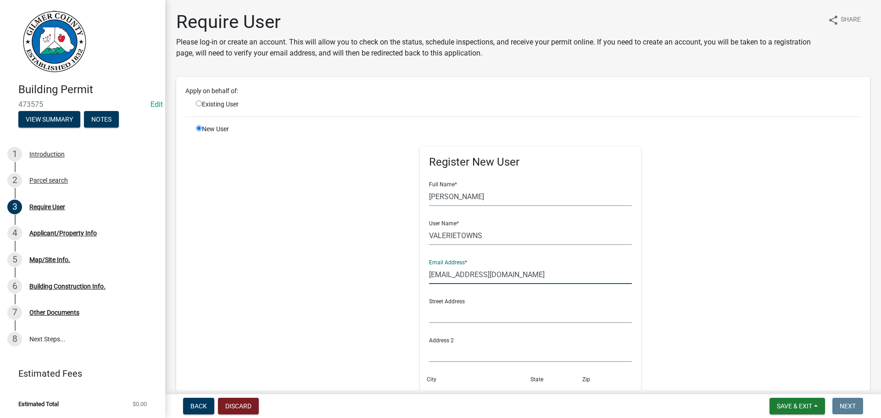
type input "[EMAIL_ADDRESS][DOMAIN_NAME]"
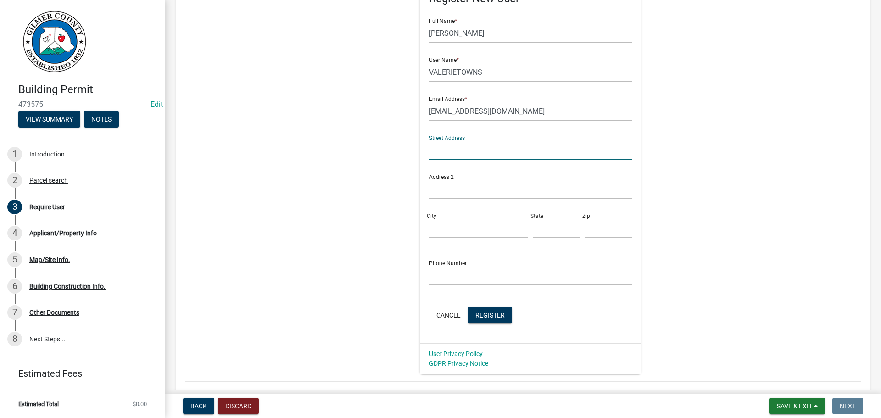
scroll to position [217, 0]
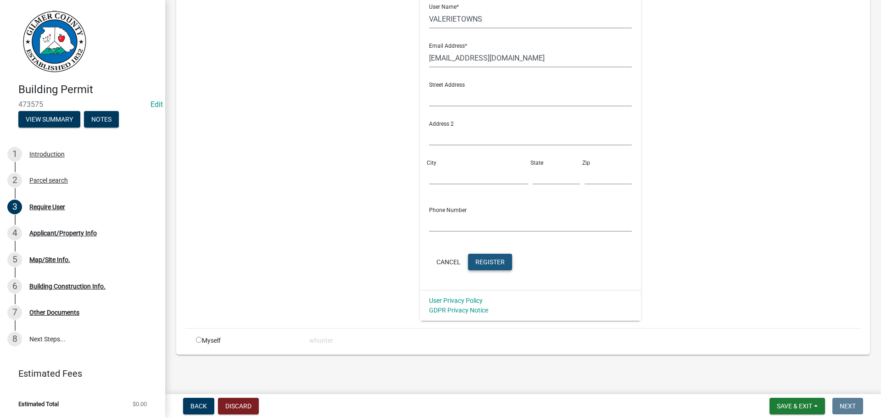
click at [468, 259] on button "Register" at bounding box center [490, 262] width 44 height 17
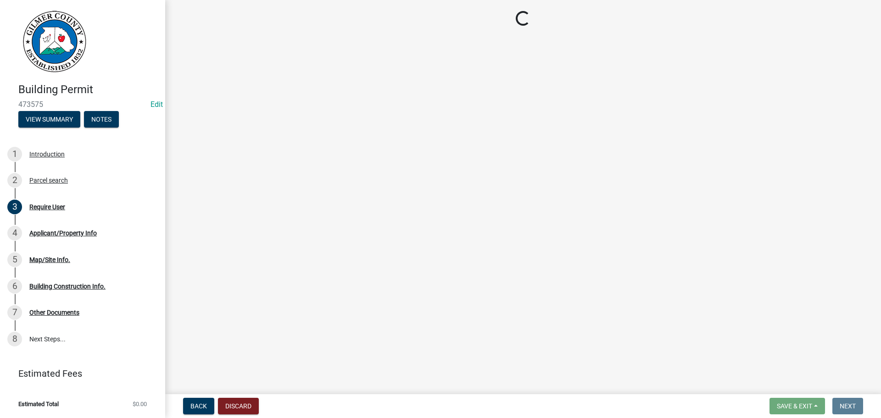
scroll to position [0, 0]
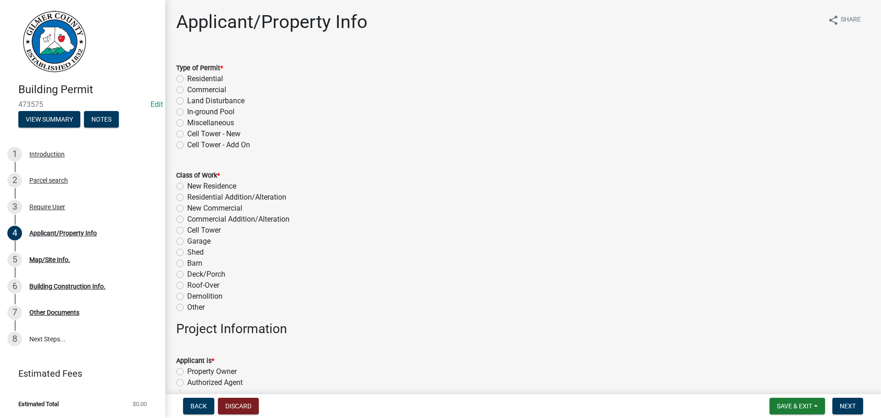
click at [201, 80] on label "Residential" at bounding box center [205, 78] width 36 height 11
click at [193, 79] on input "Residential" at bounding box center [190, 76] width 6 height 6
radio input "true"
click at [223, 121] on label "Miscellaneous" at bounding box center [210, 122] width 47 height 11
click at [193, 121] on input "Miscellaneous" at bounding box center [190, 120] width 6 height 6
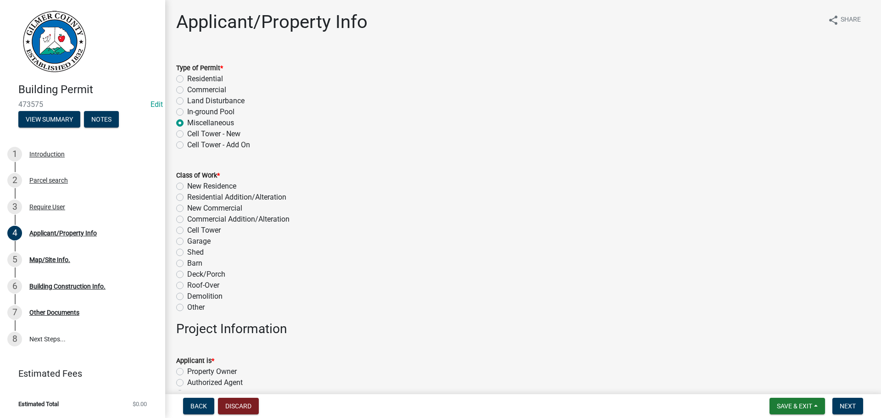
radio input "true"
click at [190, 276] on label "Deck/Porch" at bounding box center [206, 274] width 38 height 11
click at [190, 275] on input "Deck/Porch" at bounding box center [190, 272] width 6 height 6
radio input "true"
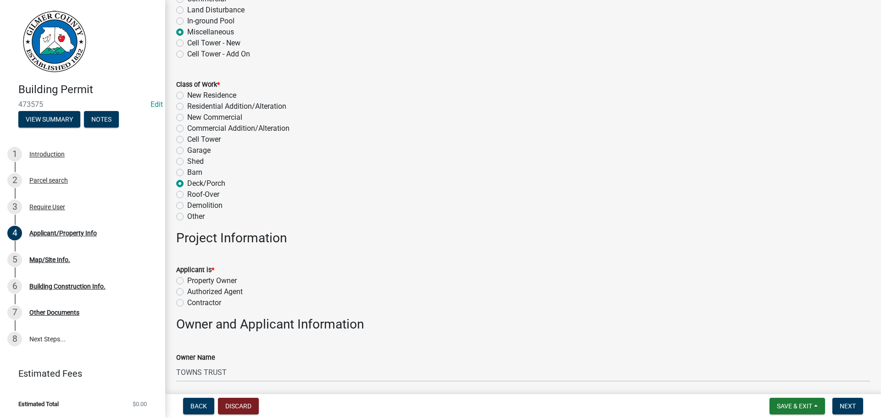
scroll to position [92, 0]
click at [213, 280] on label "Property Owner" at bounding box center [212, 279] width 50 height 11
click at [193, 280] on input "Property Owner" at bounding box center [190, 277] width 6 height 6
radio input "true"
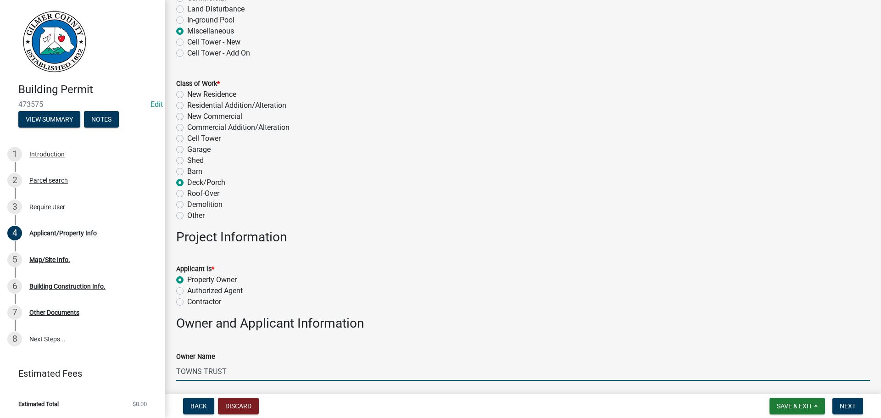
click at [248, 375] on input "TOWNS TRUST" at bounding box center [523, 371] width 694 height 19
drag, startPoint x: 231, startPoint y: 366, endPoint x: 0, endPoint y: 310, distance: 237.5
click at [0, 312] on div "Building Permit 473575 Edit View Summary Notes 1 Introduction 2 Parcel search 3…" at bounding box center [440, 209] width 881 height 418
type input "[PERSON_NAME] & [PERSON_NAME]"
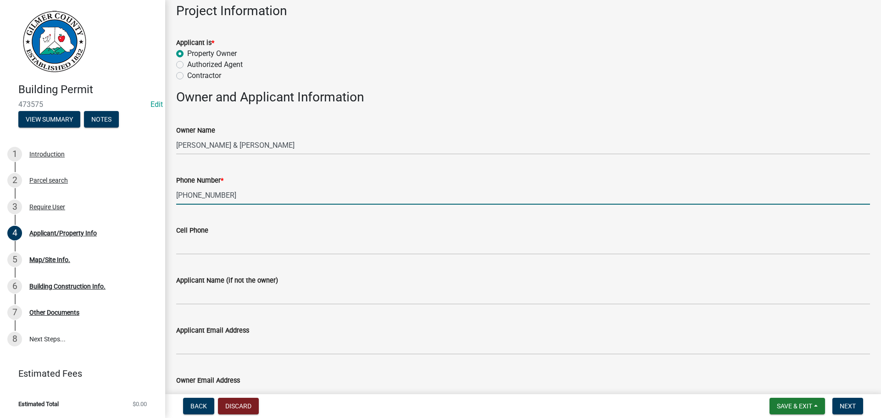
type input "[PHONE_NUMBER]"
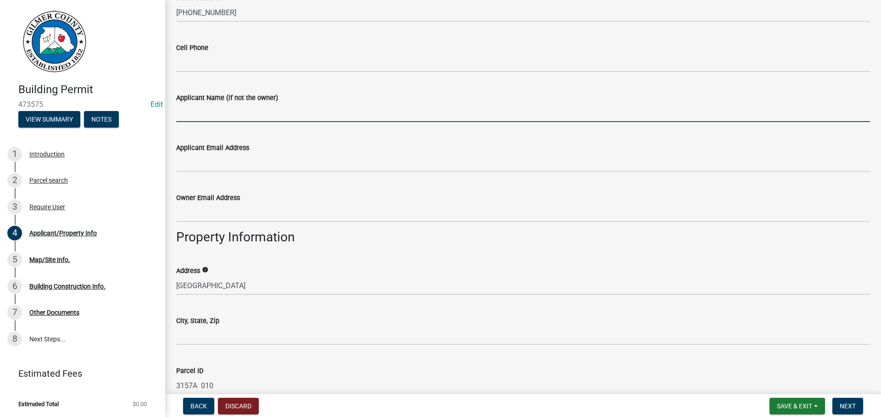
scroll to position [502, 0]
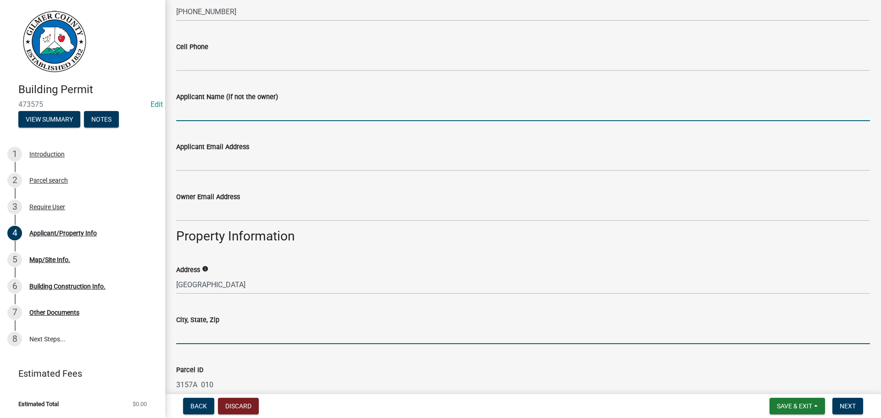
click at [275, 334] on input "City, State, Zip" at bounding box center [523, 334] width 694 height 19
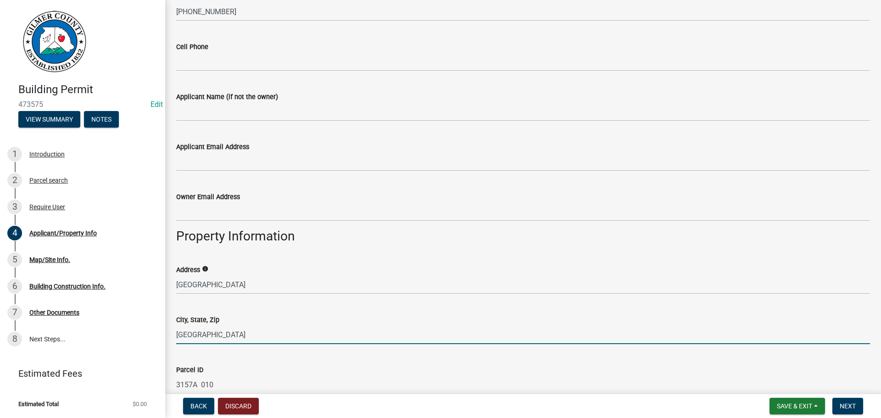
type input "[GEOGRAPHIC_DATA]"
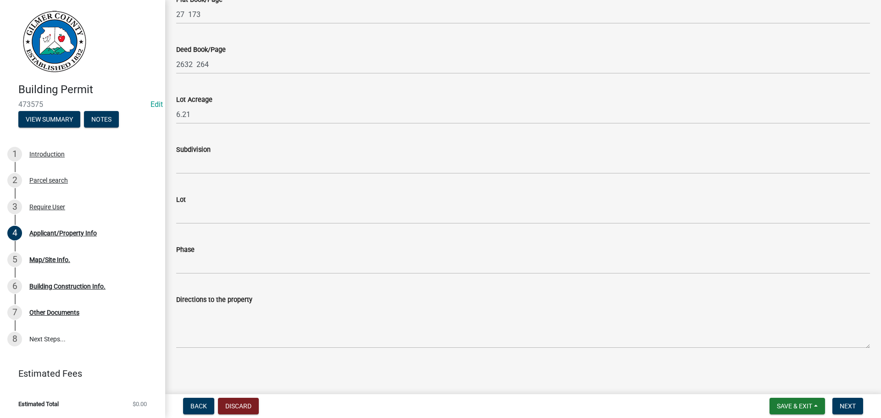
scroll to position [1023, 0]
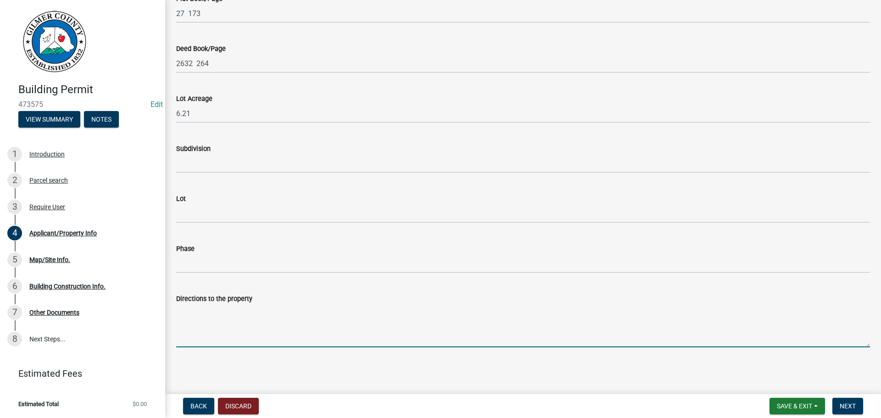
click at [315, 325] on textarea "Directions to the property" at bounding box center [523, 325] width 694 height 43
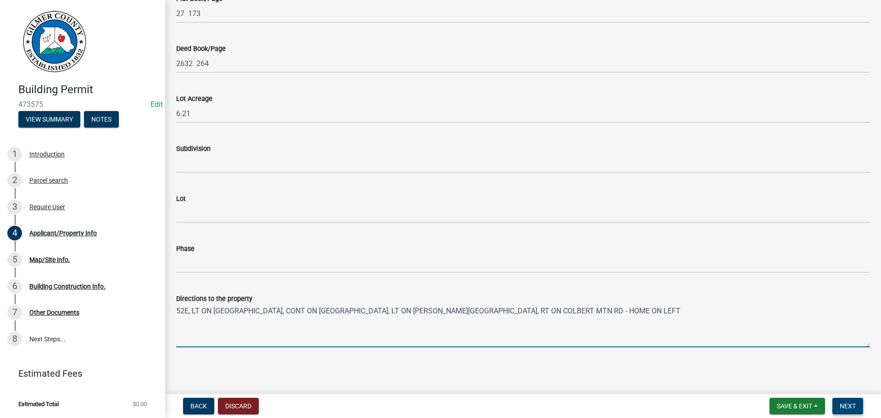
type textarea "52E, LT ON [GEOGRAPHIC_DATA], CONT ON [GEOGRAPHIC_DATA], LT ON [PERSON_NAME][GE…"
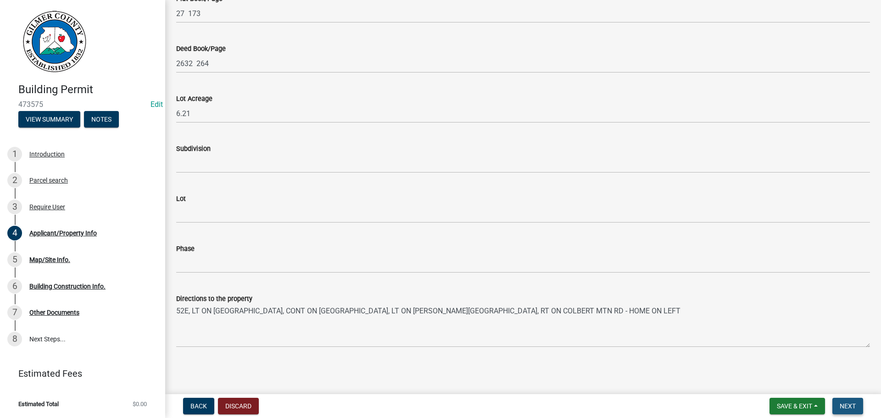
click at [861, 409] on button "Next" at bounding box center [847, 406] width 31 height 17
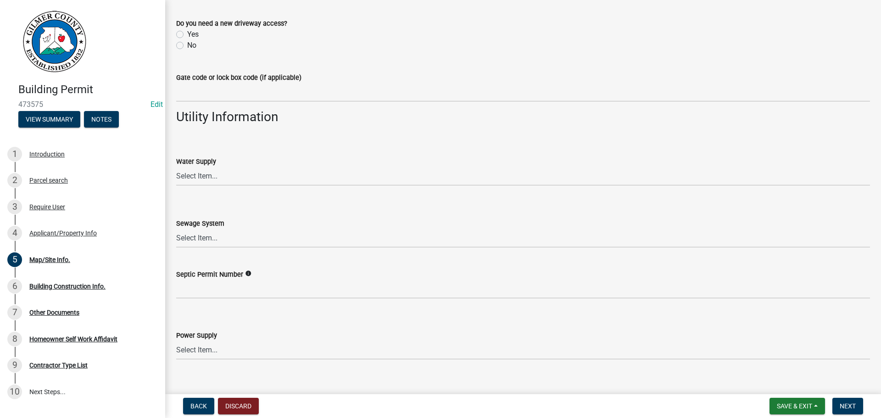
scroll to position [748, 0]
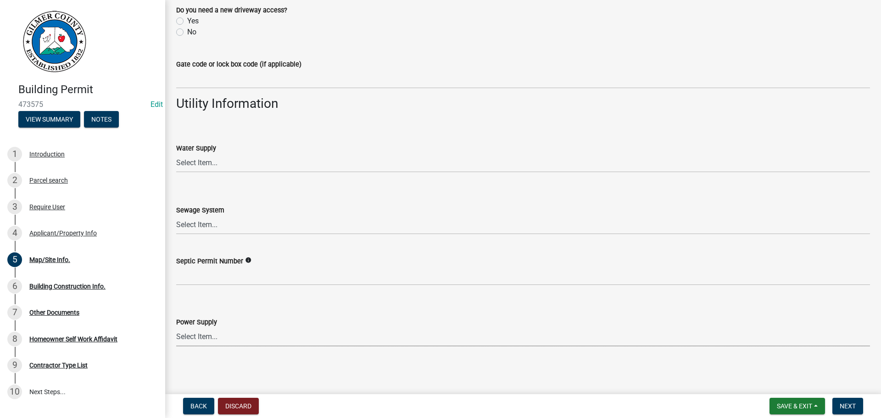
click at [201, 341] on select "Select Item... Amicalola EMC [GEOGRAPHIC_DATA] EMC Tri-State Power [US_STATE] P…" at bounding box center [523, 337] width 694 height 19
click at [842, 408] on span "Next" at bounding box center [848, 405] width 16 height 7
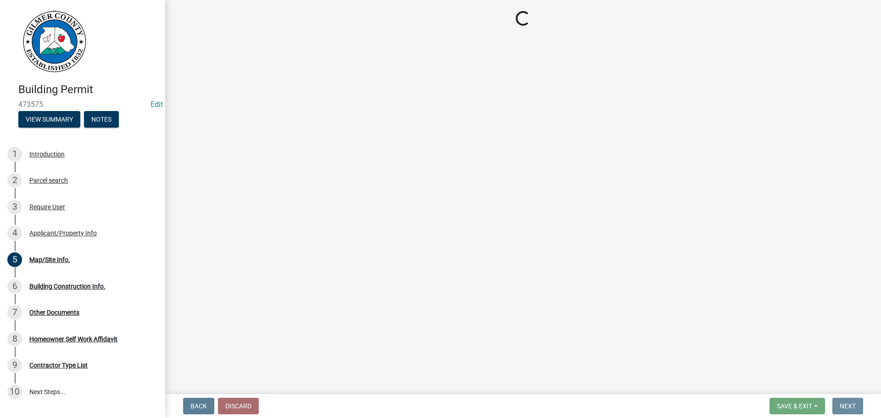
scroll to position [0, 0]
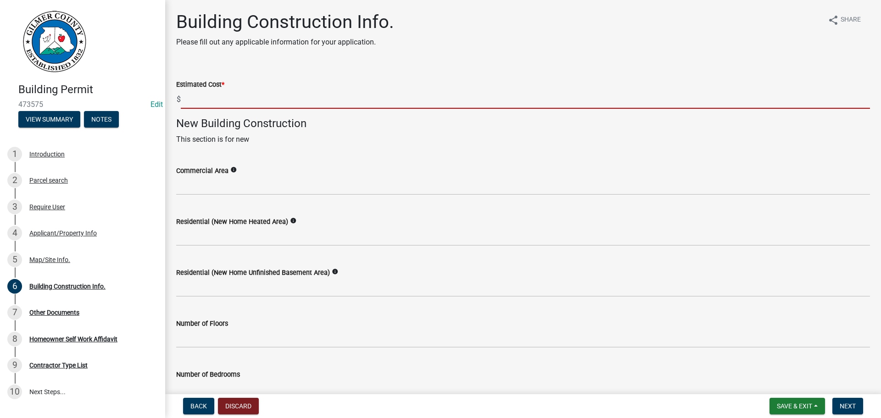
click at [273, 97] on input "text" at bounding box center [525, 99] width 689 height 19
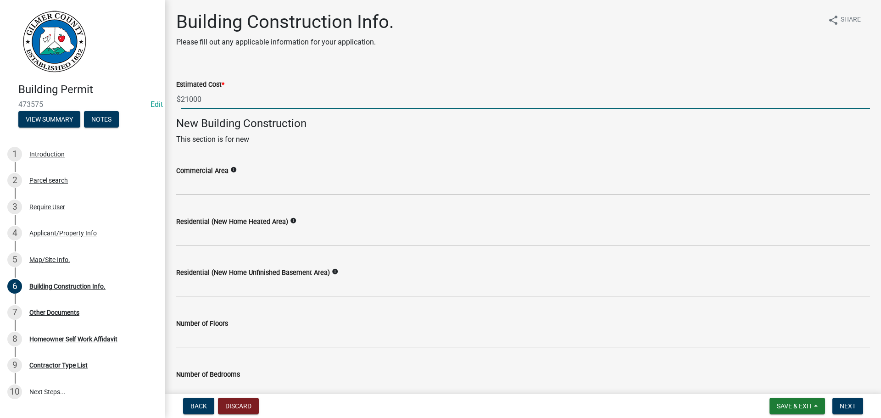
type input "21000"
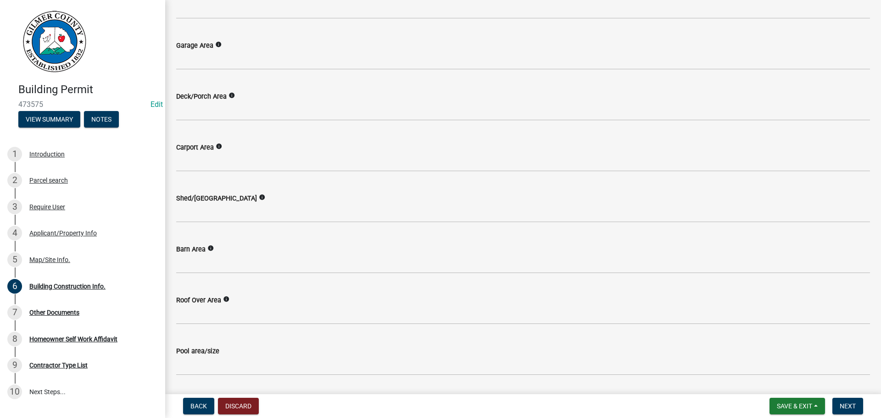
scroll to position [642, 0]
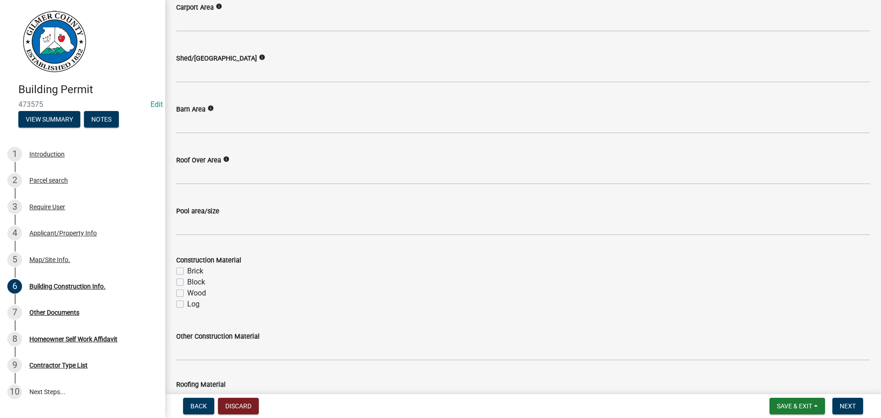
click at [187, 293] on label "Wood" at bounding box center [196, 293] width 19 height 11
click at [187, 293] on input "Wood" at bounding box center [190, 291] width 6 height 6
checkbox input "true"
checkbox input "false"
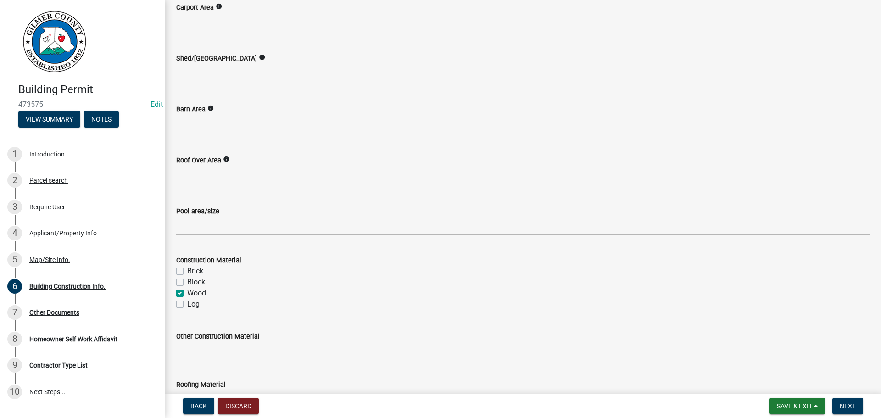
checkbox input "true"
checkbox input "false"
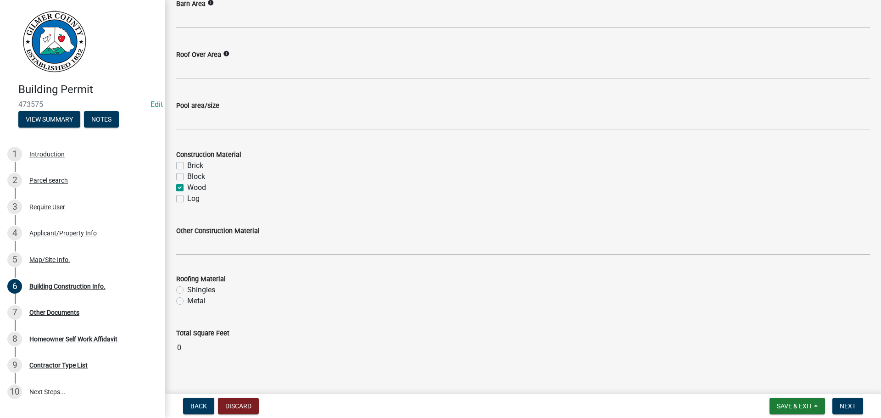
scroll to position [759, 0]
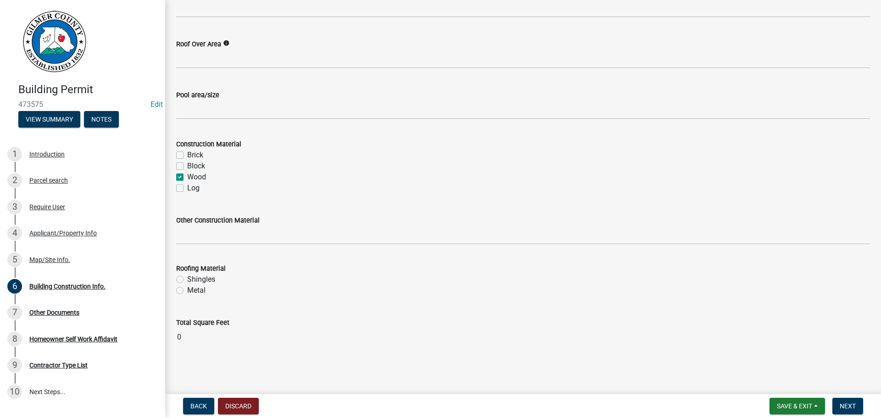
drag, startPoint x: 174, startPoint y: 294, endPoint x: 172, endPoint y: 298, distance: 4.7
click at [173, 296] on div "Roofing Material Shingles Metal" at bounding box center [523, 274] width 708 height 44
click at [194, 292] on label "Metal" at bounding box center [196, 290] width 18 height 11
click at [193, 291] on input "Metal" at bounding box center [190, 288] width 6 height 6
radio input "true"
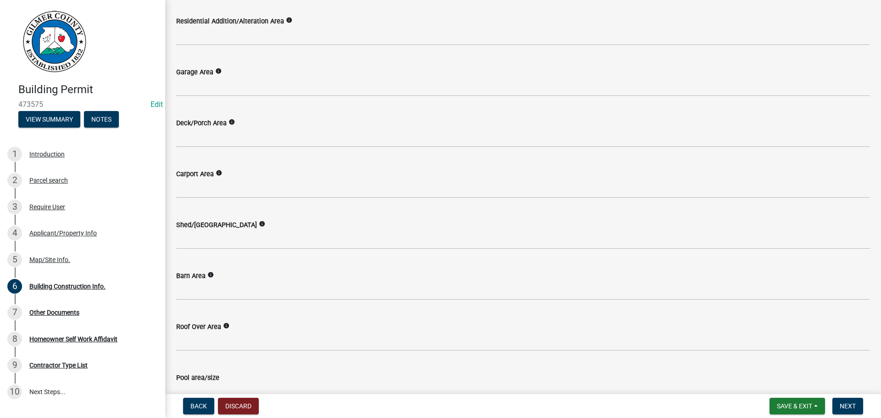
scroll to position [391, 0]
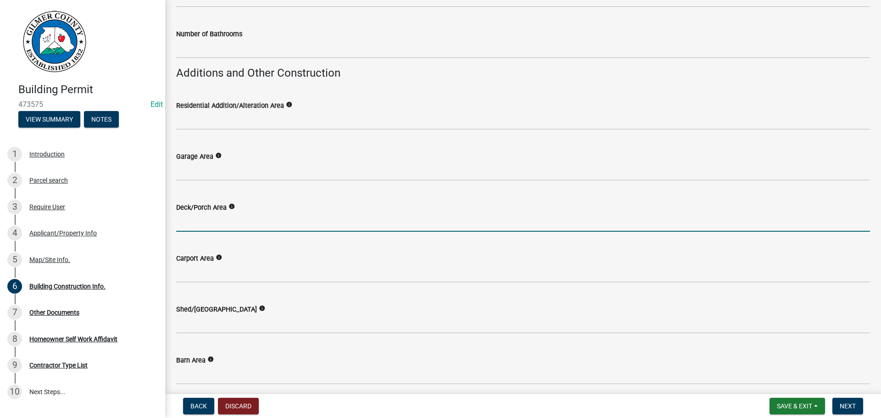
click at [229, 217] on input "text" at bounding box center [523, 222] width 694 height 19
type input "320"
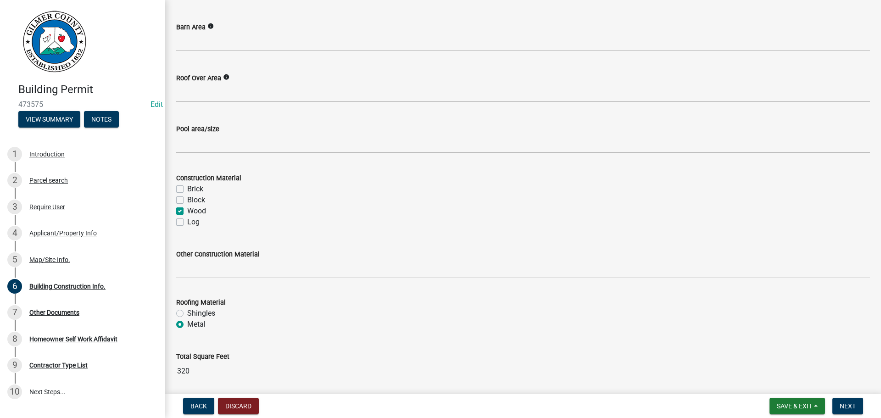
scroll to position [759, 0]
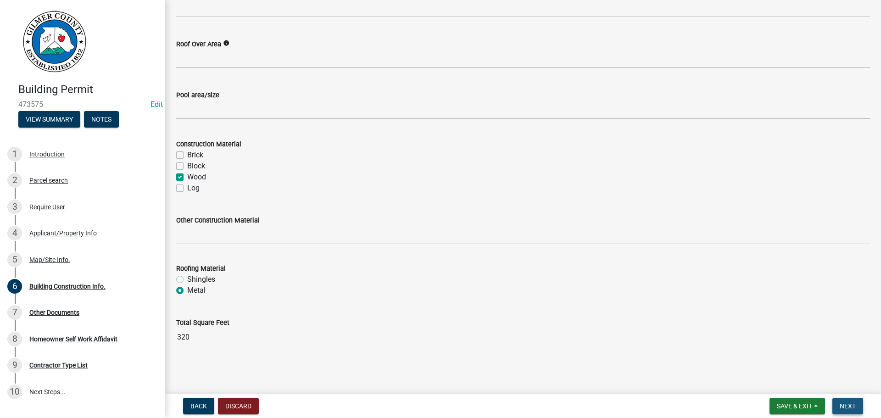
click at [846, 402] on span "Next" at bounding box center [848, 405] width 16 height 7
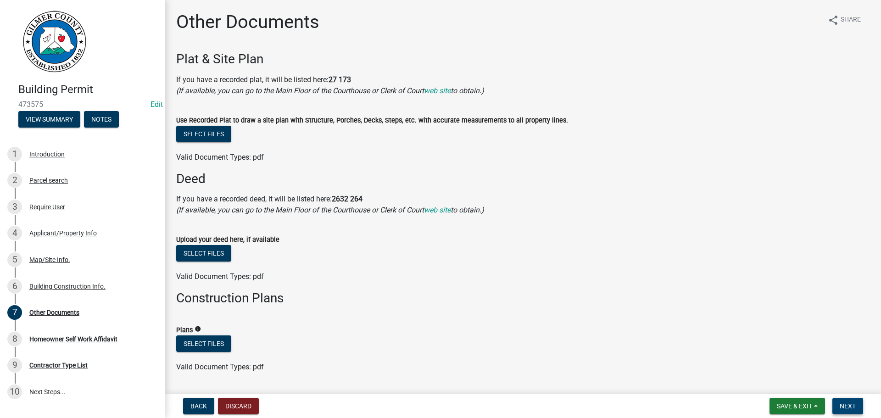
click at [857, 402] on button "Next" at bounding box center [847, 406] width 31 height 17
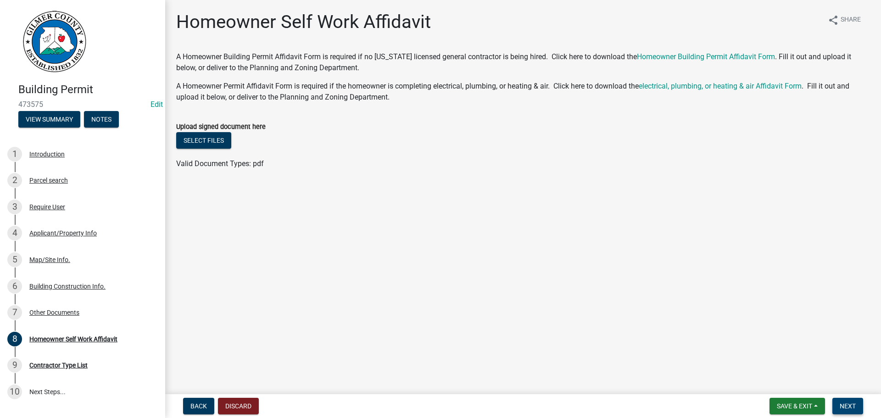
click at [843, 404] on span "Next" at bounding box center [848, 405] width 16 height 7
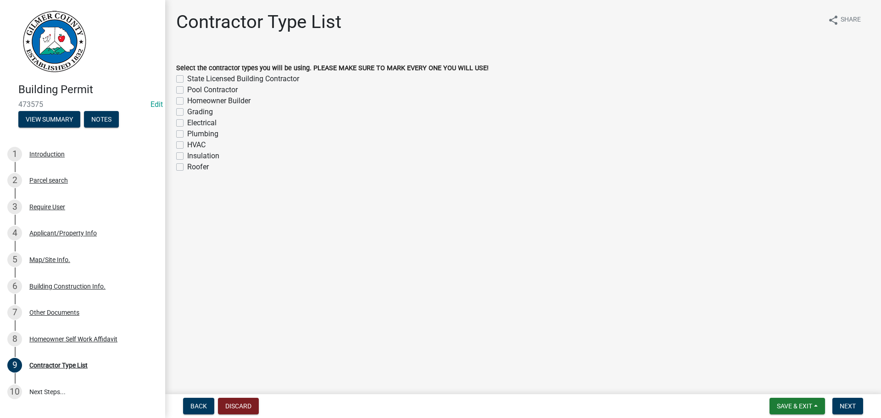
click at [232, 99] on label "Homeowner Builder" at bounding box center [218, 100] width 63 height 11
click at [193, 99] on input "Homeowner Builder" at bounding box center [190, 98] width 6 height 6
checkbox input "true"
checkbox input "false"
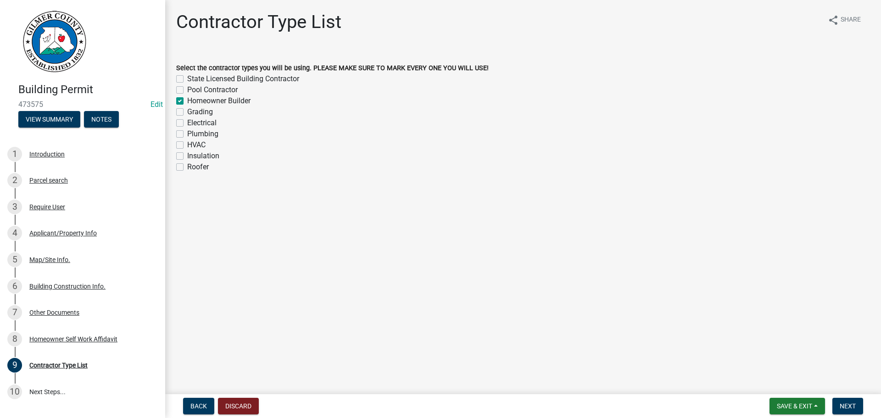
checkbox input "true"
checkbox input "false"
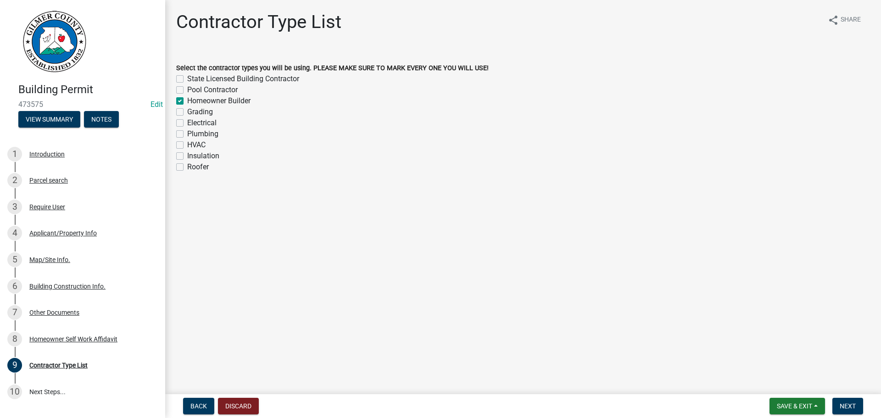
checkbox input "false"
click at [836, 408] on button "Next" at bounding box center [847, 406] width 31 height 17
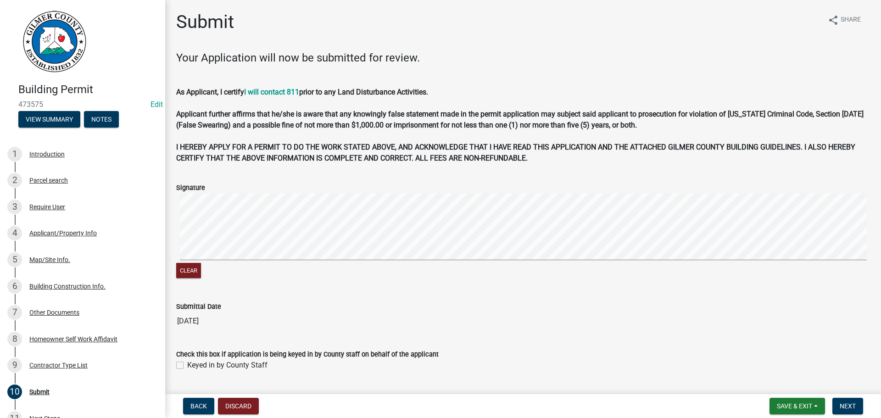
click at [233, 356] on label "Check this box if application is being keyed in by County staff on behalf of th…" at bounding box center [307, 355] width 262 height 6
click at [241, 369] on label "Keyed in by County Staff" at bounding box center [227, 365] width 80 height 11
click at [193, 366] on input "Keyed in by County Staff" at bounding box center [190, 363] width 6 height 6
checkbox input "true"
click at [851, 402] on span "Next" at bounding box center [848, 405] width 16 height 7
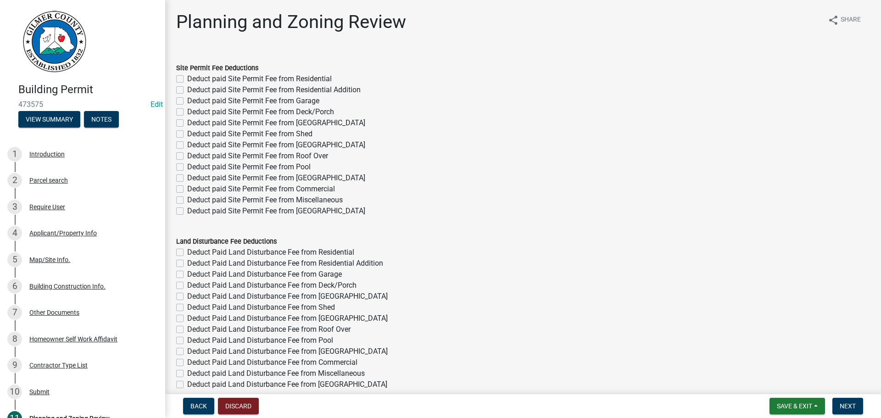
click at [310, 114] on label "Deduct paid Site Permit Fee from Deck/Porch" at bounding box center [260, 111] width 147 height 11
click at [193, 112] on input "Deduct paid Site Permit Fee from Deck/Porch" at bounding box center [190, 109] width 6 height 6
checkbox input "true"
checkbox input "false"
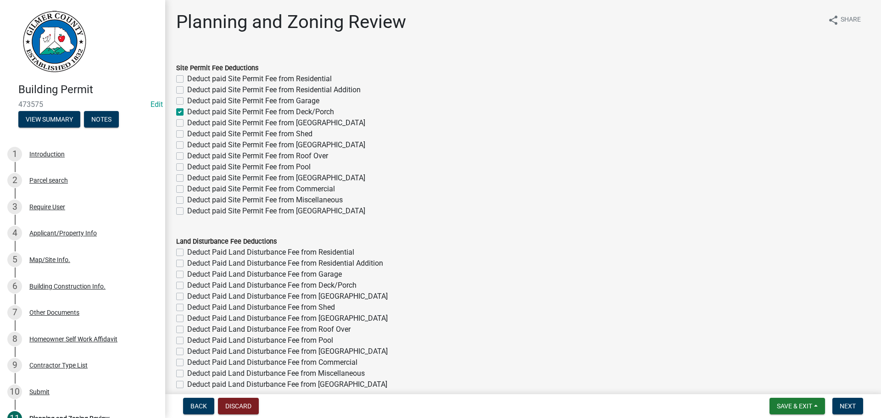
checkbox input "false"
checkbox input "true"
checkbox input "false"
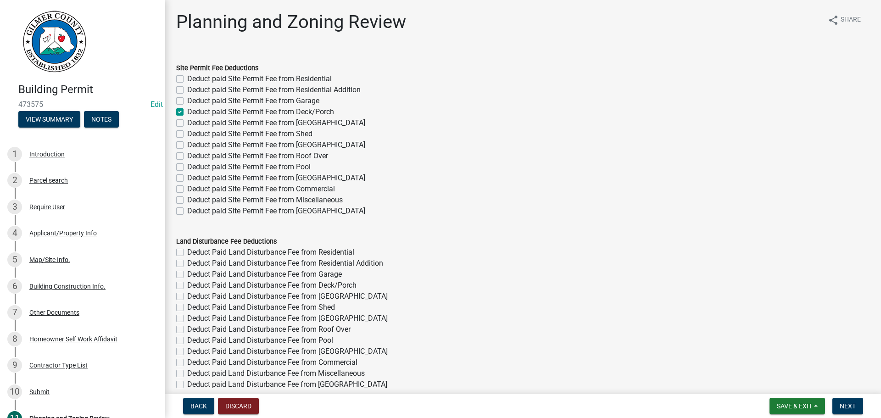
checkbox input "false"
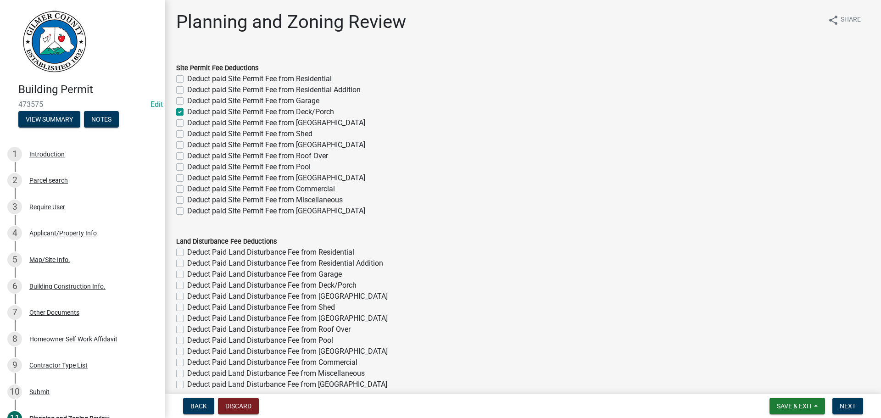
checkbox input "false"
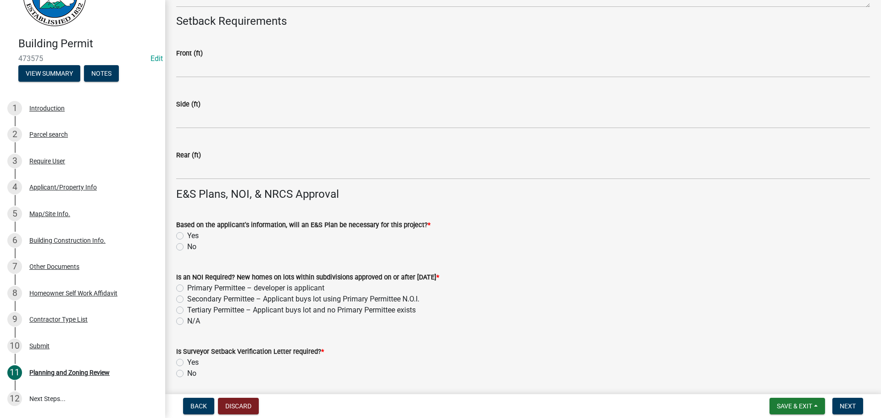
scroll to position [2107, 0]
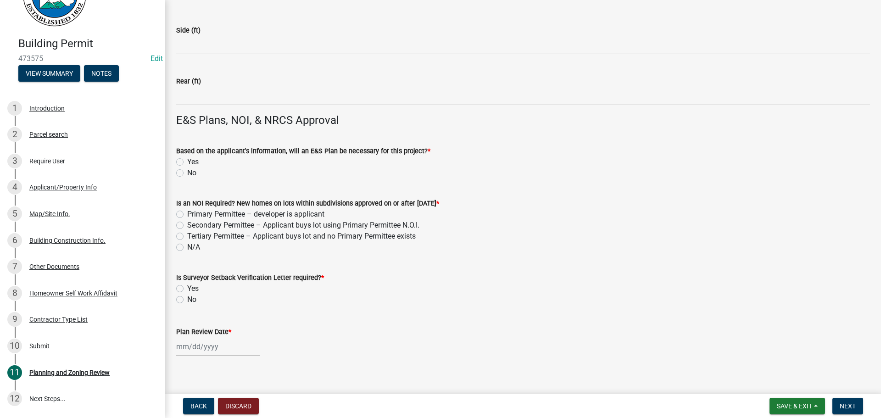
click at [191, 172] on label "No" at bounding box center [191, 172] width 9 height 11
click at [191, 172] on input "No" at bounding box center [190, 170] width 6 height 6
radio input "true"
click at [186, 242] on div "N/A" at bounding box center [523, 247] width 694 height 11
click at [190, 246] on label "N/A" at bounding box center [193, 247] width 13 height 11
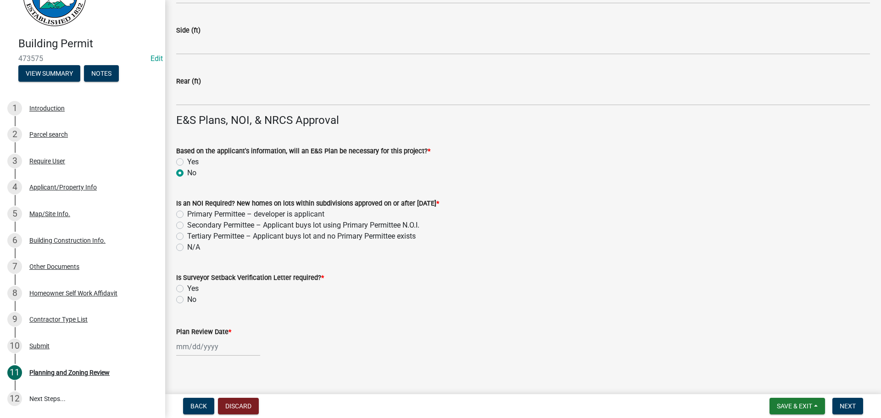
click at [190, 246] on input "N/A" at bounding box center [190, 245] width 6 height 6
radio input "true"
click at [195, 298] on label "No" at bounding box center [191, 299] width 9 height 11
click at [193, 298] on input "No" at bounding box center [190, 297] width 6 height 6
radio input "true"
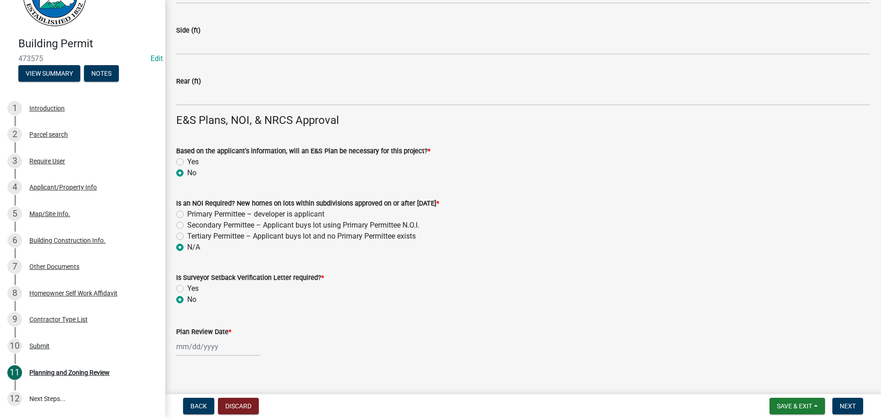
click at [211, 350] on div at bounding box center [218, 346] width 84 height 19
select select "9"
select select "2025"
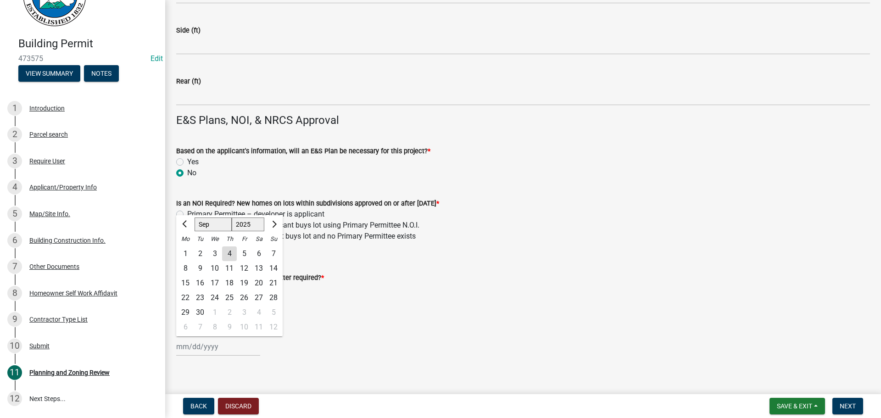
click at [242, 251] on div "5" at bounding box center [244, 253] width 15 height 15
type input "[DATE]"
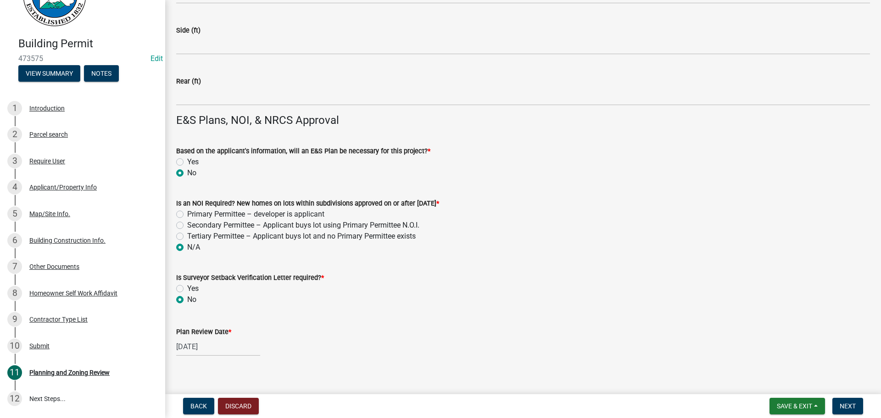
click at [242, 251] on div "N/A" at bounding box center [523, 247] width 694 height 11
click at [213, 351] on div "[DATE]" at bounding box center [218, 346] width 84 height 19
select select "9"
select select "2025"
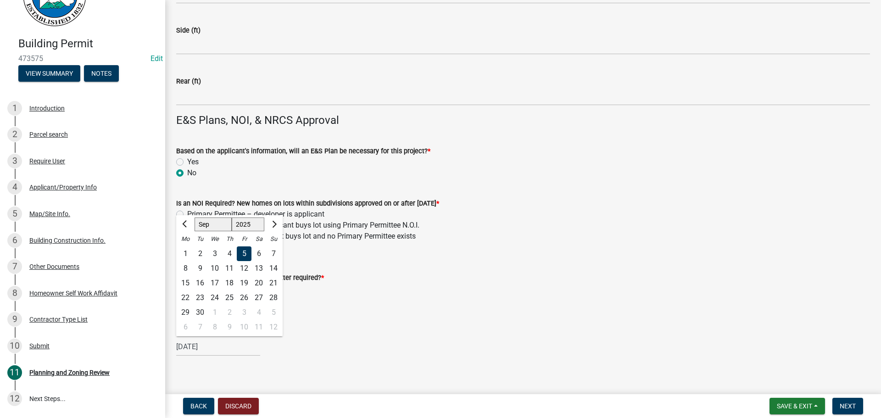
click at [233, 253] on div "4" at bounding box center [229, 253] width 15 height 15
type input "[DATE]"
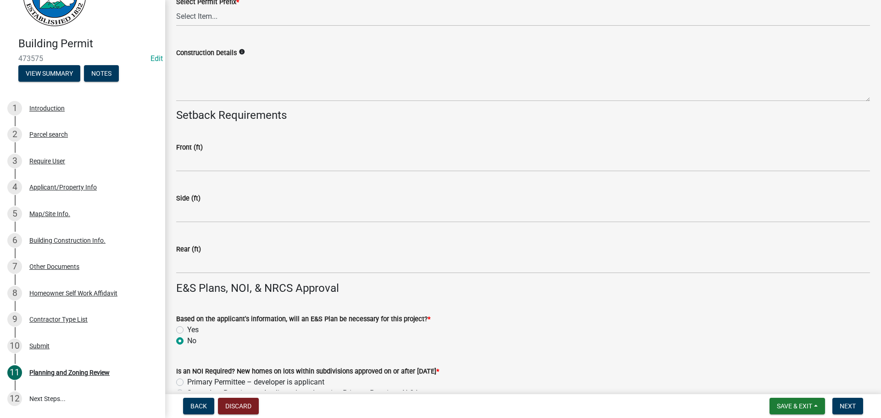
scroll to position [1923, 0]
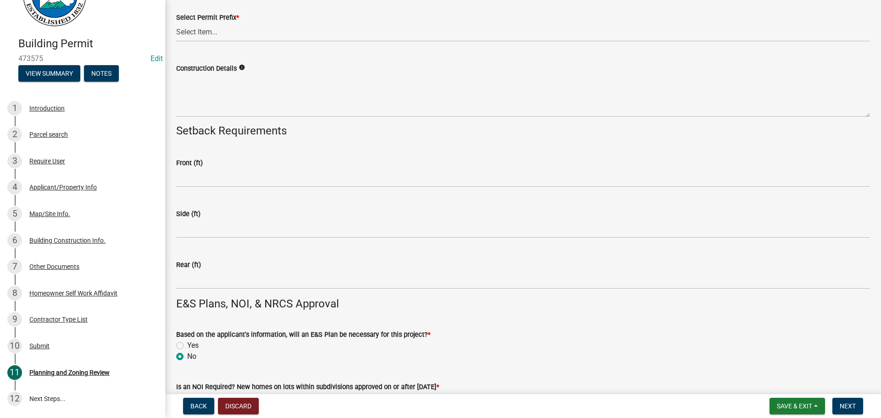
click at [192, 66] on label "Construction Details" at bounding box center [206, 69] width 61 height 6
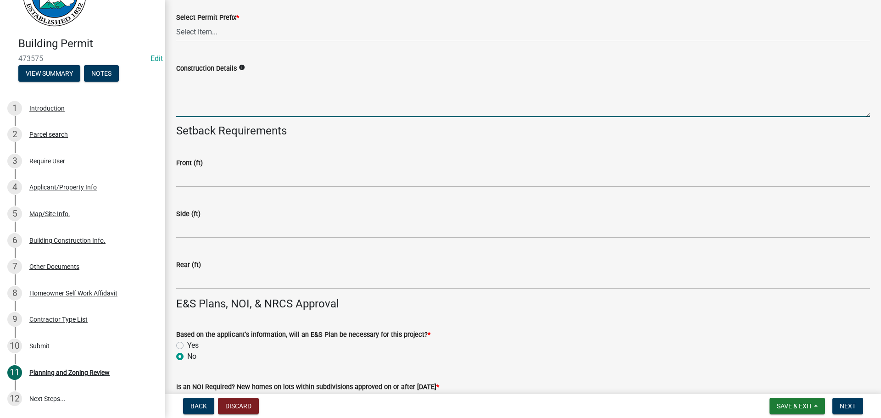
click at [192, 74] on textarea "Construction Details" at bounding box center [523, 95] width 694 height 43
click at [223, 88] on textarea "Construction Details" at bounding box center [523, 95] width 694 height 43
drag, startPoint x: 242, startPoint y: 28, endPoint x: 241, endPoint y: 33, distance: 6.1
click at [242, 28] on select "Select Item... RES COMM MB LAND POOL MISC CELL TOWER - NEW CELL TOWER - ADD ON" at bounding box center [523, 32] width 694 height 19
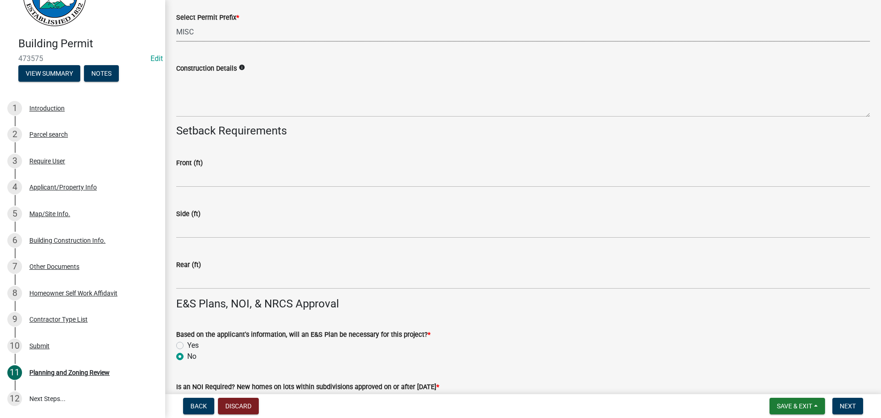
click at [176, 23] on select "Select Item... RES COMM MB LAND POOL MISC CELL TOWER - NEW CELL TOWER - ADD ON" at bounding box center [523, 32] width 694 height 19
select select "d8142ddf-27f7-42b0-ba1e-04fee764576f"
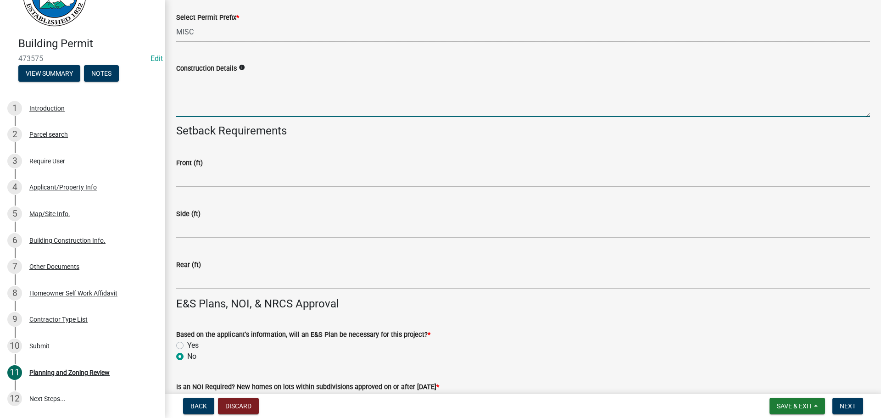
click at [210, 105] on textarea "Construction Details" at bounding box center [523, 95] width 694 height 43
type textarea "DECK EXTENSION 16X20"
click at [849, 406] on span "Next" at bounding box center [848, 405] width 16 height 7
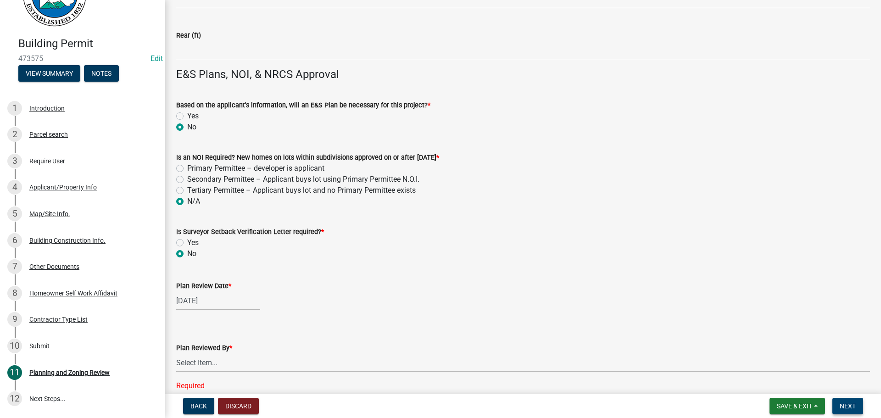
scroll to position [2379, 0]
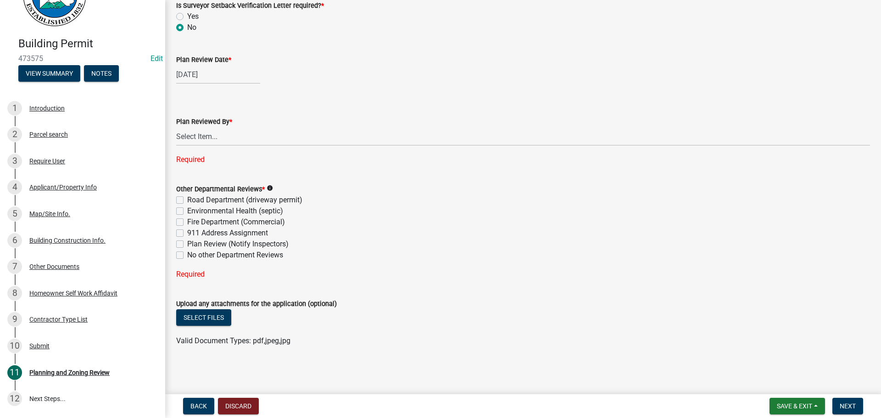
click at [230, 151] on div "Plan Reviewed By * Select Item... [PERSON_NAME] [PERSON_NAME] [PERSON_NAME] [PE…" at bounding box center [523, 128] width 694 height 73
click at [238, 140] on select "Select Item... [PERSON_NAME] [PERSON_NAME] [PERSON_NAME] [PERSON_NAME] [PERSON_…" at bounding box center [523, 136] width 694 height 19
click at [176, 145] on select "Select Item... [PERSON_NAME] [PERSON_NAME] [PERSON_NAME] [PERSON_NAME] [PERSON_…" at bounding box center [523, 136] width 694 height 19
select select "5ce200eb-feb1-496b-8127-7891293955f5"
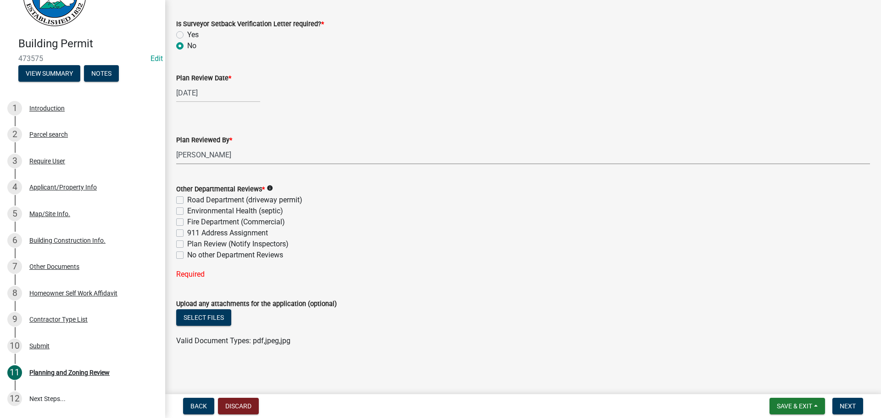
click at [252, 246] on label "Plan Review (Notify Inspectors)" at bounding box center [237, 244] width 101 height 11
click at [193, 245] on input "Plan Review (Notify Inspectors)" at bounding box center [190, 242] width 6 height 6
checkbox input "true"
checkbox input "false"
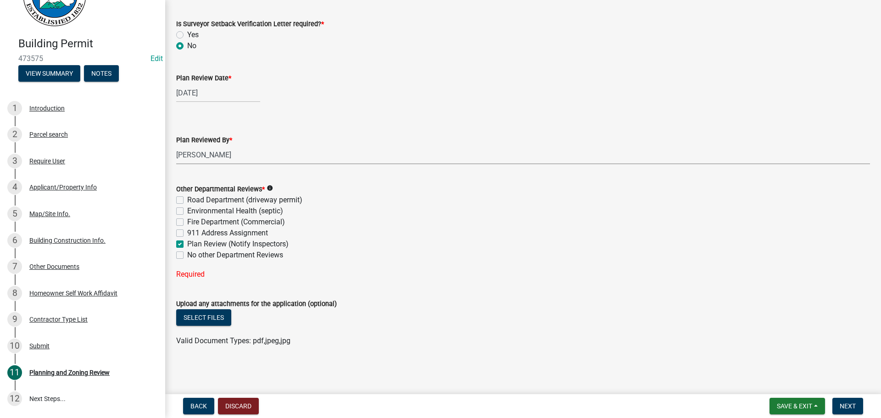
checkbox input "false"
checkbox input "true"
checkbox input "false"
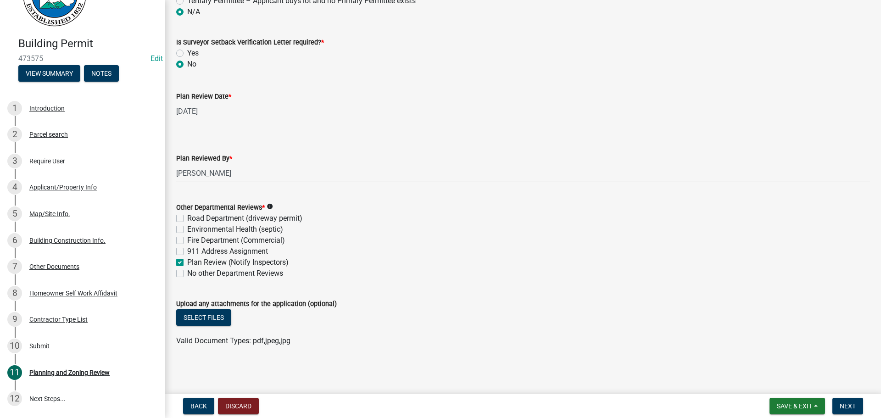
scroll to position [2342, 0]
click at [255, 252] on label "911 Address Assignment" at bounding box center [227, 251] width 81 height 11
click at [193, 252] on input "911 Address Assignment" at bounding box center [190, 249] width 6 height 6
checkbox input "true"
checkbox input "false"
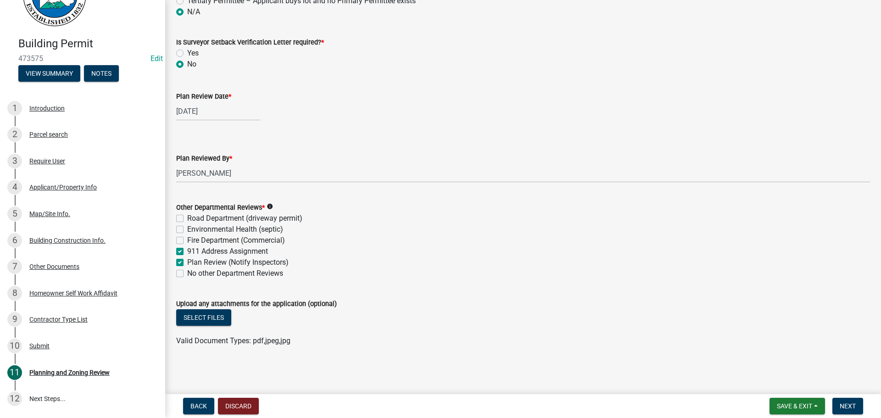
checkbox input "false"
checkbox input "true"
click at [255, 275] on label "No other Department Reviews" at bounding box center [235, 273] width 96 height 11
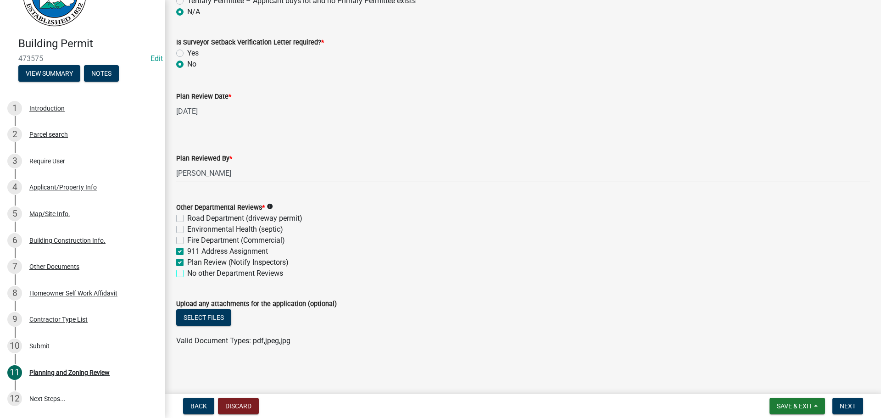
click at [193, 274] on input "No other Department Reviews" at bounding box center [190, 271] width 6 height 6
checkbox input "true"
checkbox input "false"
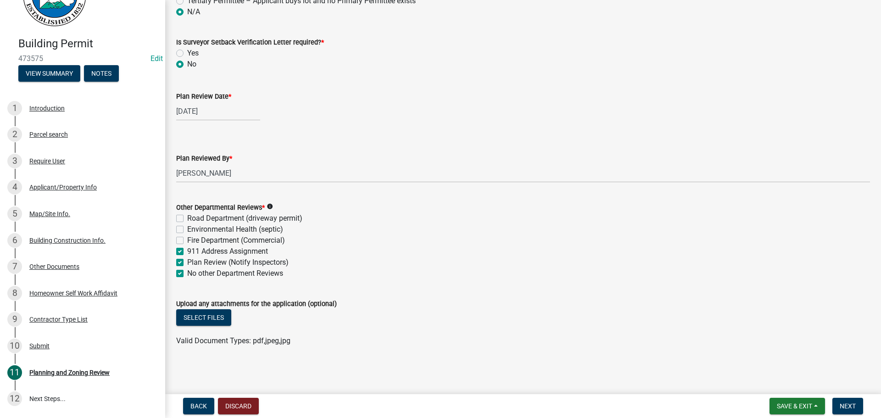
checkbox input "true"
click at [255, 266] on label "Plan Review (Notify Inspectors)" at bounding box center [237, 262] width 101 height 11
click at [193, 263] on input "Plan Review (Notify Inspectors)" at bounding box center [190, 260] width 6 height 6
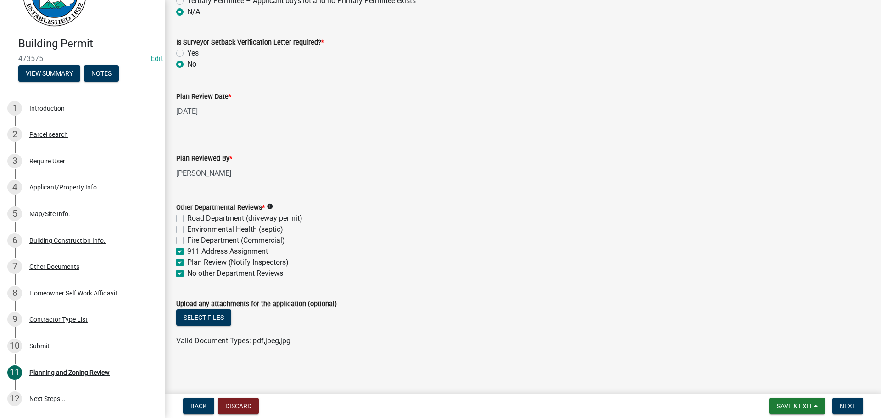
checkbox input "false"
checkbox input "true"
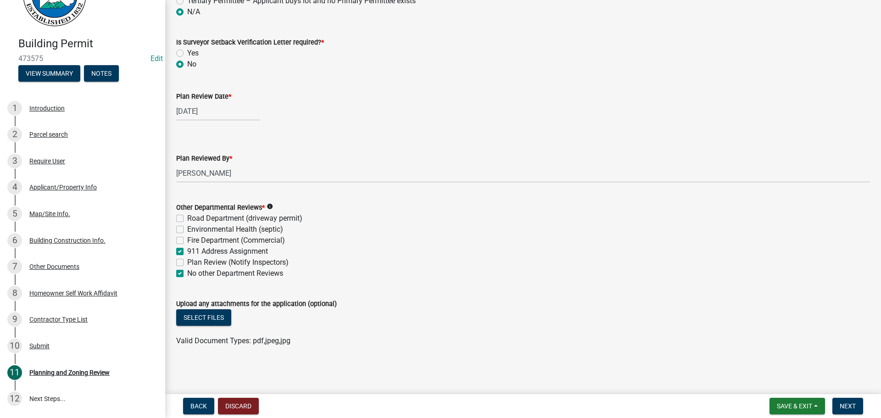
click at [251, 255] on label "911 Address Assignment" at bounding box center [227, 251] width 81 height 11
click at [193, 252] on input "911 Address Assignment" at bounding box center [190, 249] width 6 height 6
click at [853, 409] on span "Next" at bounding box center [848, 405] width 16 height 7
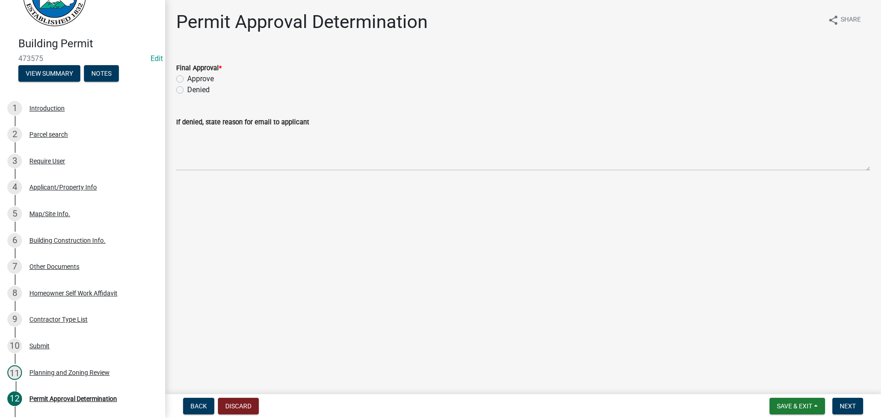
click at [214, 81] on div "Approve" at bounding box center [523, 78] width 694 height 11
click at [208, 78] on label "Approve" at bounding box center [200, 78] width 27 height 11
click at [193, 78] on input "Approve" at bounding box center [190, 76] width 6 height 6
click at [862, 411] on button "Next" at bounding box center [847, 406] width 31 height 17
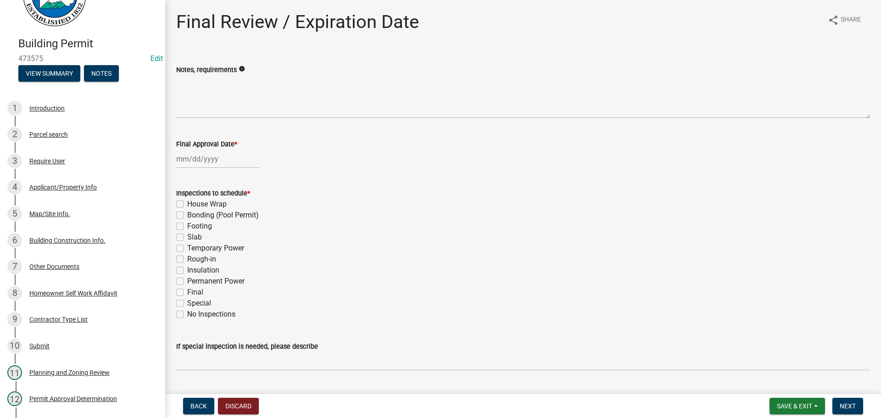
click at [214, 228] on div "Footing" at bounding box center [523, 226] width 694 height 11
click at [212, 223] on div "Footing" at bounding box center [523, 226] width 694 height 11
click at [196, 234] on label "Slab" at bounding box center [194, 237] width 15 height 11
click at [193, 234] on input "Slab" at bounding box center [190, 235] width 6 height 6
click at [198, 229] on label "Footing" at bounding box center [199, 226] width 25 height 11
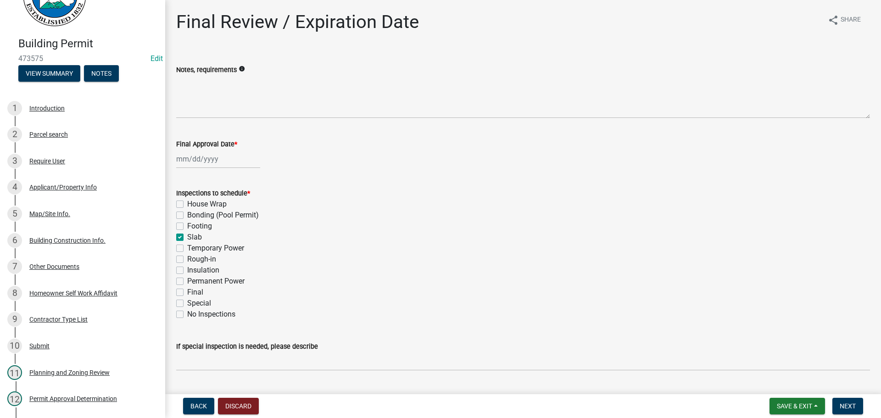
click at [193, 227] on input "Footing" at bounding box center [190, 224] width 6 height 6
click at [194, 236] on label "Slab" at bounding box center [194, 237] width 15 height 11
click at [193, 236] on input "Slab" at bounding box center [190, 235] width 6 height 6
drag, startPoint x: 195, startPoint y: 299, endPoint x: 199, endPoint y: 294, distance: 5.9
click at [196, 299] on label "Special" at bounding box center [199, 303] width 24 height 11
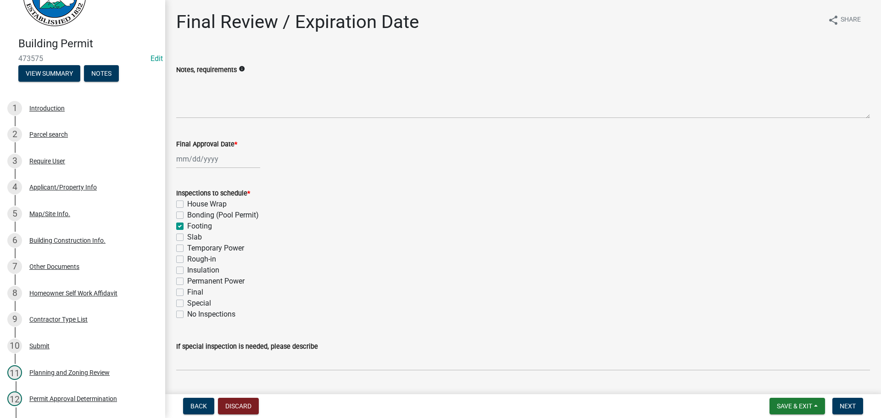
click at [193, 299] on input "Special" at bounding box center [190, 301] width 6 height 6
click at [199, 291] on label "Final" at bounding box center [195, 292] width 16 height 11
click at [193, 291] on input "Final" at bounding box center [190, 290] width 6 height 6
click at [197, 302] on label "Special" at bounding box center [199, 303] width 24 height 11
click at [193, 302] on input "Special" at bounding box center [190, 301] width 6 height 6
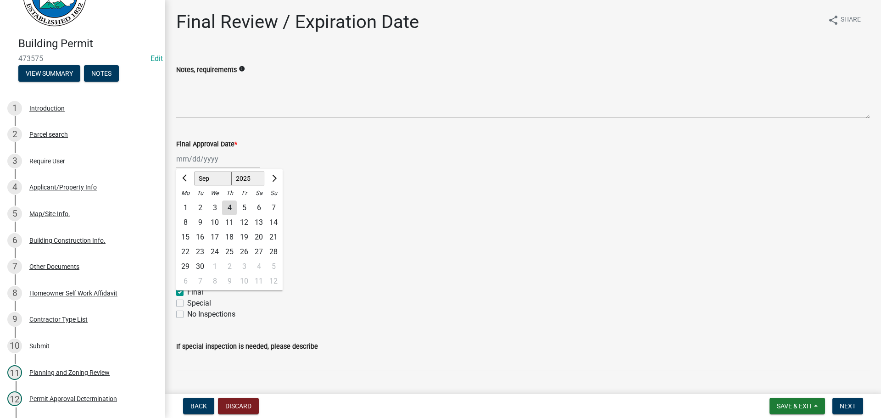
click at [209, 165] on div "[PERSON_NAME] Feb Mar Apr [PERSON_NAME][DATE] Oct Nov [DATE] 1526 1527 1528 152…" at bounding box center [218, 159] width 84 height 19
click at [226, 208] on div "4" at bounding box center [229, 208] width 15 height 15
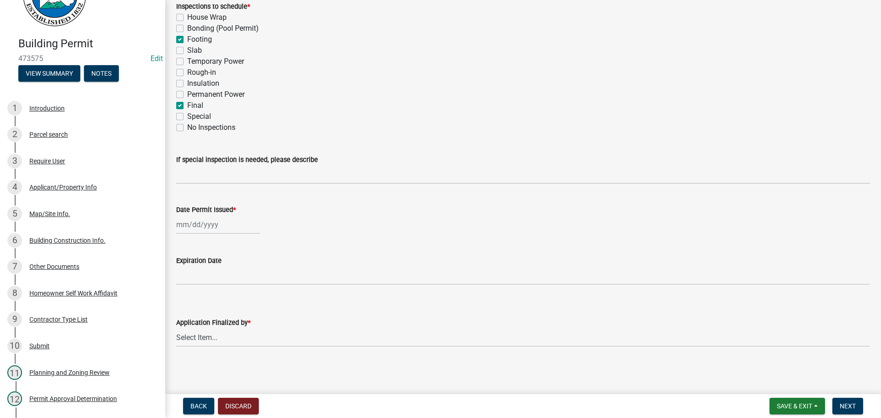
scroll to position [187, 0]
click at [202, 230] on div at bounding box center [218, 224] width 84 height 19
click at [225, 267] on div "4" at bounding box center [229, 273] width 15 height 15
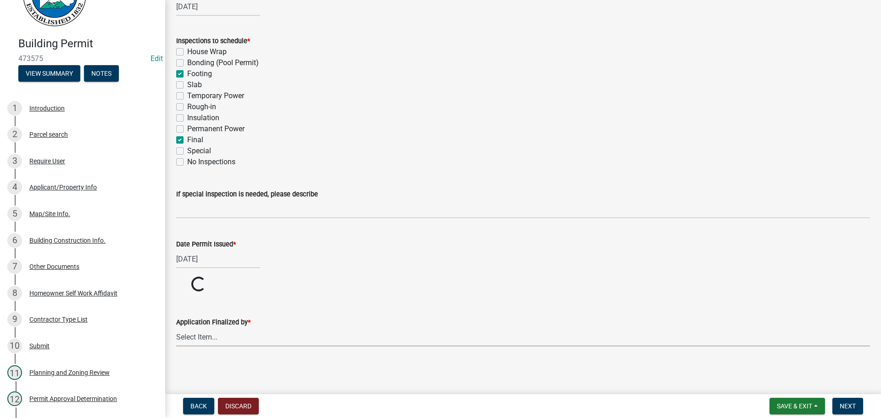
click at [235, 341] on select "Select Item... [PERSON_NAME] [PERSON_NAME] [PERSON_NAME] [PERSON_NAME] [PERSON_…" at bounding box center [523, 337] width 694 height 19
click at [176, 363] on select "Select Item... [PERSON_NAME] [PERSON_NAME] [PERSON_NAME] [PERSON_NAME] [PERSON_…" at bounding box center [523, 372] width 694 height 19
click at [855, 400] on button "Next" at bounding box center [847, 406] width 31 height 17
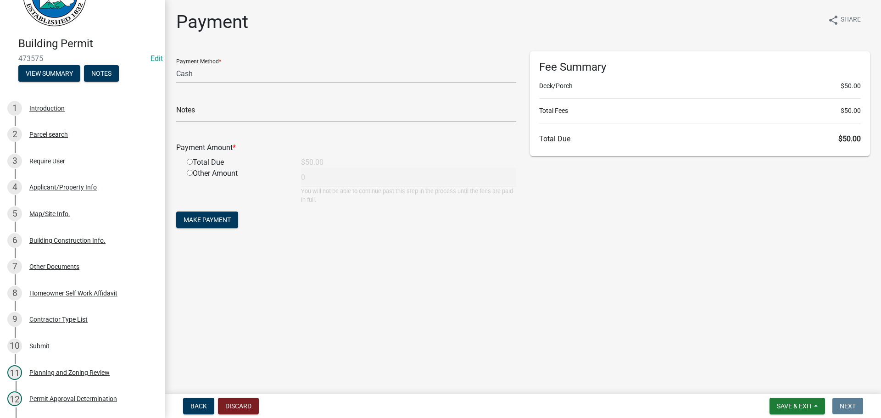
click at [190, 162] on input "radio" at bounding box center [190, 162] width 6 height 6
click at [197, 215] on button "Make Payment" at bounding box center [207, 220] width 62 height 17
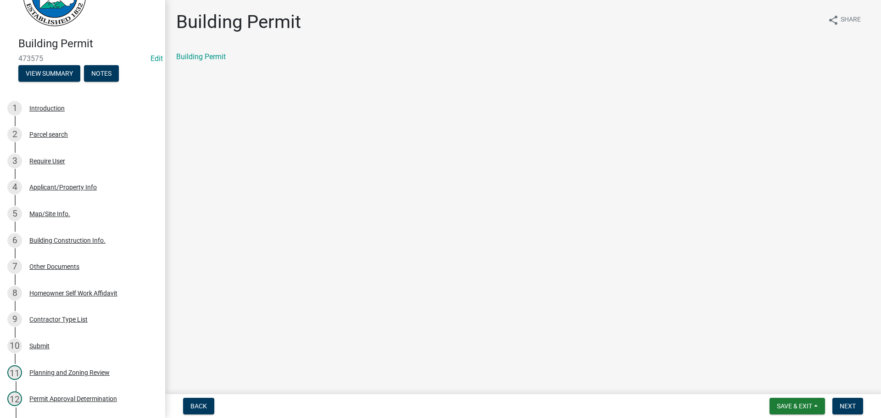
click at [203, 50] on div "Building Permit share Share Building Permit" at bounding box center [523, 44] width 708 height 67
click at [207, 67] on div "Building Permit" at bounding box center [523, 60] width 708 height 18
click at [206, 64] on div "Building Permit" at bounding box center [523, 60] width 708 height 18
click at [202, 61] on div "Building Permit" at bounding box center [523, 56] width 694 height 11
click at [201, 56] on link "Building Permit" at bounding box center [201, 56] width 50 height 9
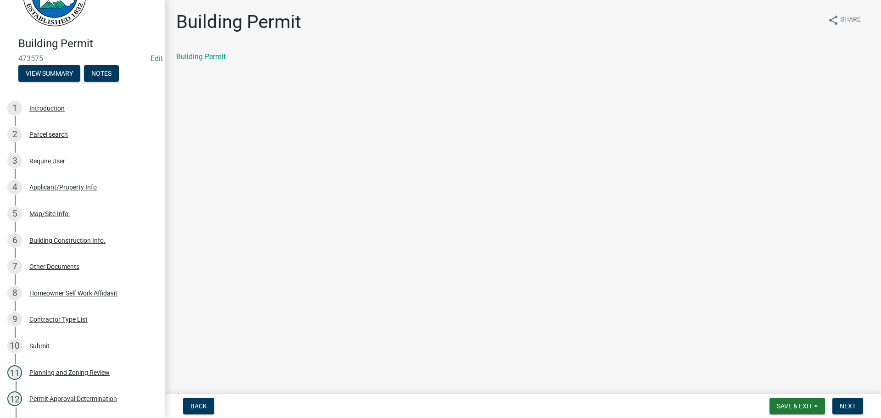
click at [830, 407] on form "Save & Exit Save Save & Exit Next" at bounding box center [816, 406] width 101 height 17
click at [844, 403] on span "Next" at bounding box center [848, 405] width 16 height 7
click at [206, 59] on link "Permit Card" at bounding box center [195, 56] width 38 height 9
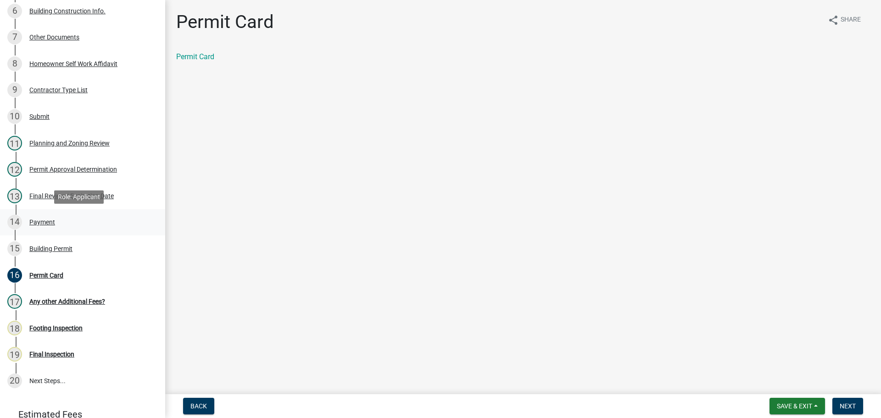
click at [63, 230] on link "14 Payment" at bounding box center [82, 222] width 165 height 27
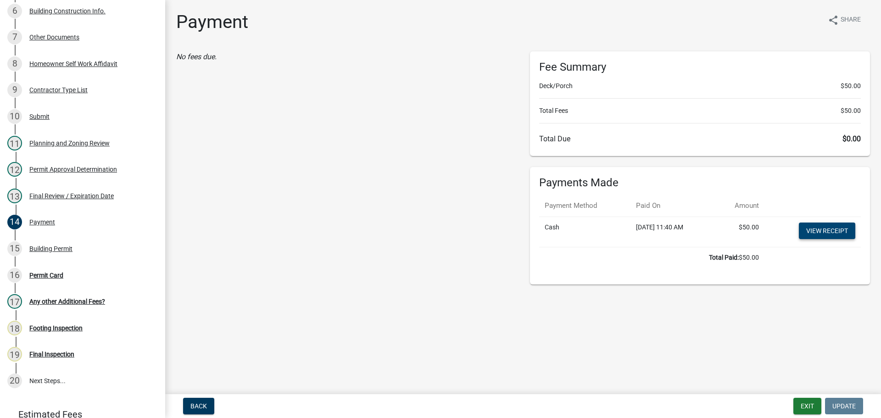
click at [829, 233] on link "View receipt" at bounding box center [827, 231] width 56 height 17
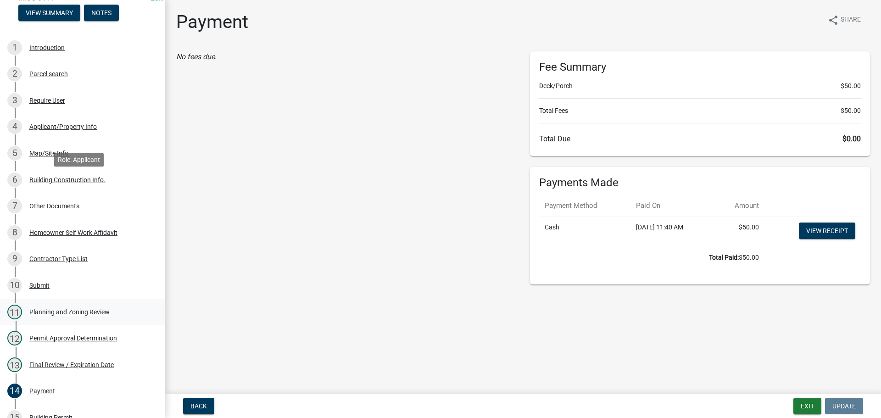
scroll to position [184, 0]
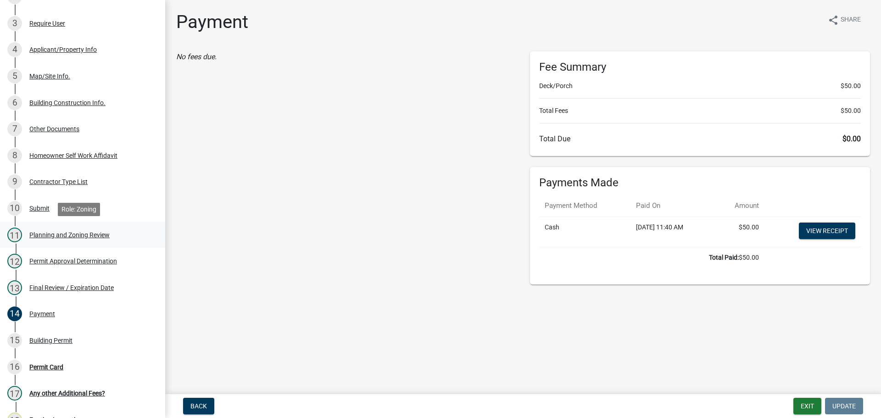
click at [94, 239] on div "11 Planning and Zoning Review" at bounding box center [78, 235] width 143 height 15
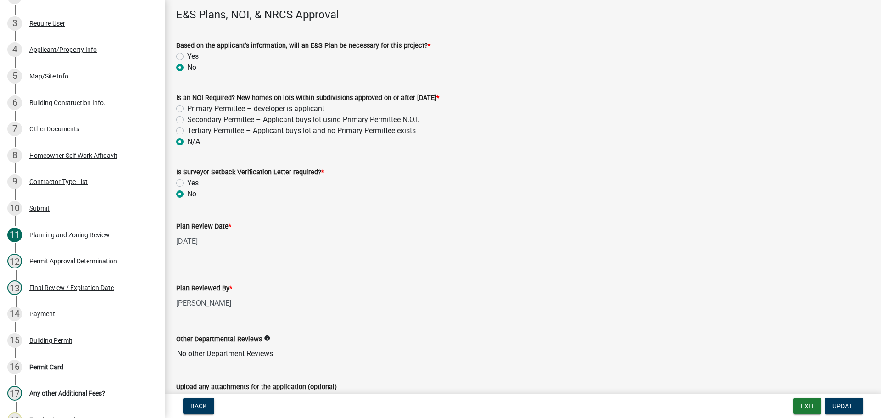
scroll to position [1919, 0]
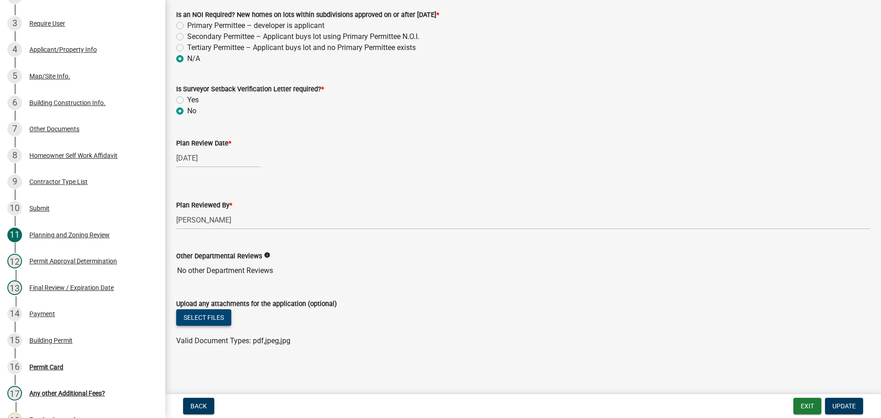
click at [191, 318] on button "Select files" at bounding box center [203, 317] width 55 height 17
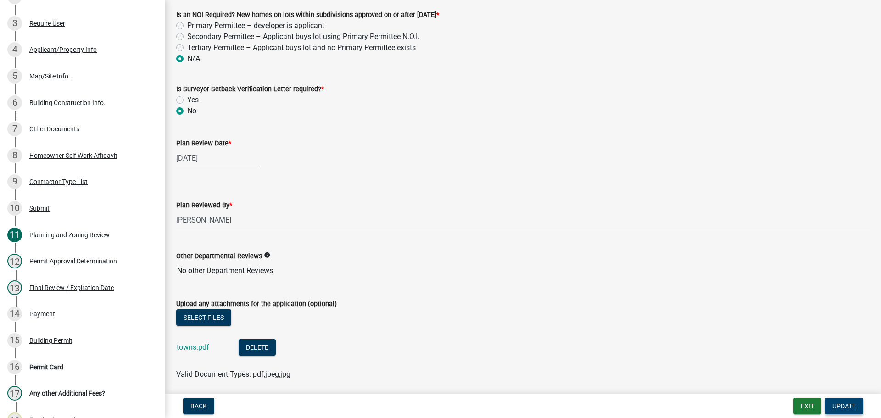
click at [847, 411] on button "Update" at bounding box center [844, 406] width 38 height 17
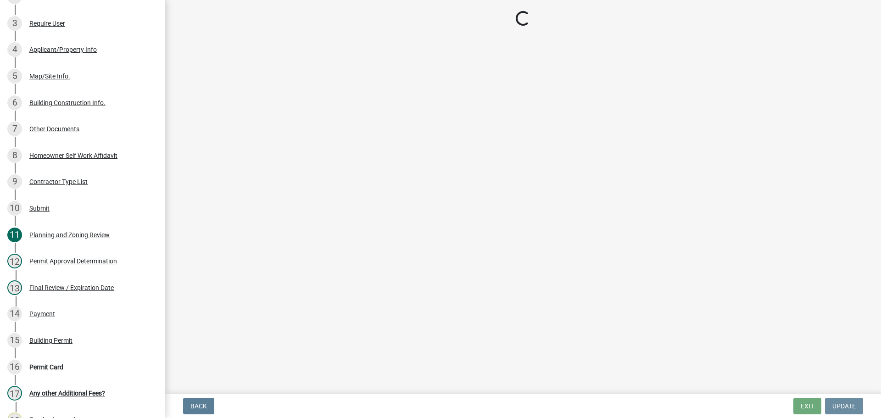
scroll to position [0, 0]
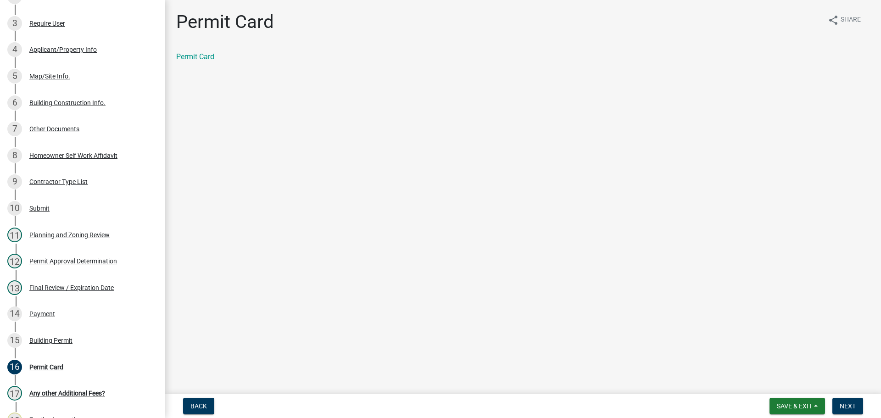
click at [795, 394] on nav "Back Save & Exit Save Save & Exit Next" at bounding box center [523, 406] width 716 height 24
click at [796, 409] on span "Save & Exit" at bounding box center [794, 405] width 35 height 7
click at [792, 391] on button "Save & Exit" at bounding box center [788, 382] width 73 height 22
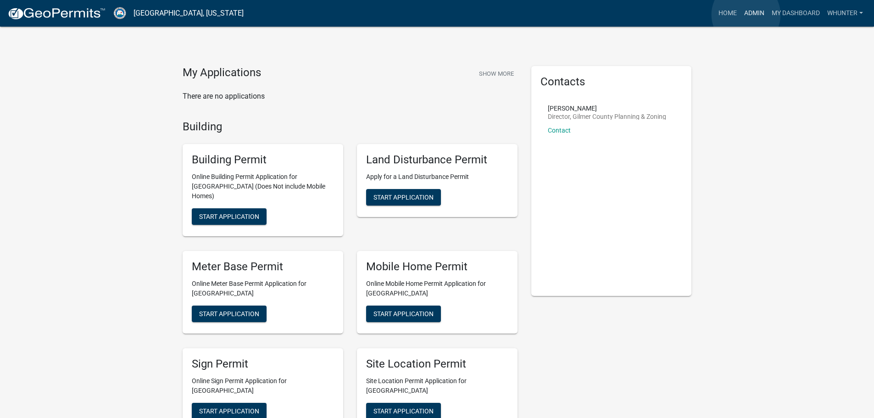
click at [746, 15] on link "Admin" at bounding box center [755, 13] width 28 height 17
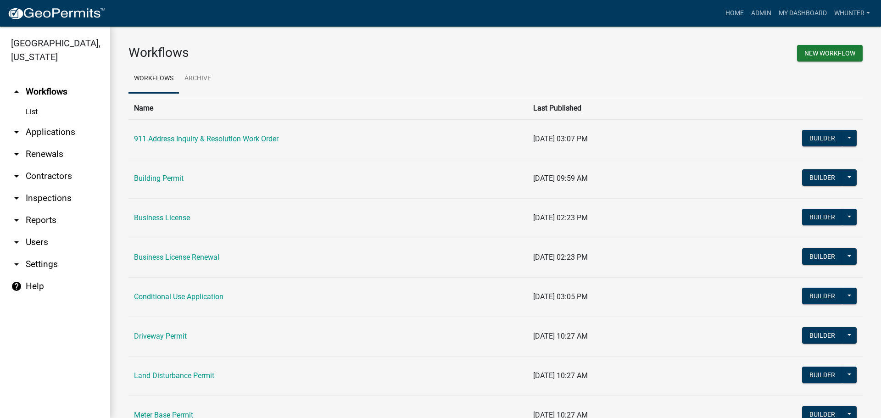
click at [67, 134] on link "arrow_drop_down Applications" at bounding box center [55, 132] width 110 height 22
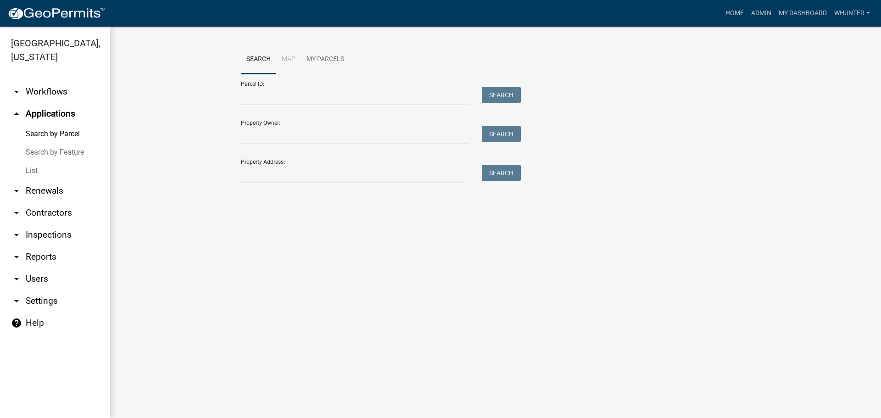
click at [50, 167] on link "List" at bounding box center [55, 171] width 110 height 18
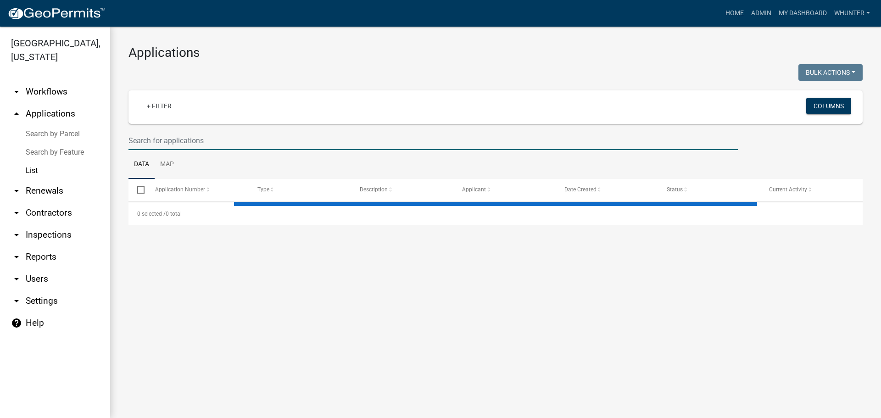
click at [163, 148] on input "text" at bounding box center [432, 140] width 609 height 19
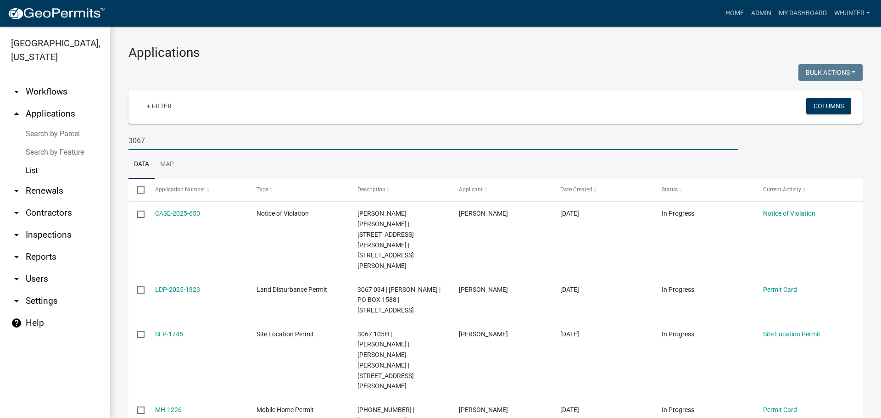
drag, startPoint x: 129, startPoint y: 139, endPoint x: 145, endPoint y: 140, distance: 15.7
click at [130, 139] on input "3067" at bounding box center [432, 140] width 609 height 19
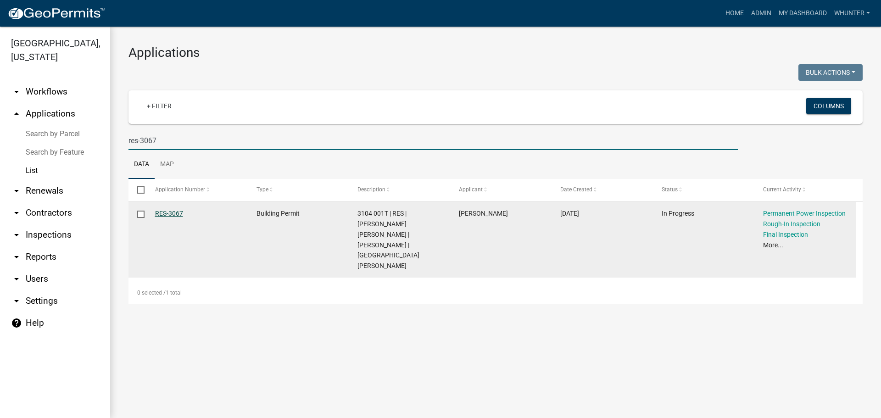
click at [174, 211] on link "RES-3067" at bounding box center [169, 213] width 28 height 7
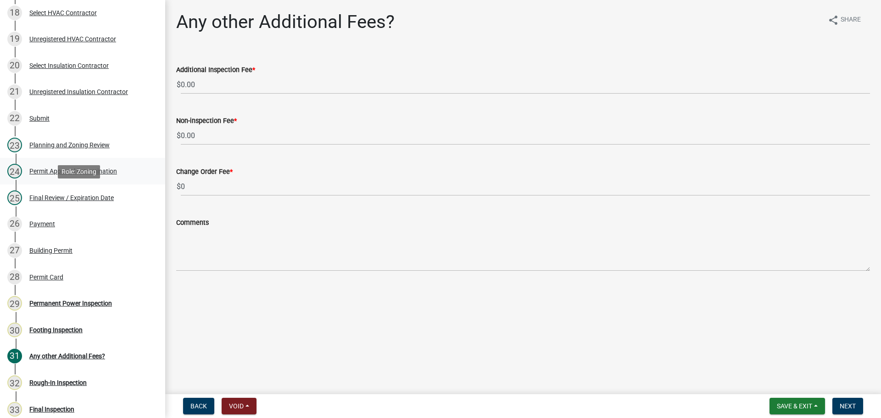
scroll to position [609, 0]
click at [78, 196] on div "Final Review / Expiration Date" at bounding box center [71, 197] width 84 height 6
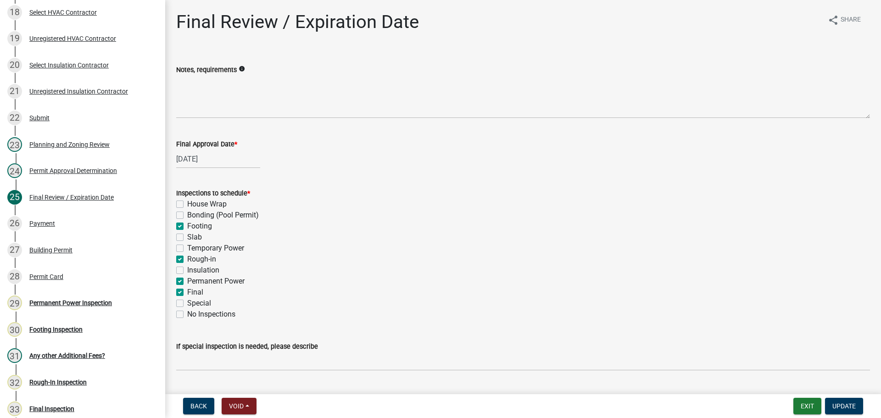
click at [190, 228] on label "Footing" at bounding box center [199, 226] width 25 height 11
click at [190, 227] on input "Footing" at bounding box center [190, 224] width 6 height 6
click at [204, 261] on label "Rough-in" at bounding box center [201, 259] width 29 height 11
click at [193, 260] on input "Rough-in" at bounding box center [190, 257] width 6 height 6
click at [206, 279] on label "Permanent Power" at bounding box center [215, 281] width 57 height 11
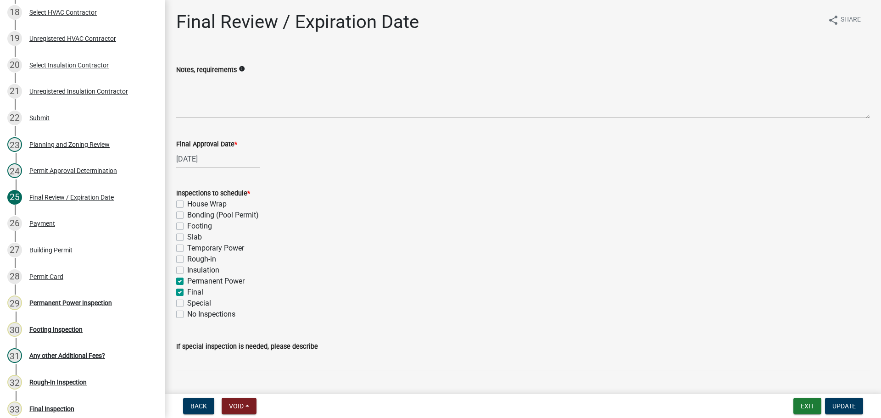
click at [193, 279] on input "Permanent Power" at bounding box center [190, 279] width 6 height 6
click at [856, 404] on button "Update" at bounding box center [844, 406] width 38 height 17
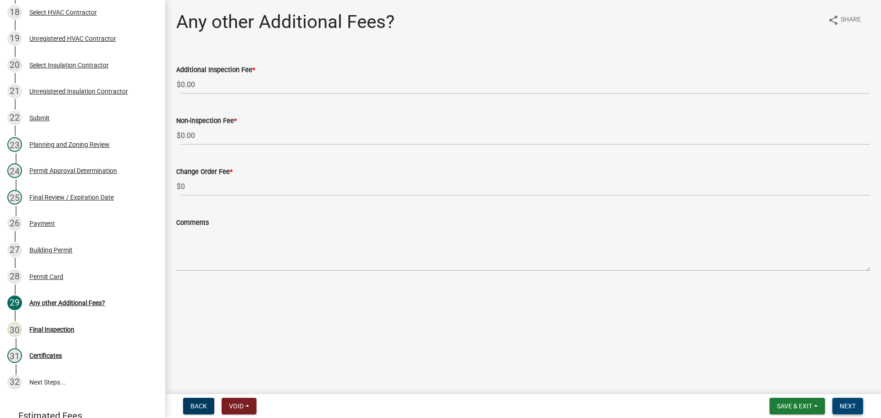
click at [837, 405] on button "Next" at bounding box center [847, 406] width 31 height 17
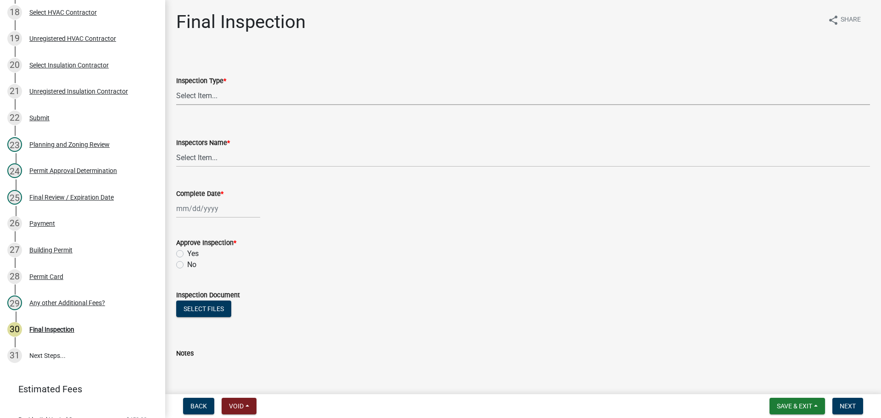
click at [253, 98] on select "Select Item... Final" at bounding box center [523, 95] width 694 height 19
click at [258, 135] on div "Inspectors Name * Select Item... [PERSON_NAME] ([PERSON_NAME]) [PERSON_NAME] ([…" at bounding box center [523, 140] width 694 height 54
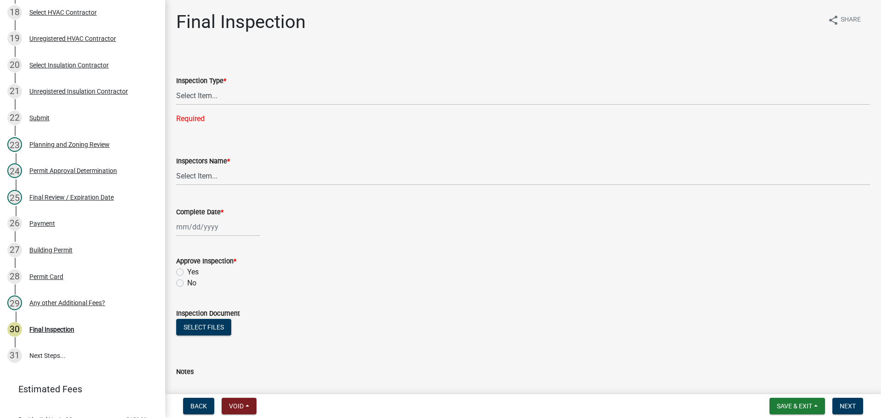
click at [245, 106] on div "Inspection Type * Select Item... Final Required" at bounding box center [523, 87] width 694 height 73
click at [248, 99] on select "Select Item... Final" at bounding box center [523, 95] width 694 height 19
click at [176, 86] on select "Select Item... Final" at bounding box center [523, 95] width 694 height 19
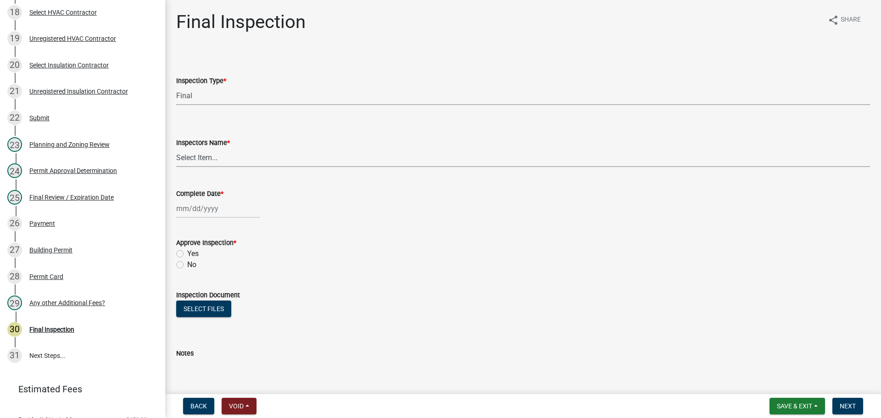
click at [241, 164] on select "Select Item... [PERSON_NAME] ([PERSON_NAME]) [PERSON_NAME] ([PERSON_NAME]) Engi…" at bounding box center [523, 157] width 694 height 19
click at [176, 148] on select "Select Item... [PERSON_NAME] ([PERSON_NAME]) [PERSON_NAME] ([PERSON_NAME]) Engi…" at bounding box center [523, 157] width 694 height 19
click at [203, 213] on div at bounding box center [218, 208] width 84 height 19
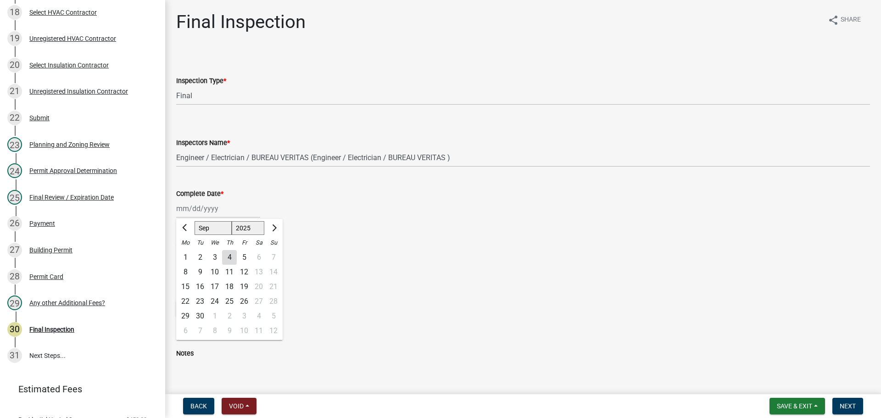
click at [228, 261] on div "4" at bounding box center [229, 257] width 15 height 15
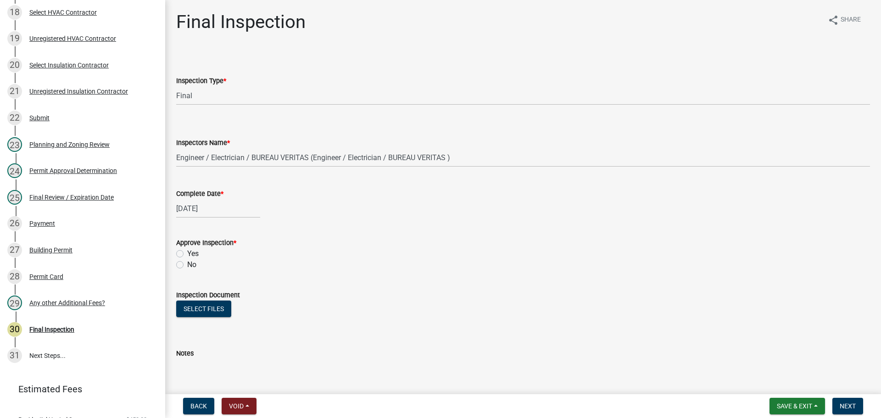
click at [201, 251] on div "Yes" at bounding box center [523, 253] width 694 height 11
click at [195, 255] on label "Yes" at bounding box center [192, 253] width 11 height 11
click at [193, 254] on input "Yes" at bounding box center [190, 251] width 6 height 6
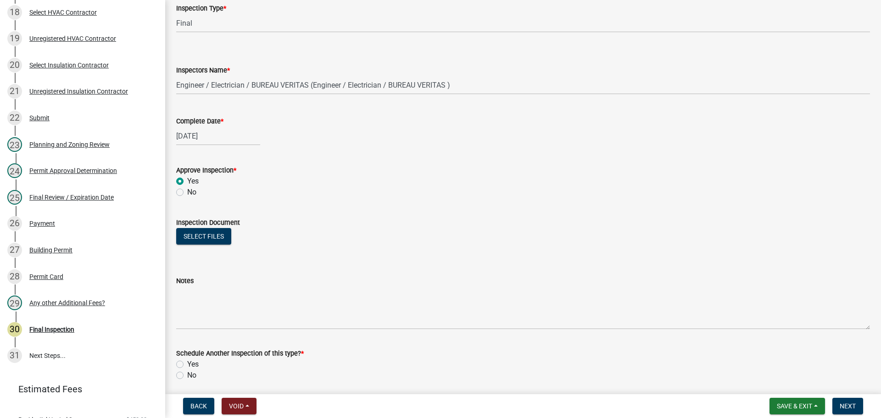
scroll to position [148, 0]
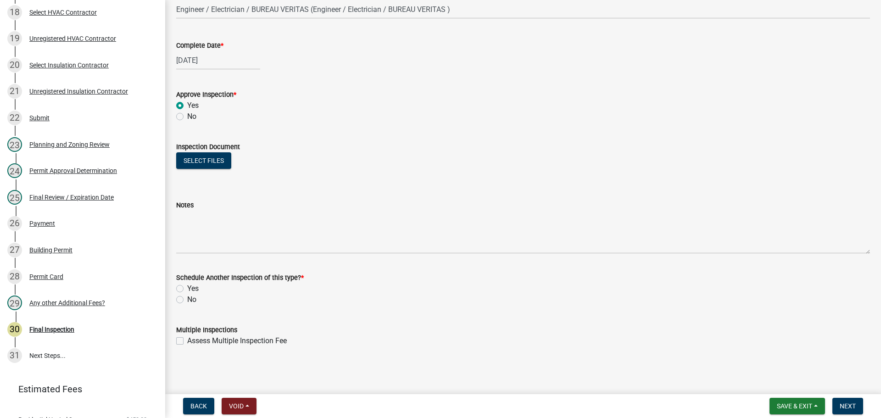
click at [179, 303] on div "No" at bounding box center [523, 299] width 694 height 11
click at [187, 299] on label "No" at bounding box center [191, 299] width 9 height 11
click at [187, 299] on input "No" at bounding box center [190, 297] width 6 height 6
click at [845, 407] on span "Next" at bounding box center [848, 405] width 16 height 7
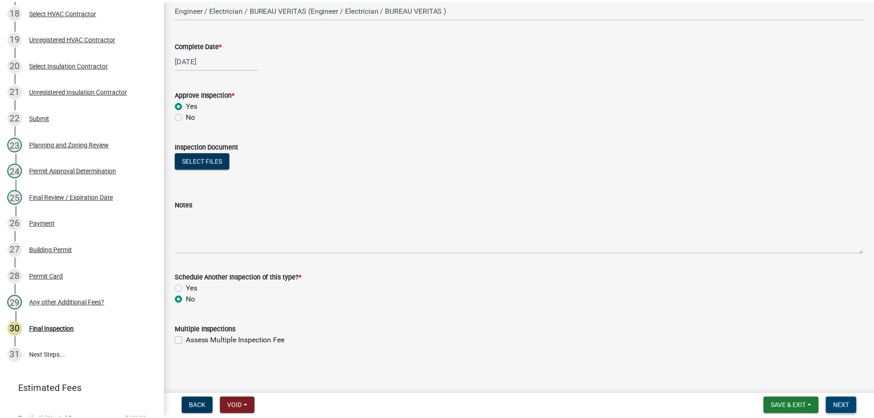
scroll to position [0, 0]
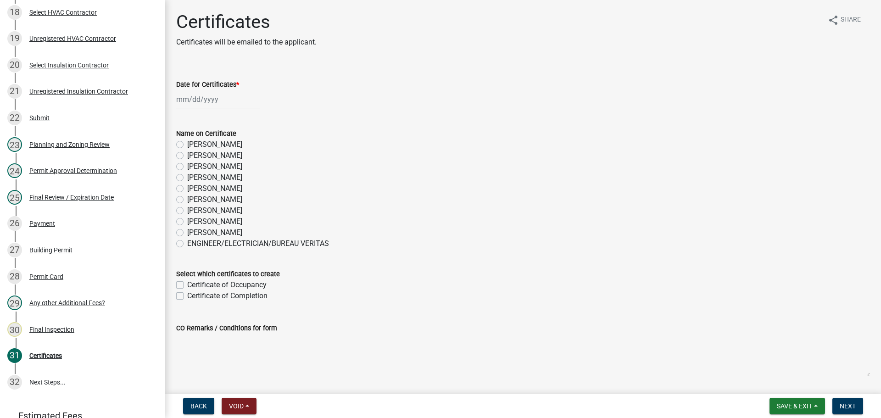
click at [238, 223] on div "[PERSON_NAME]" at bounding box center [523, 221] width 694 height 11
drag, startPoint x: 218, startPoint y: 219, endPoint x: 140, endPoint y: 156, distance: 101.2
click at [218, 219] on label "[PERSON_NAME]" at bounding box center [214, 221] width 55 height 11
click at [193, 219] on input "[PERSON_NAME]" at bounding box center [190, 219] width 6 height 6
drag, startPoint x: 174, startPoint y: 80, endPoint x: 177, endPoint y: 84, distance: 5.6
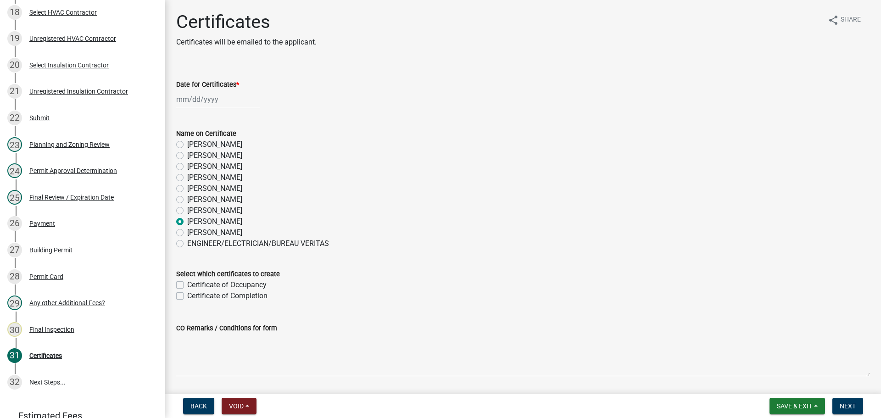
click at [176, 82] on div "Date for Certificates *" at bounding box center [523, 87] width 708 height 43
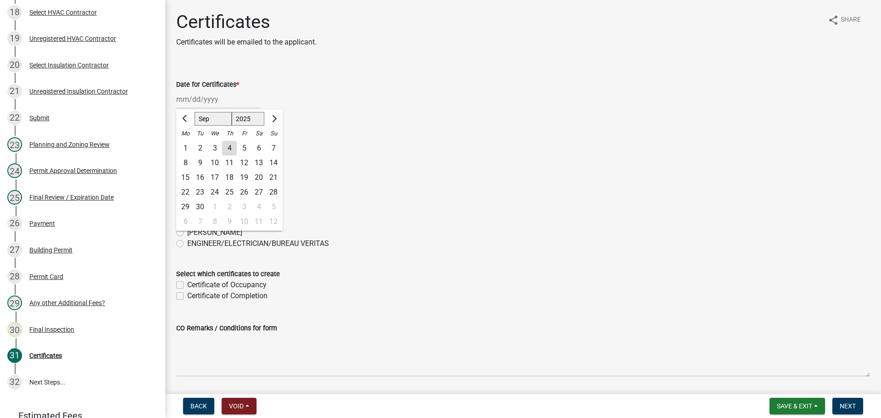
click at [195, 96] on div "[PERSON_NAME] Feb Mar Apr [PERSON_NAME][DATE] Oct Nov [DATE] 1526 1527 1528 152…" at bounding box center [218, 99] width 84 height 19
click at [226, 151] on div "4" at bounding box center [229, 148] width 15 height 15
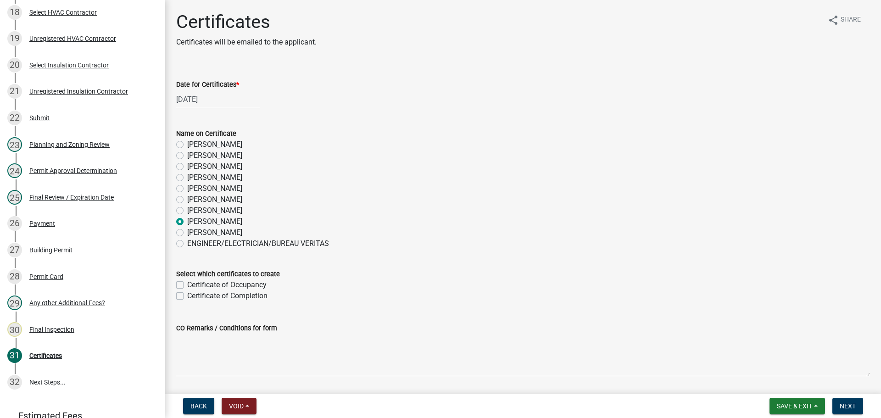
drag, startPoint x: 223, startPoint y: 285, endPoint x: 234, endPoint y: 280, distance: 11.5
click at [224, 284] on label "Certificate of Occupancy" at bounding box center [226, 284] width 79 height 11
click at [193, 284] on input "Certificate of Occupancy" at bounding box center [190, 282] width 6 height 6
click at [857, 407] on button "Next" at bounding box center [847, 406] width 31 height 17
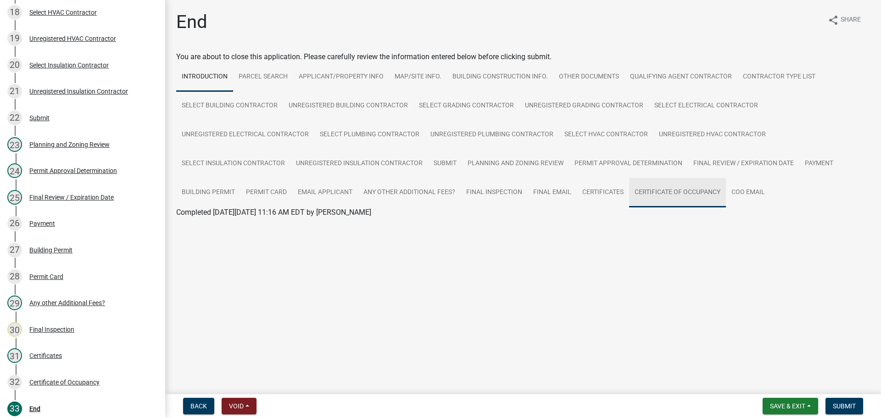
click at [687, 198] on link "Certificate of Occupancy" at bounding box center [677, 192] width 97 height 29
click at [217, 222] on link "Certificate of Occupancy" at bounding box center [215, 223] width 79 height 9
drag, startPoint x: 838, startPoint y: 408, endPoint x: 849, endPoint y: 393, distance: 18.1
click at [838, 408] on span "Submit" at bounding box center [844, 405] width 23 height 7
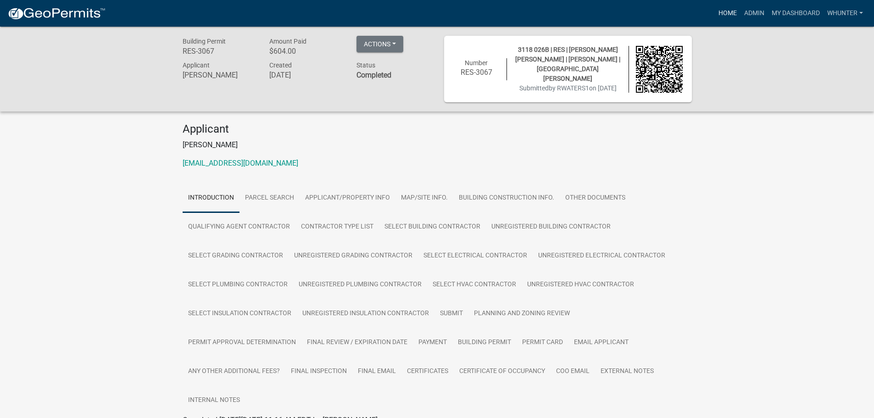
click at [728, 16] on link "Home" at bounding box center [728, 13] width 26 height 17
